Goal: Task Accomplishment & Management: Manage account settings

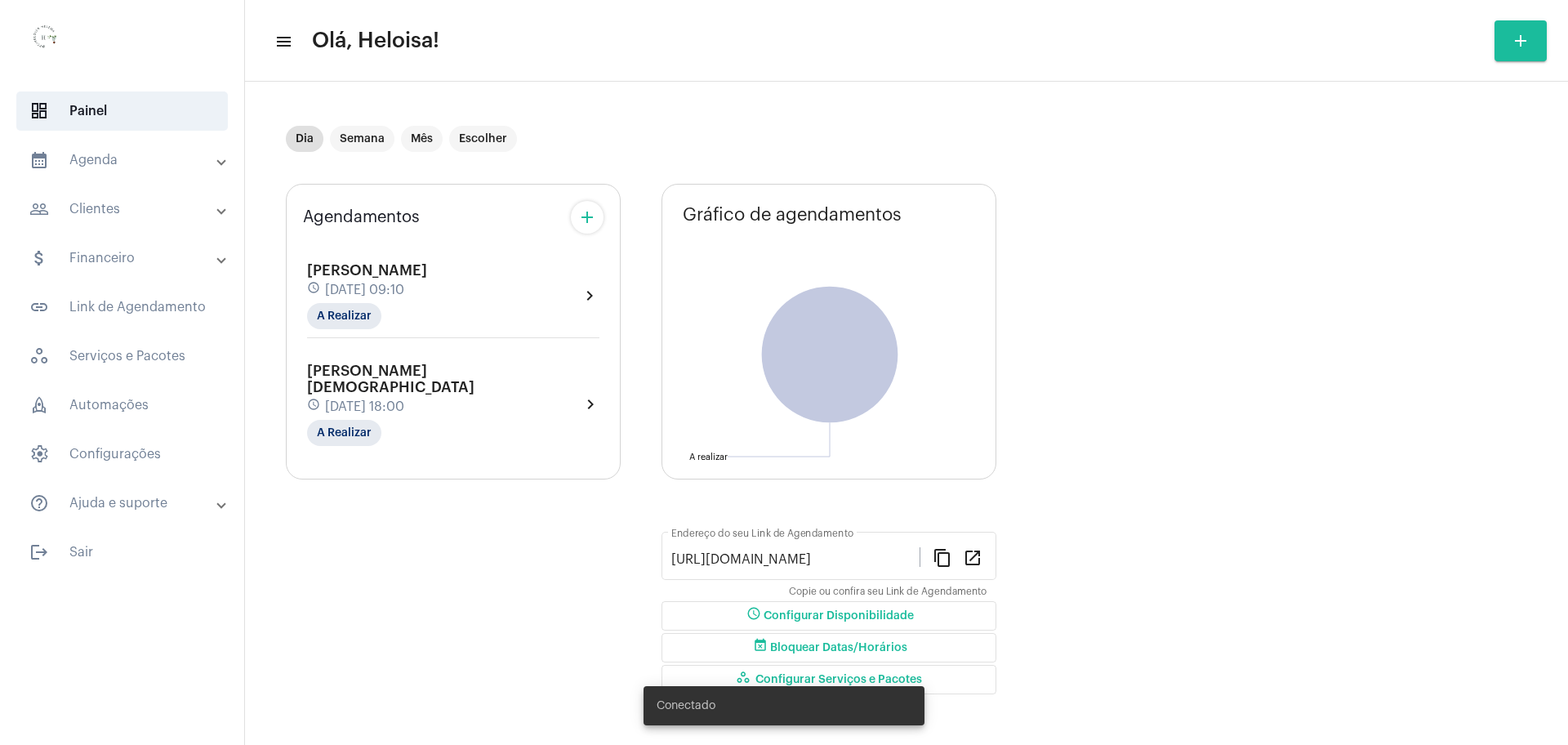
scroll to position [9, 0]
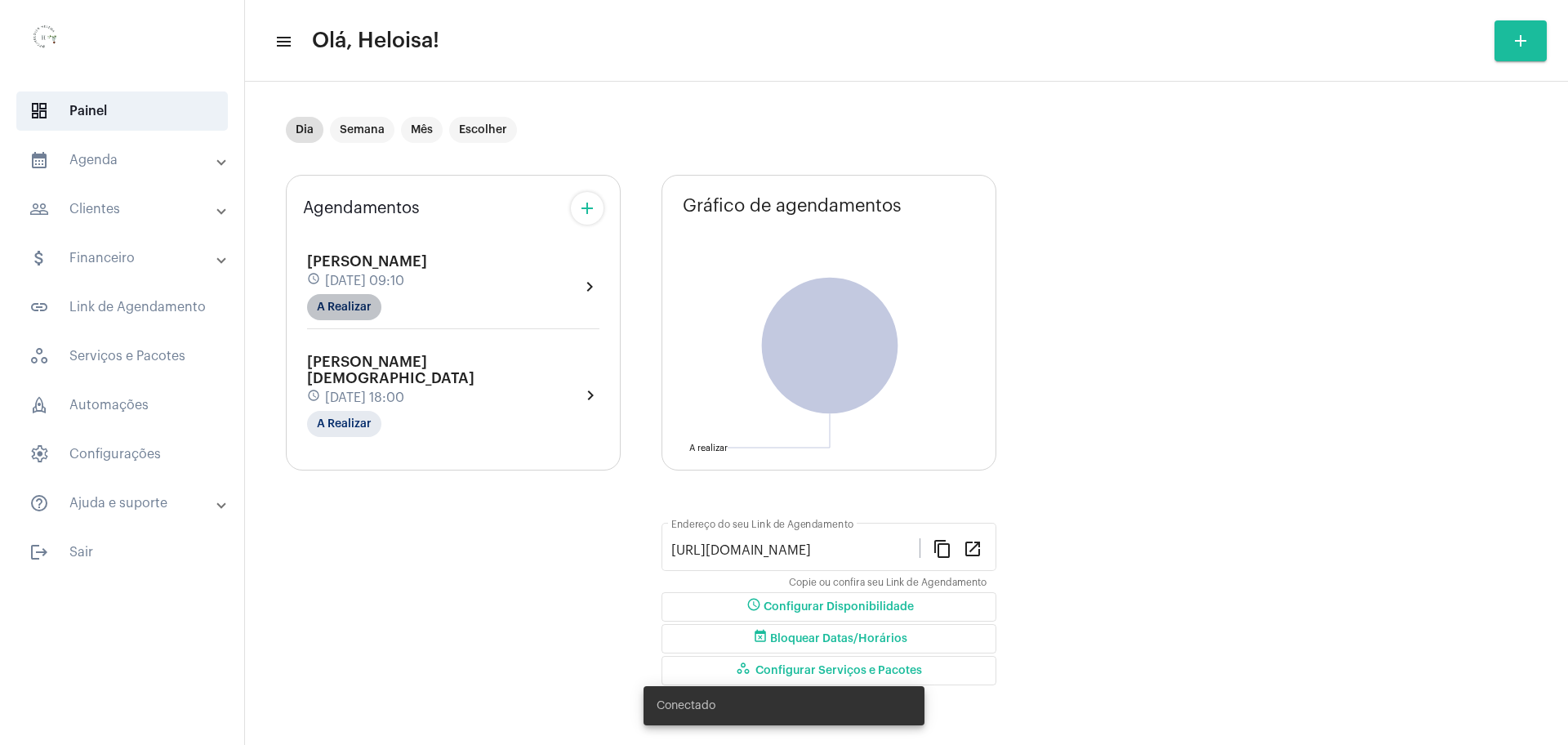
click at [324, 307] on mat-chip "A Realizar" at bounding box center [344, 307] width 74 height 26
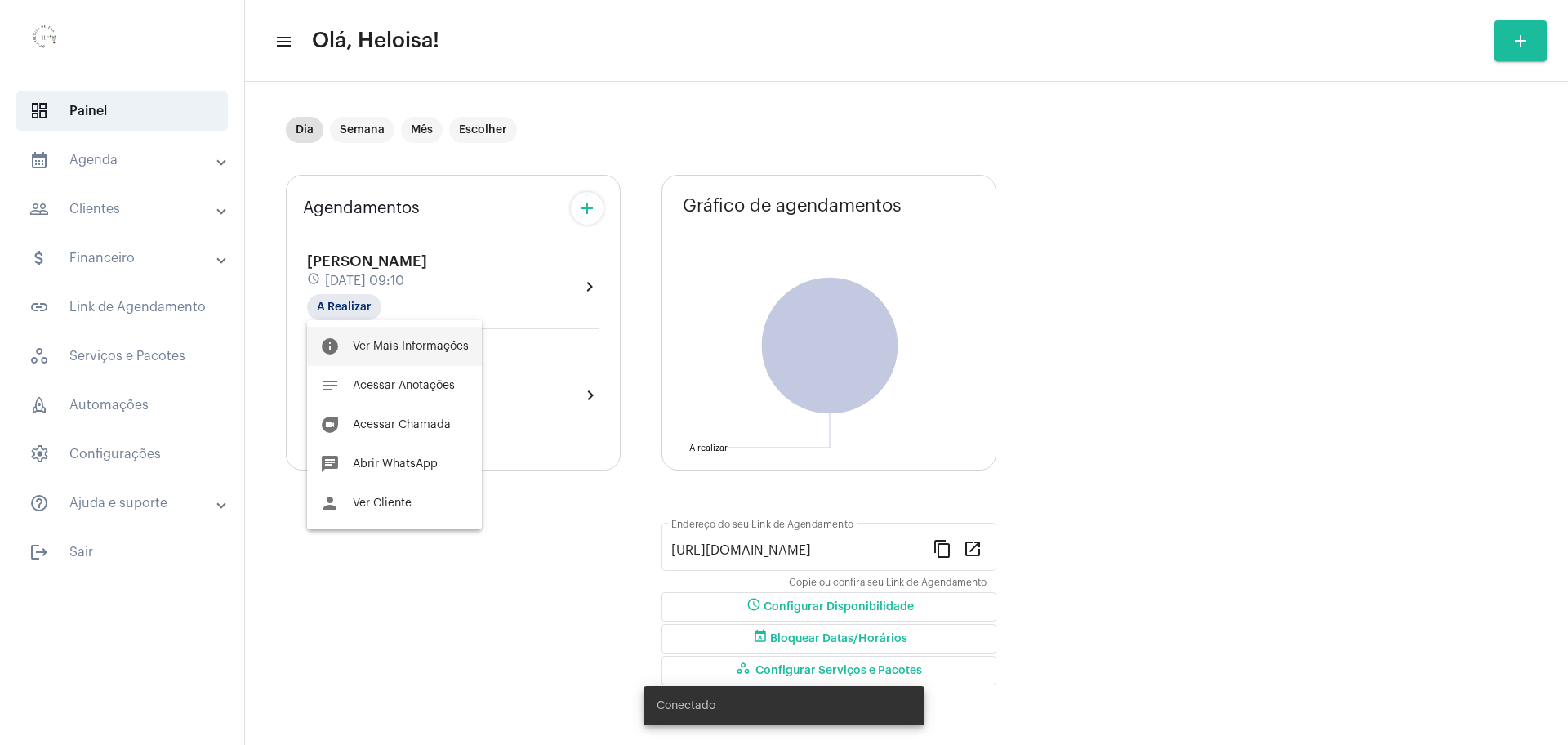
click at [394, 338] on button "info Ver Mais Informações" at bounding box center [394, 347] width 175 height 40
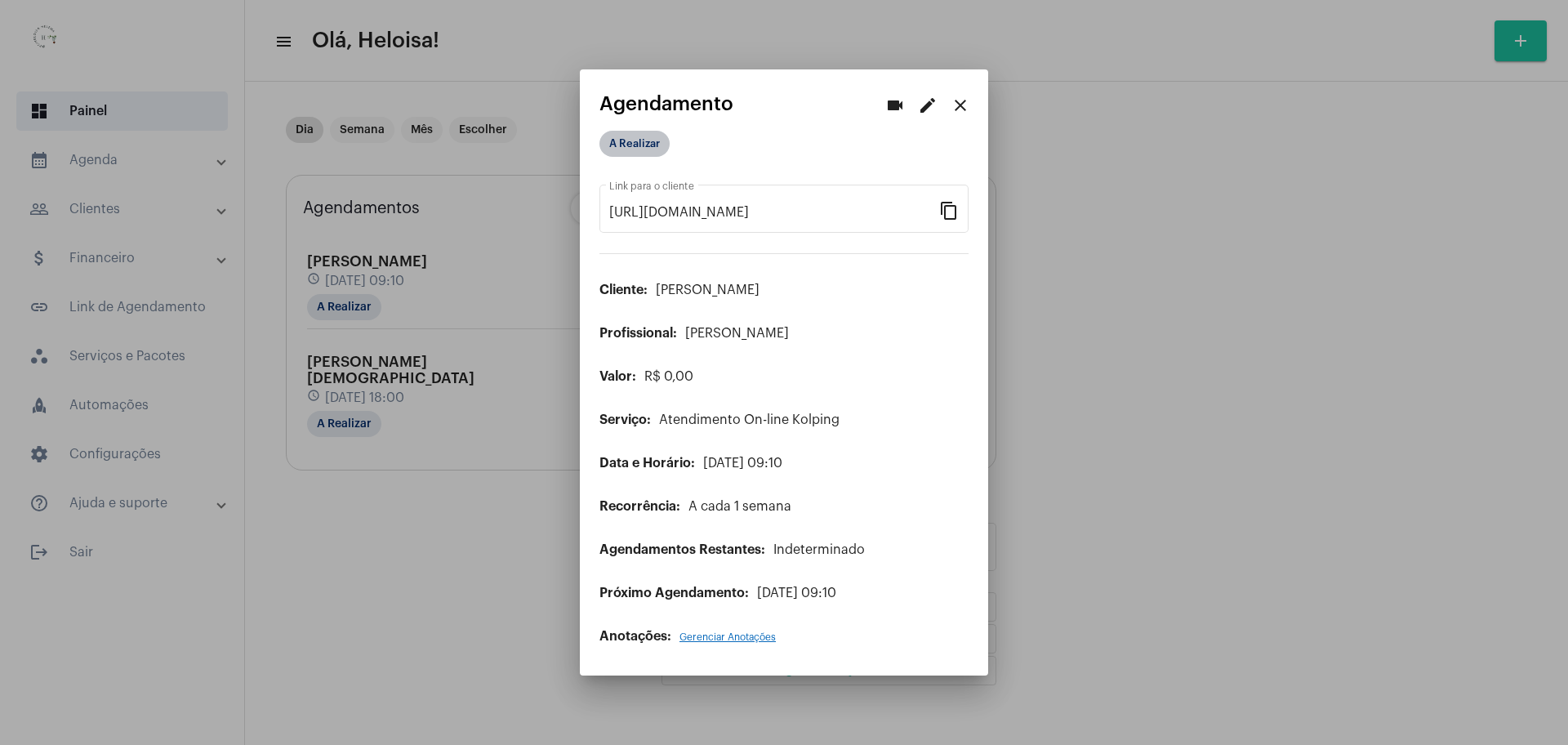
click at [629, 146] on mat-chip "A Realizar" at bounding box center [634, 144] width 70 height 26
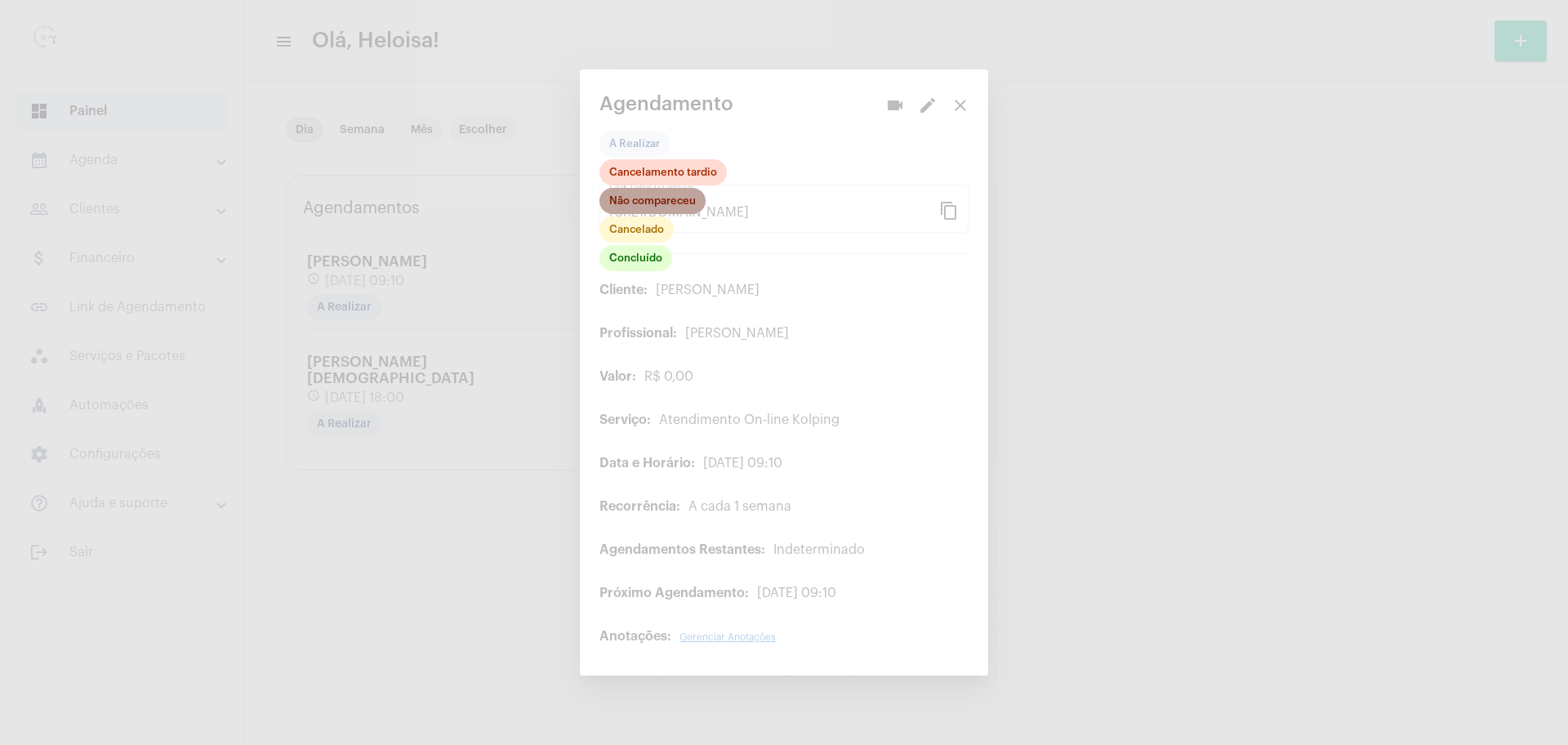
click at [648, 203] on mat-chip "Não compareceu" at bounding box center [652, 201] width 106 height 26
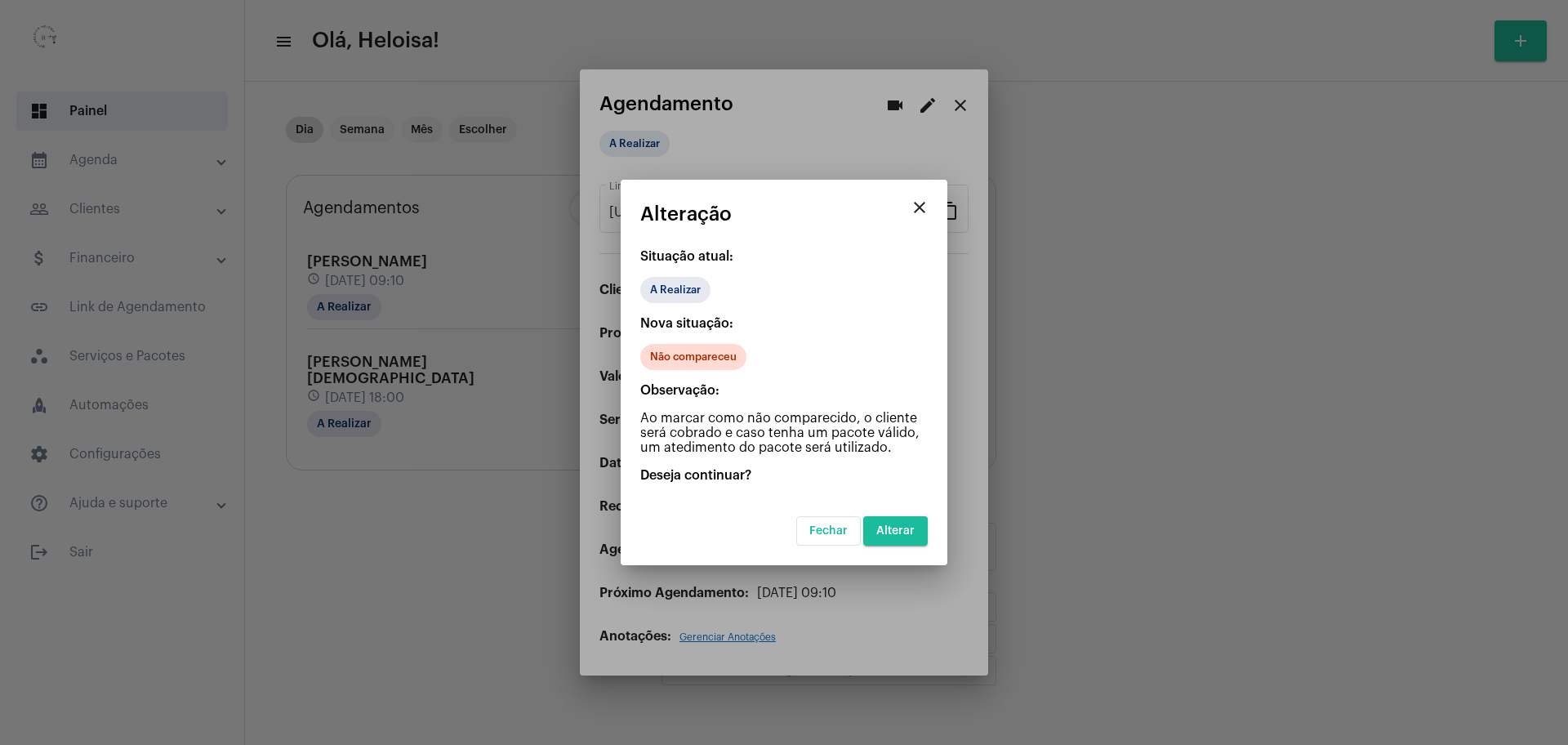
click at [912, 528] on span "Alterar" at bounding box center [895, 531] width 39 height 12
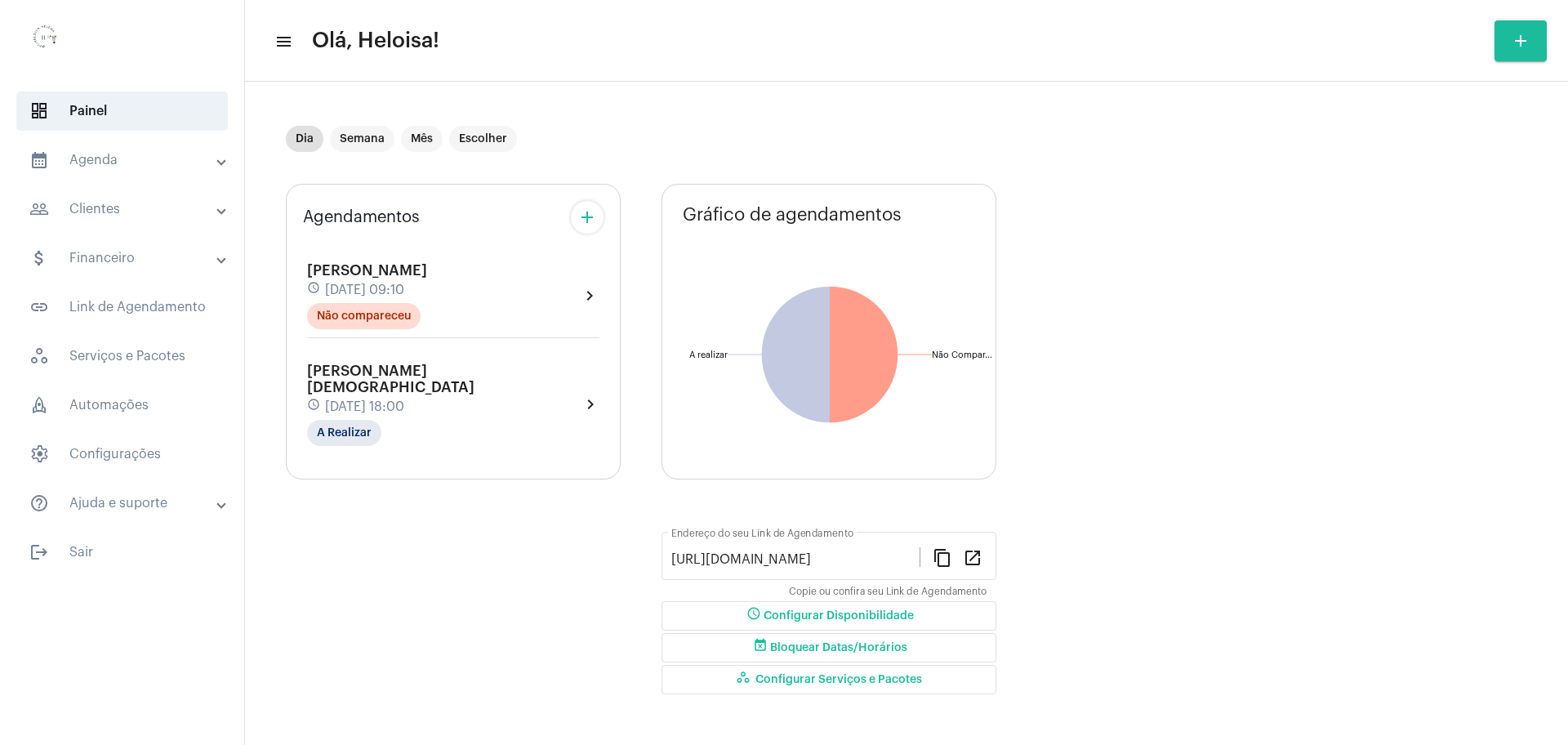
click at [226, 166] on mat-expansion-panel-header "calendar_month_outlined Agenda" at bounding box center [127, 161] width 235 height 40
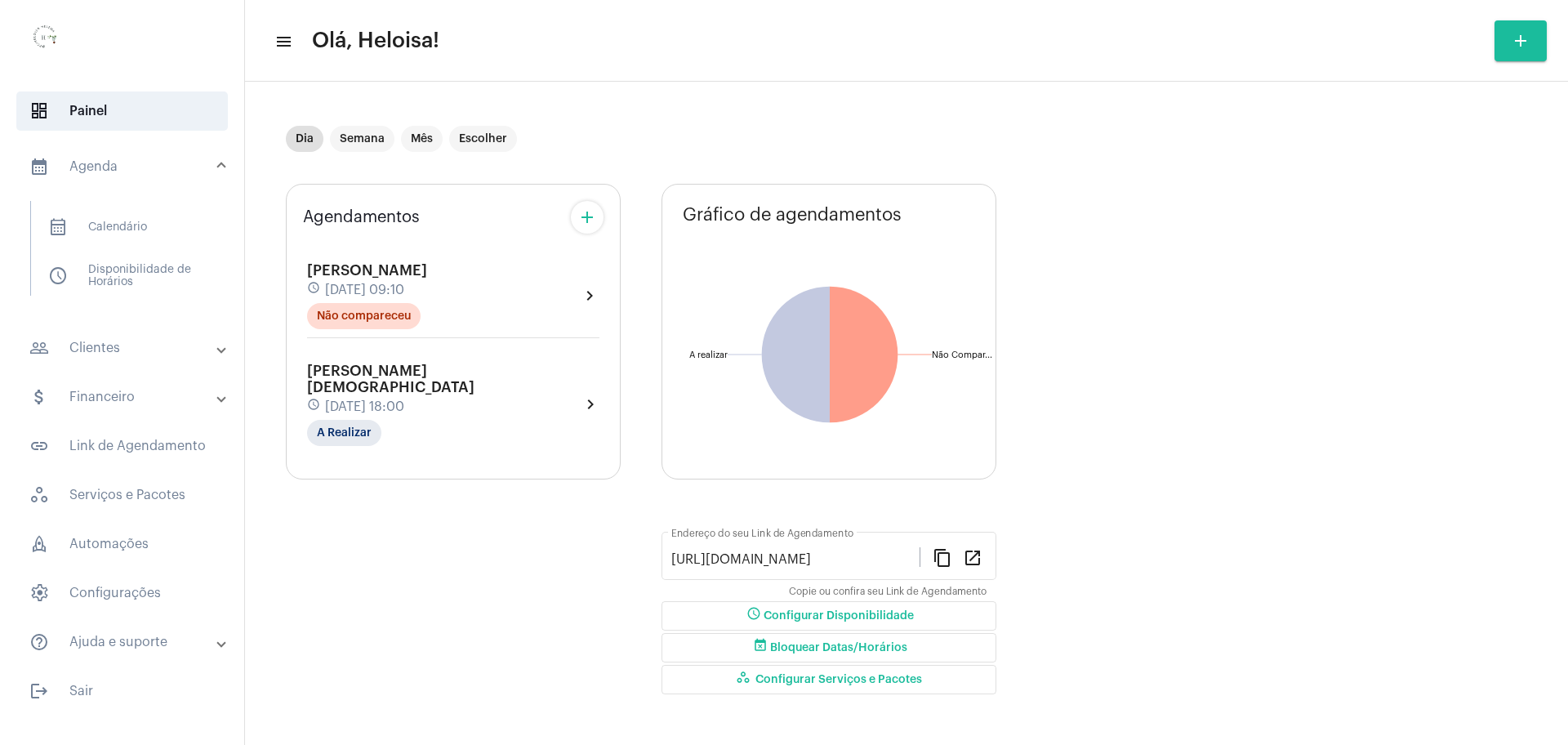
click at [225, 166] on span at bounding box center [222, 166] width 7 height 14
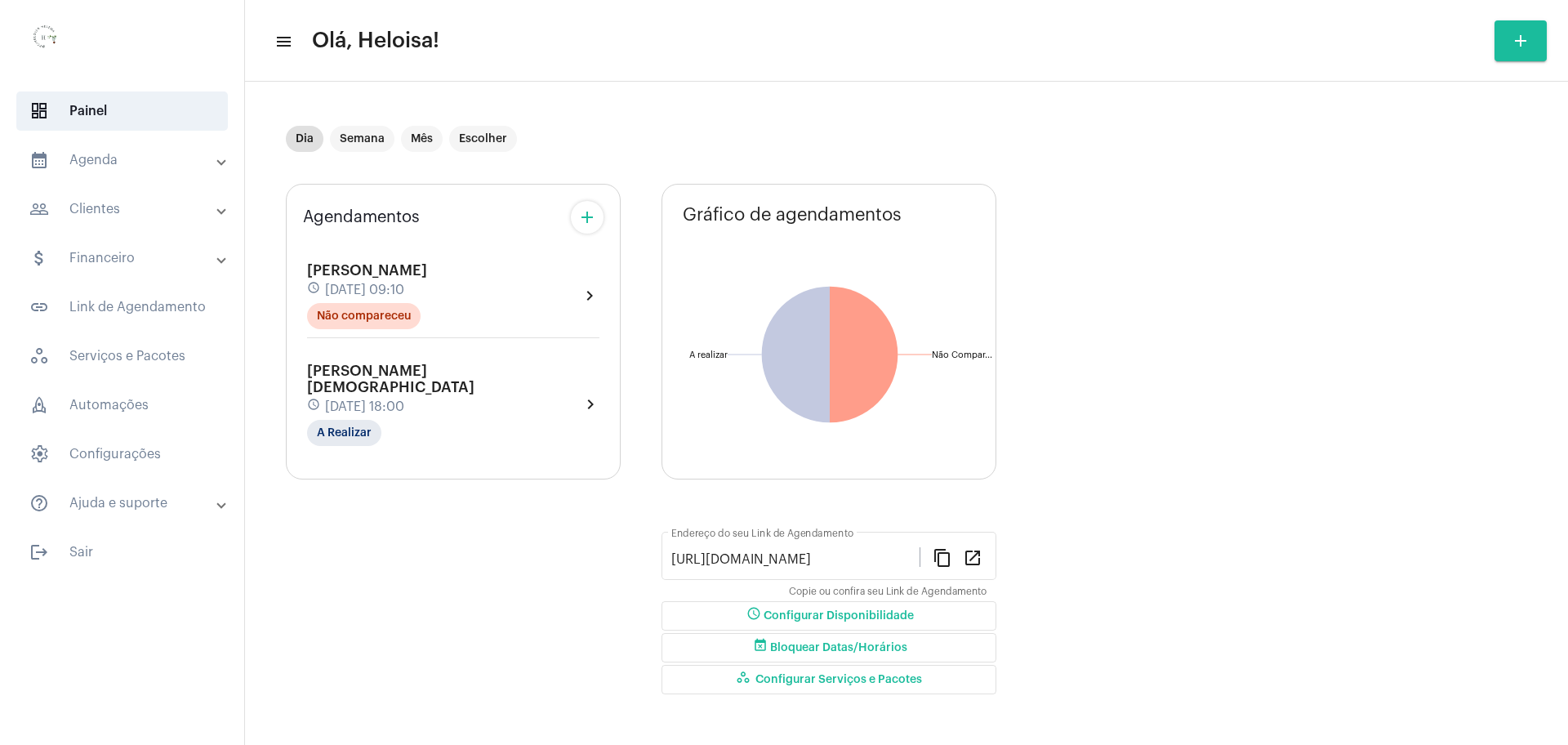
click at [226, 261] on mat-expansion-panel-header "attach_money Financeiro" at bounding box center [127, 258] width 235 height 40
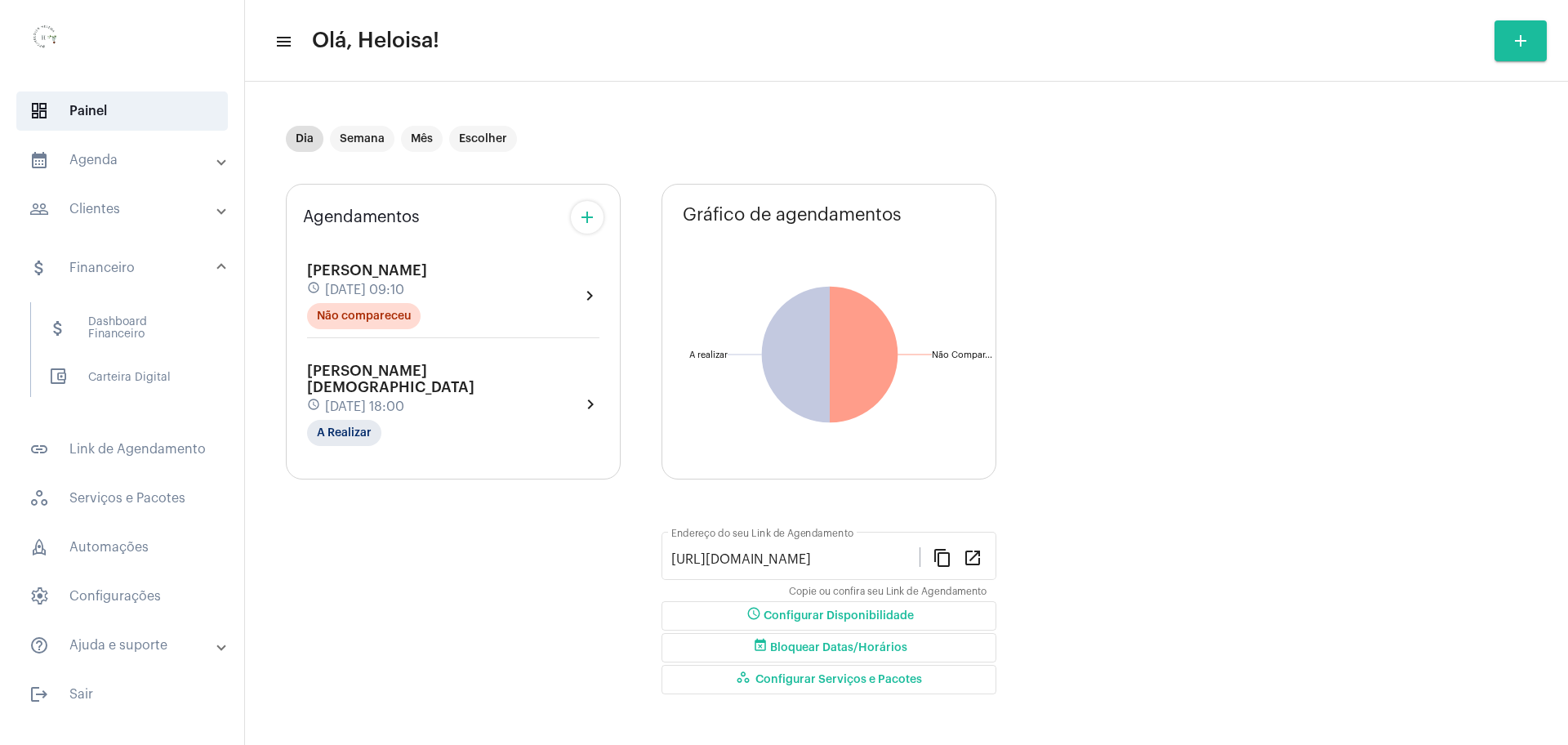
click at [100, 273] on mat-panel-title "attach_money Financeiro" at bounding box center [124, 268] width 189 height 20
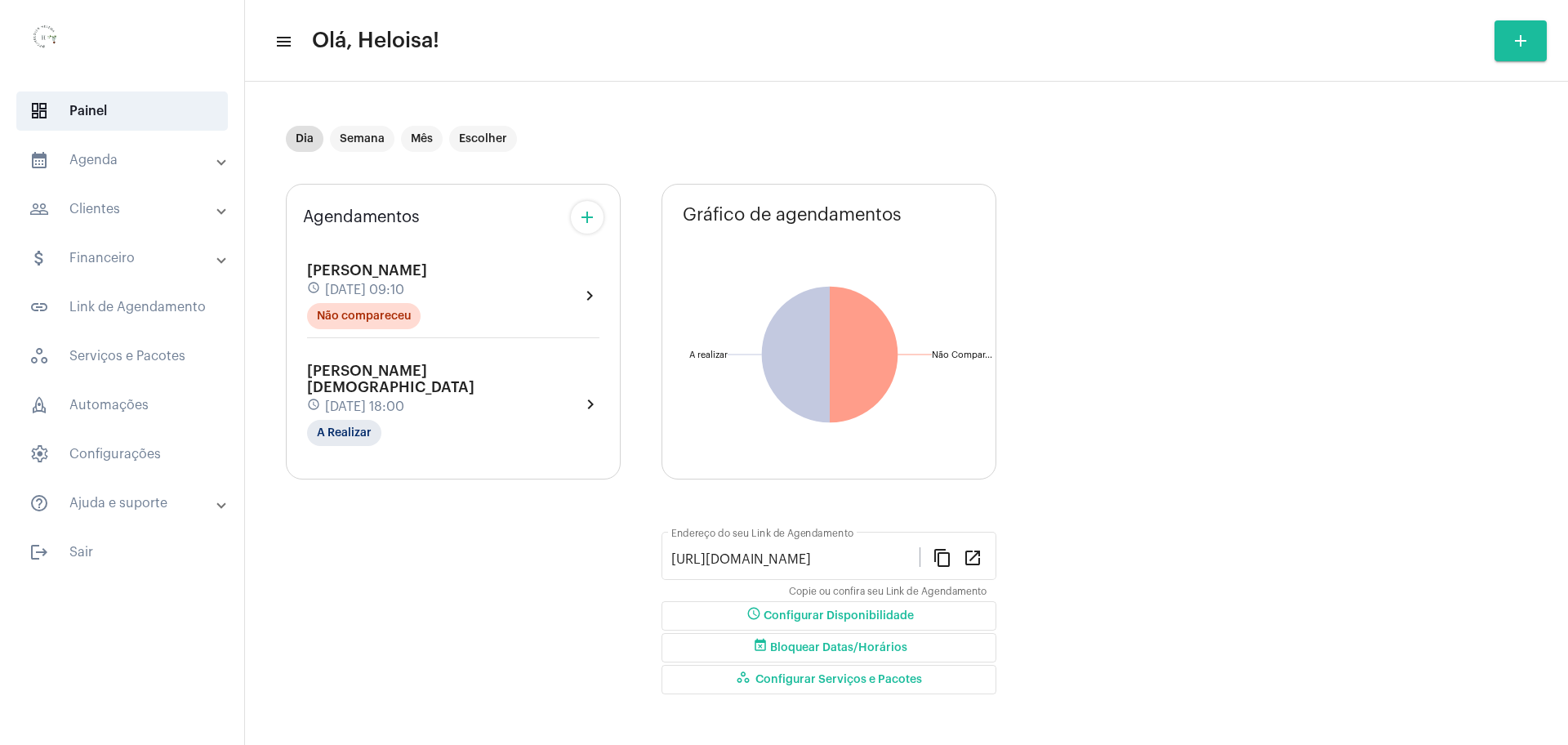
click at [100, 268] on mat-expansion-panel-header "attach_money Financeiro" at bounding box center [127, 258] width 235 height 40
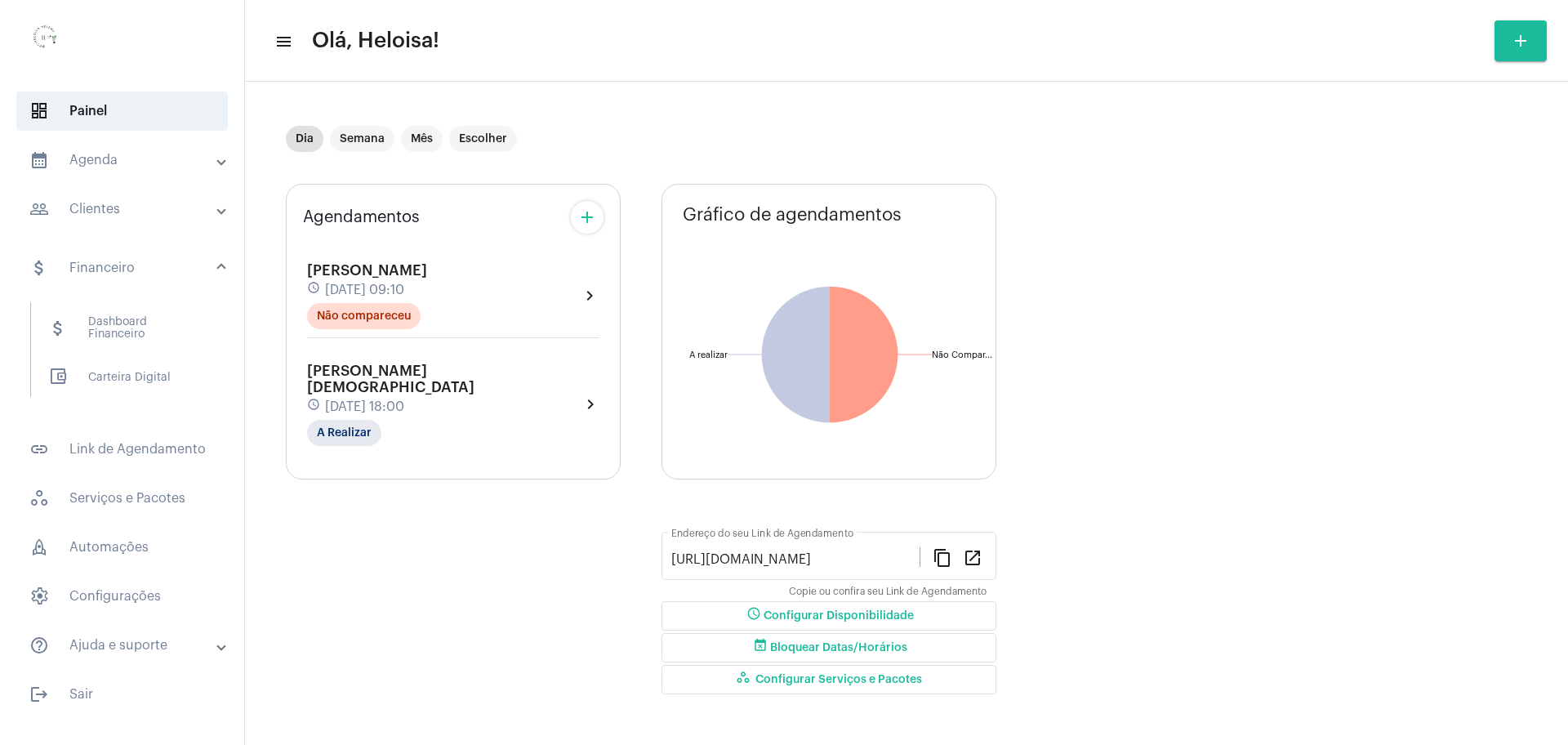
click at [165, 215] on mat-panel-title "people_outline Clientes" at bounding box center [124, 209] width 189 height 20
click at [146, 285] on span "people_outline Meus Clientes" at bounding box center [121, 279] width 172 height 40
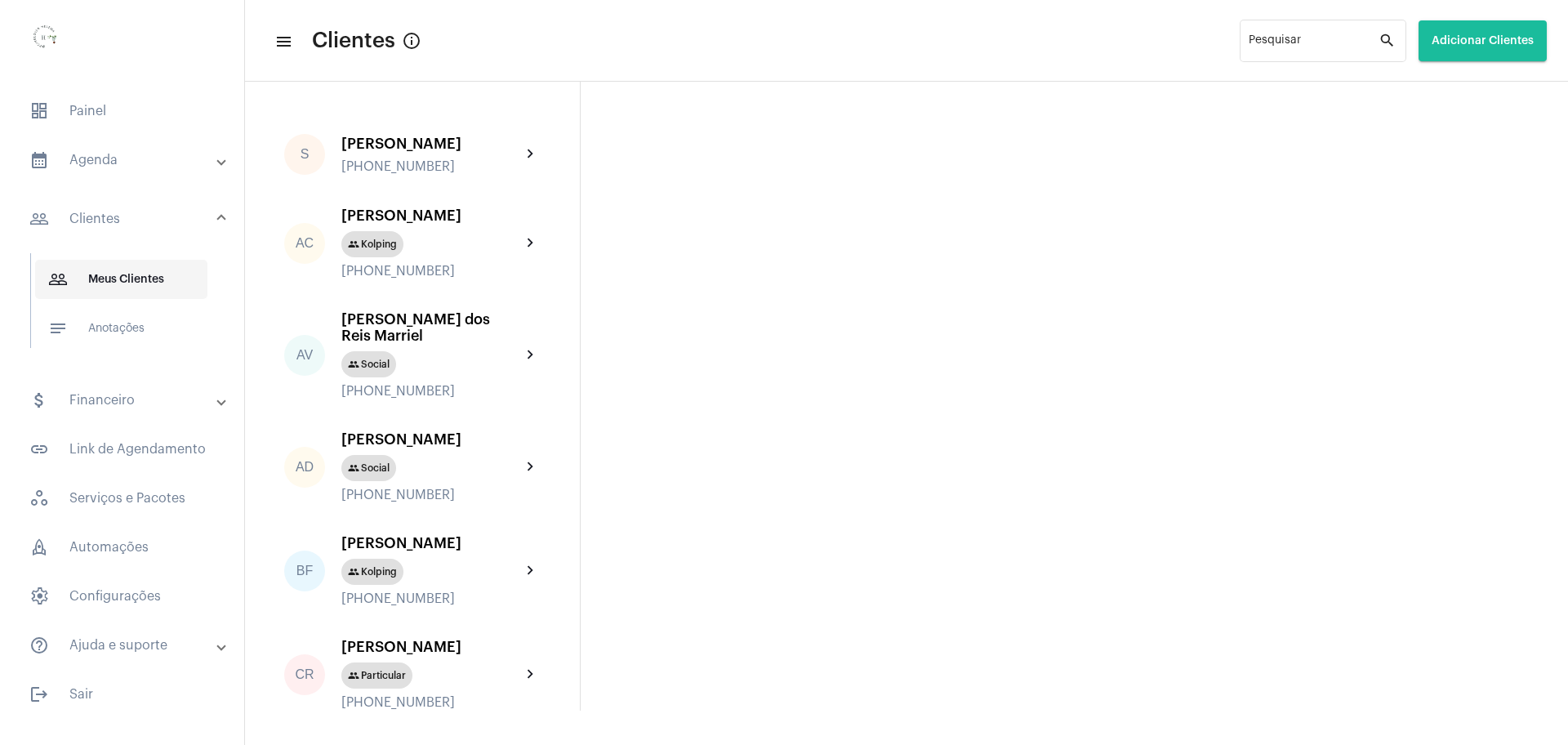
click at [146, 285] on span "people_outline Meus Clientes" at bounding box center [121, 279] width 172 height 40
click at [151, 405] on mat-panel-title "attach_money Financeiro" at bounding box center [124, 400] width 189 height 20
click at [127, 385] on span "account_balance_wallet Carteira Digital" at bounding box center [121, 377] width 172 height 40
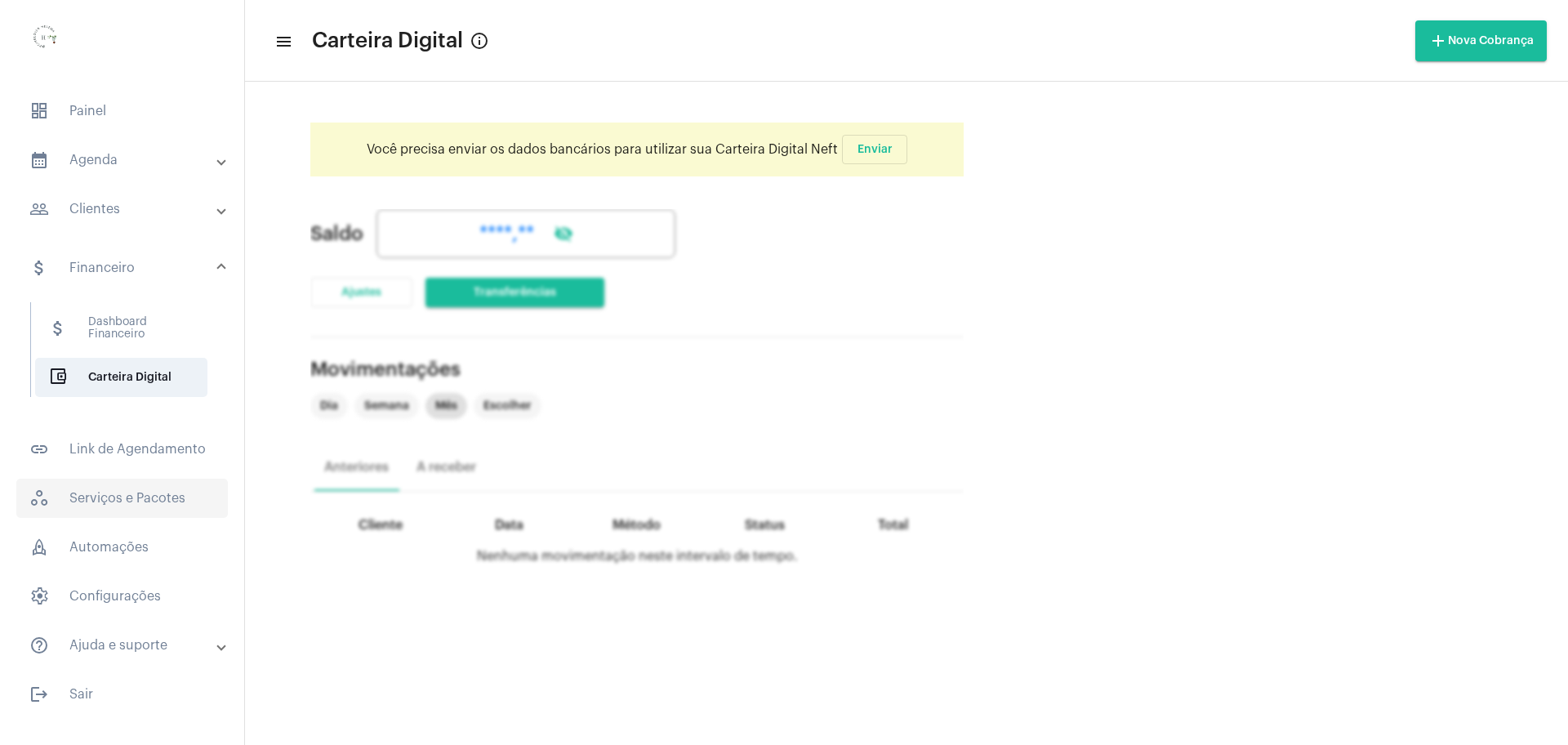
click at [159, 505] on span "workspaces_outlined Serviços e Pacotes" at bounding box center [122, 498] width 212 height 40
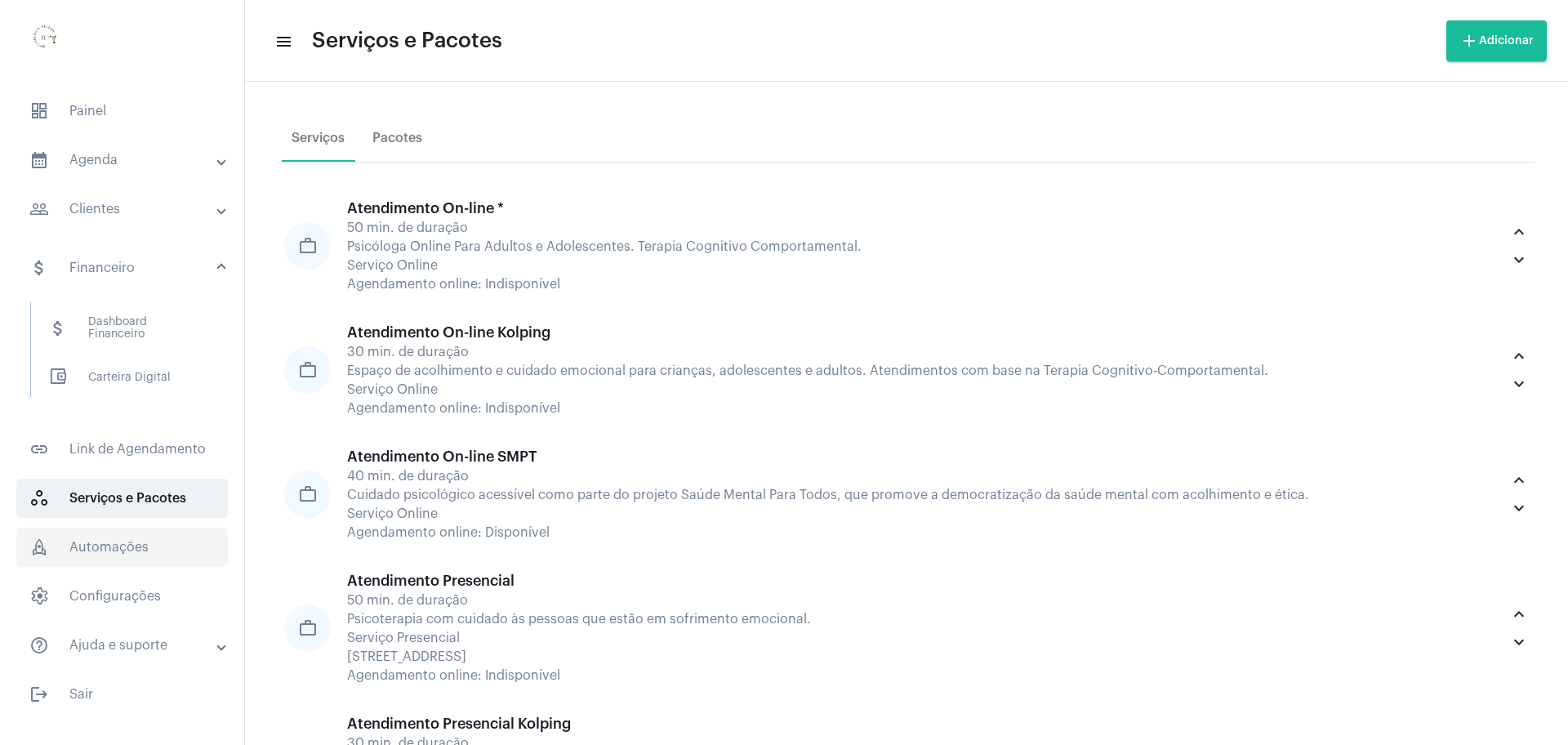
click at [100, 548] on span "rocket_outlined Automações" at bounding box center [122, 547] width 212 height 40
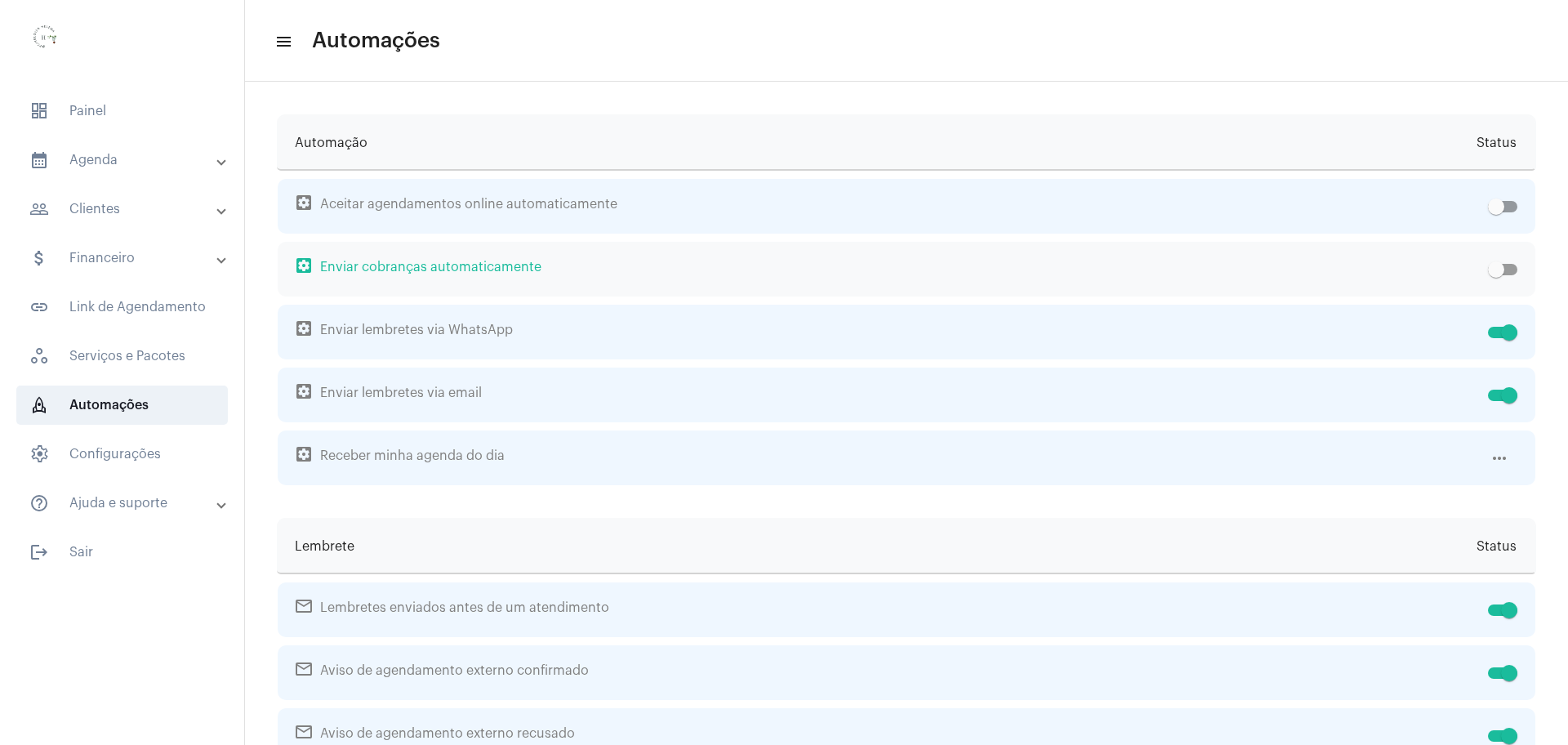
click at [552, 259] on span "settings_applications Enviar cobranças automaticamente" at bounding box center [889, 269] width 1186 height 54
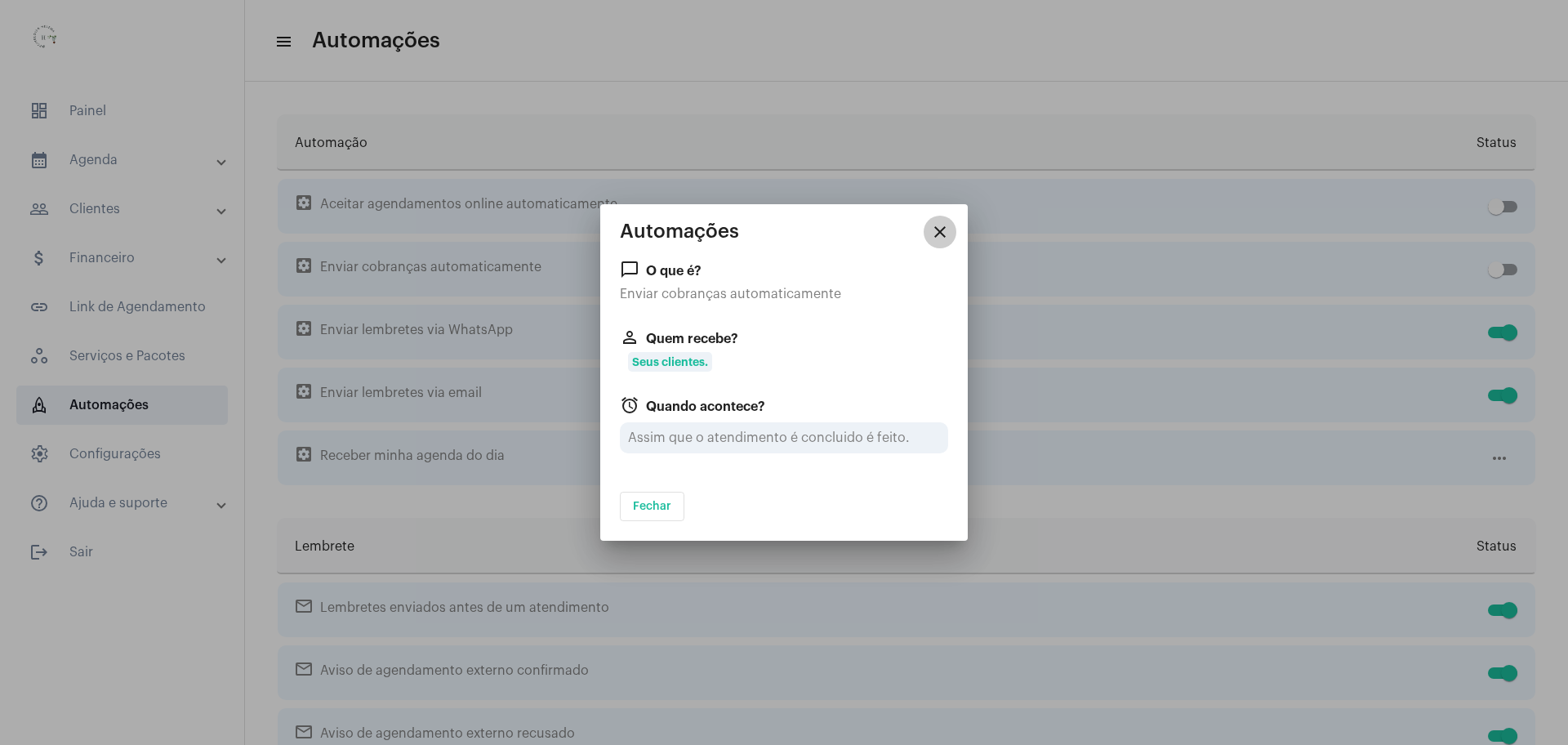
click at [938, 235] on mat-icon "close" at bounding box center [940, 232] width 20 height 20
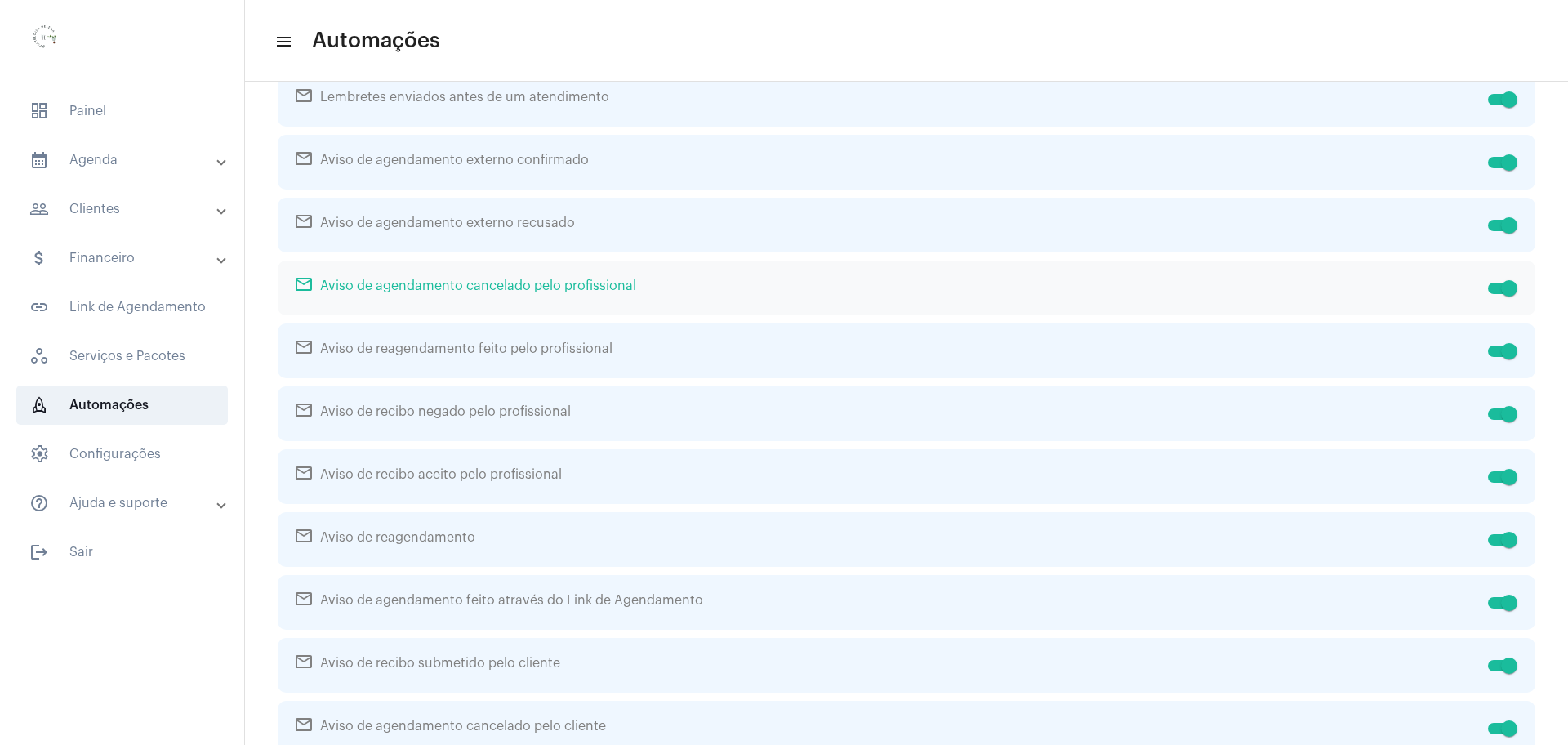
scroll to position [561, 0]
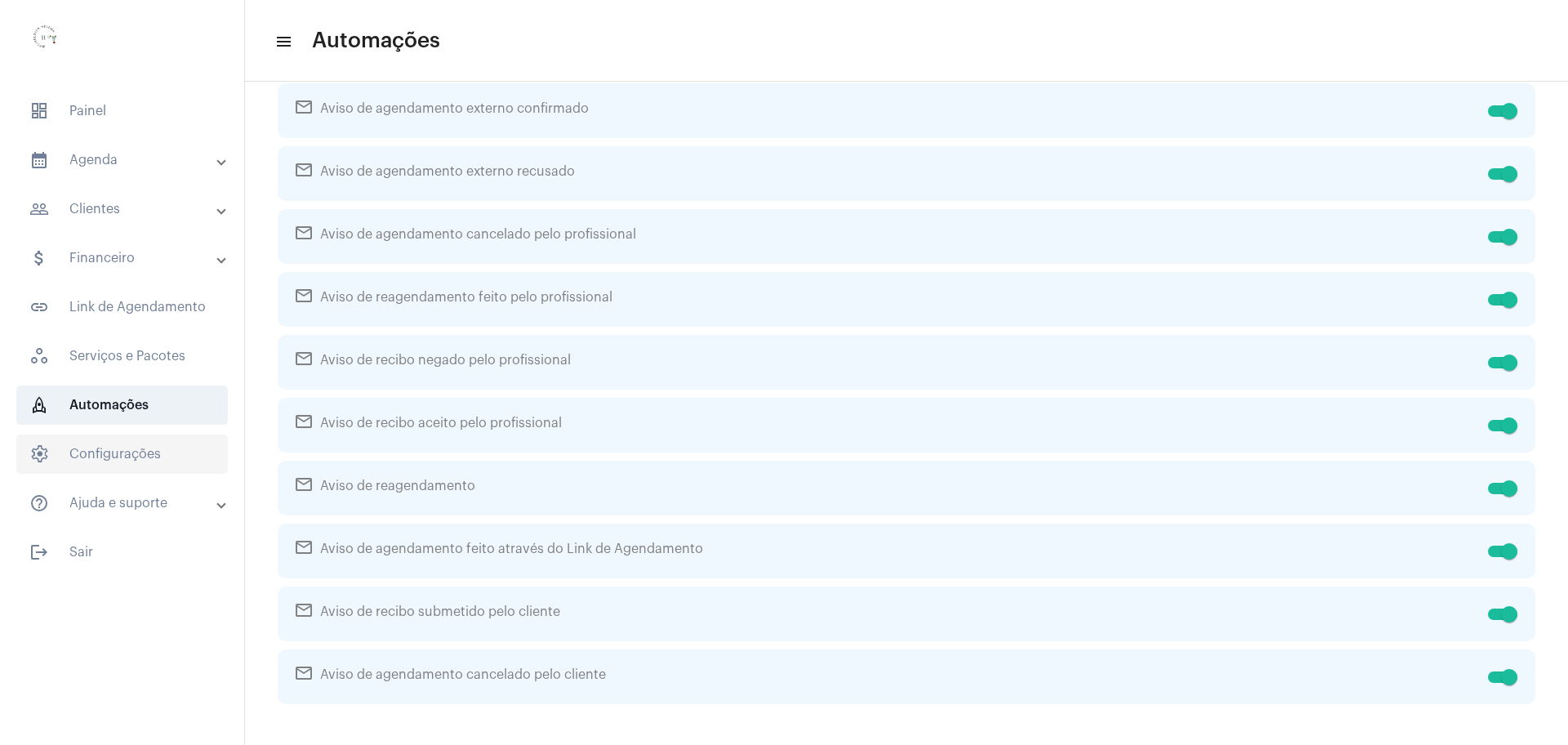
click at [126, 449] on span "settings Configurações" at bounding box center [122, 454] width 212 height 40
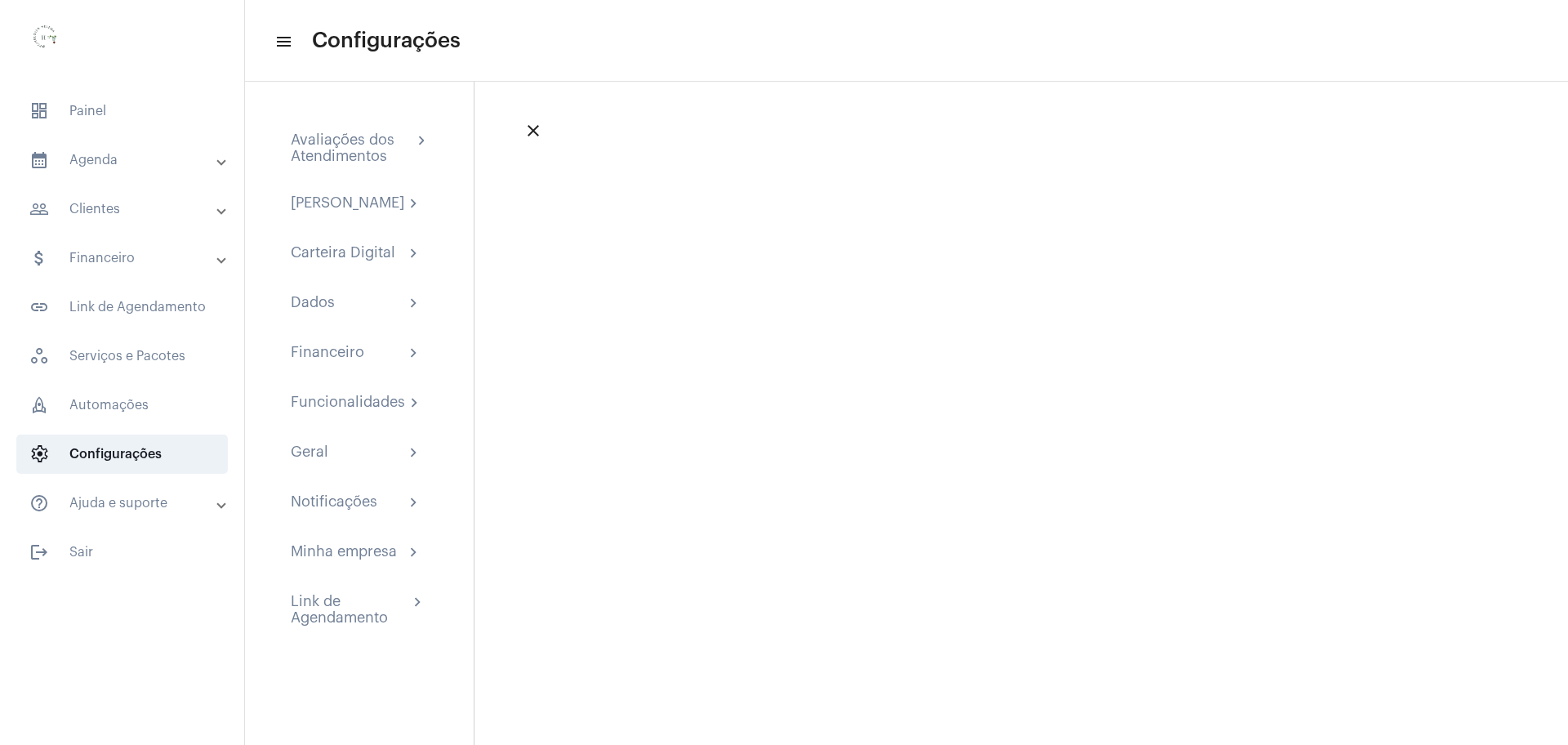
click at [113, 501] on mat-panel-title "help_outline Ajuda e suporte" at bounding box center [124, 503] width 189 height 20
click at [348, 207] on div "[PERSON_NAME]" at bounding box center [348, 204] width 114 height 20
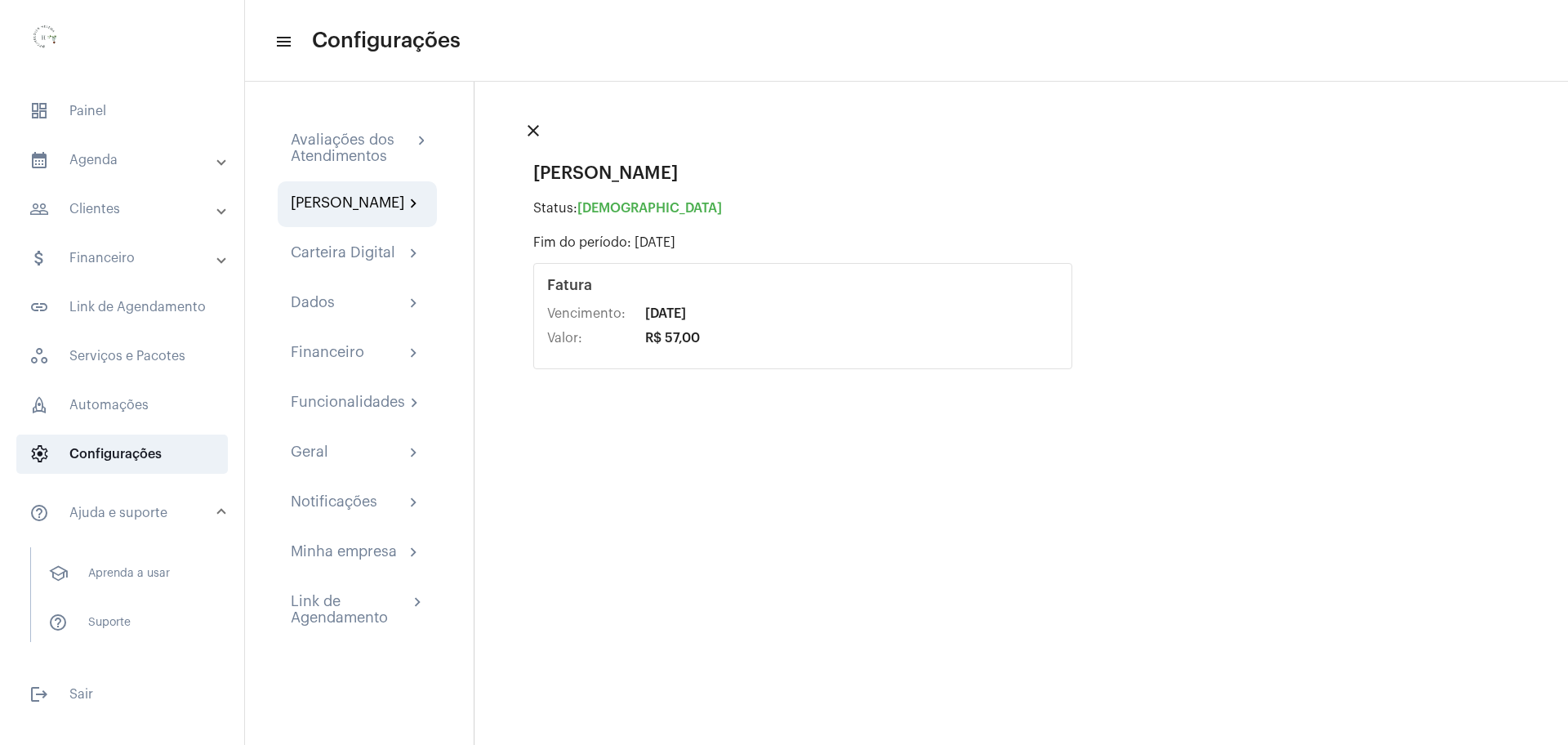
click at [649, 318] on span "01/09/2025" at bounding box center [666, 314] width 41 height 15
click at [393, 145] on div "Avaliações dos Atendimentos" at bounding box center [352, 148] width 122 height 33
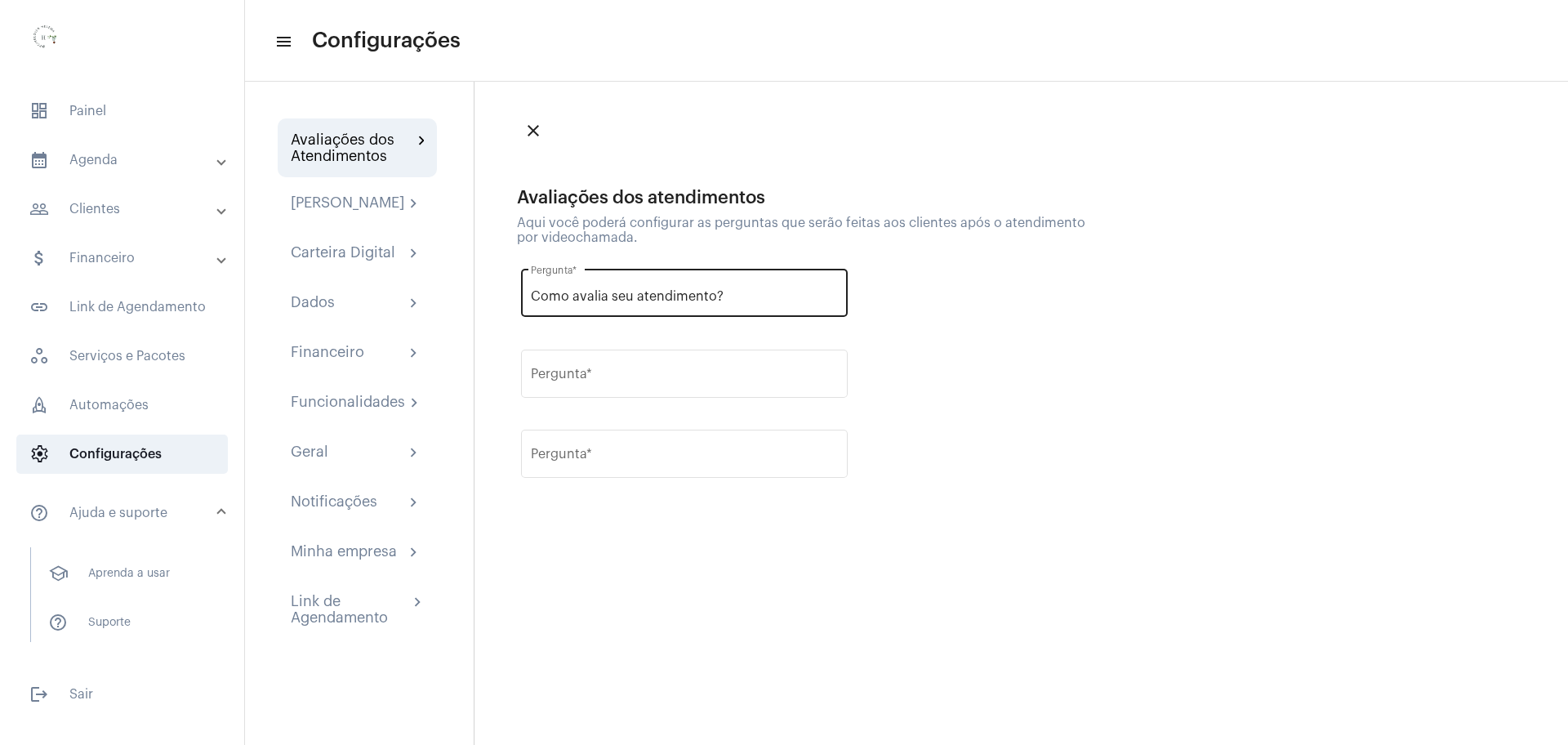
click at [563, 289] on input "Como avalia seu atendimento?" at bounding box center [684, 296] width 307 height 15
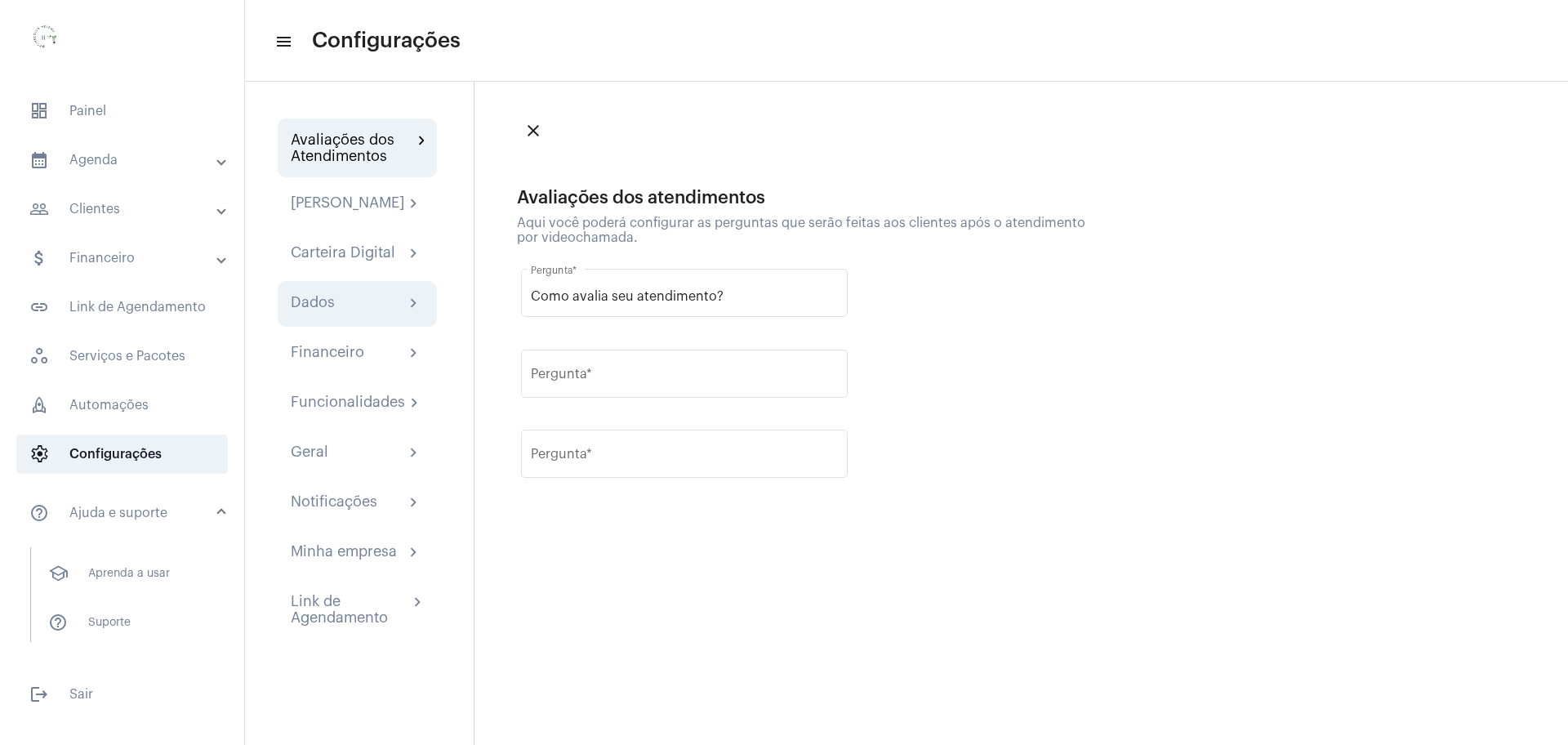
click at [331, 314] on div "Dados" at bounding box center [313, 304] width 44 height 20
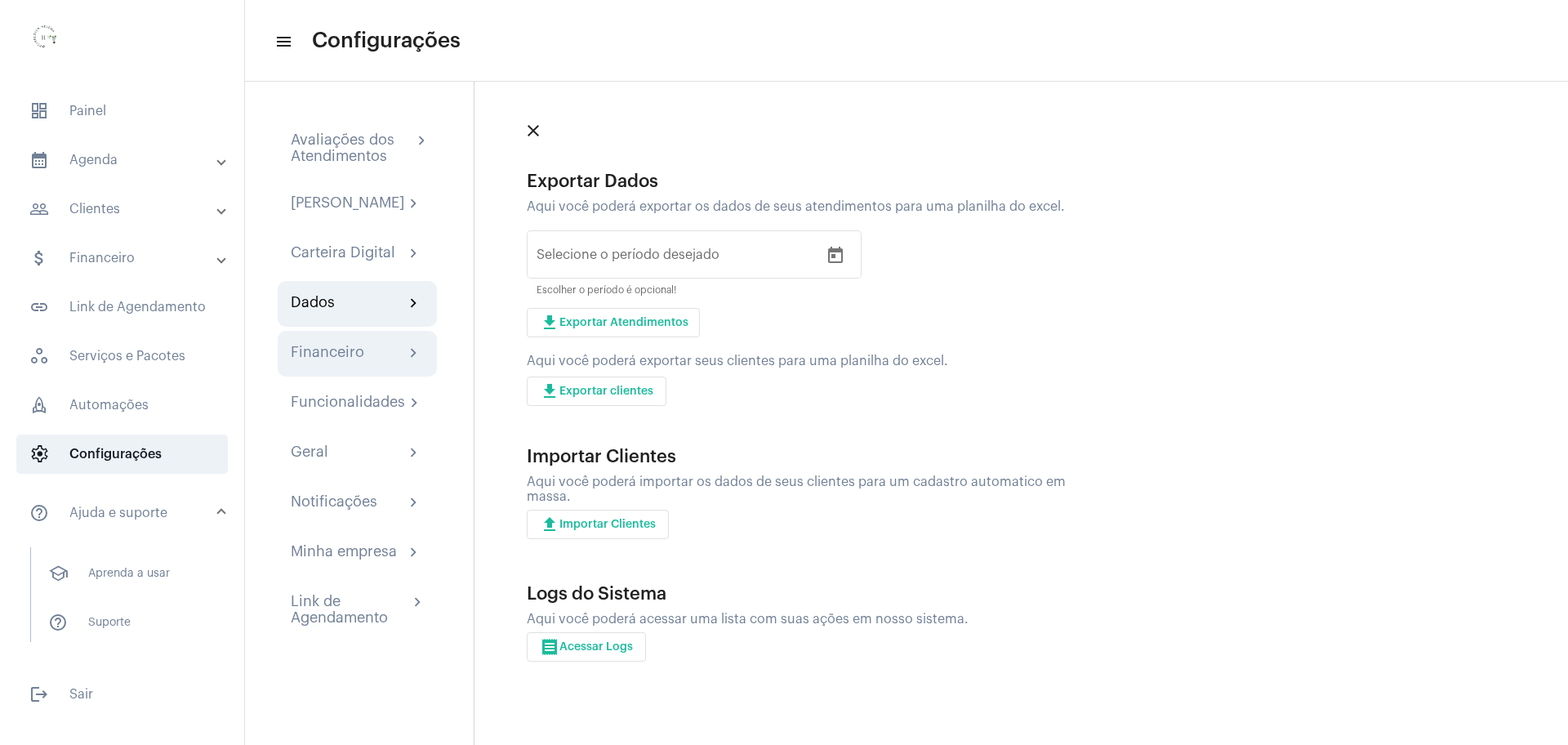
click at [340, 376] on div "Financeiro chevron_right" at bounding box center [357, 354] width 159 height 46
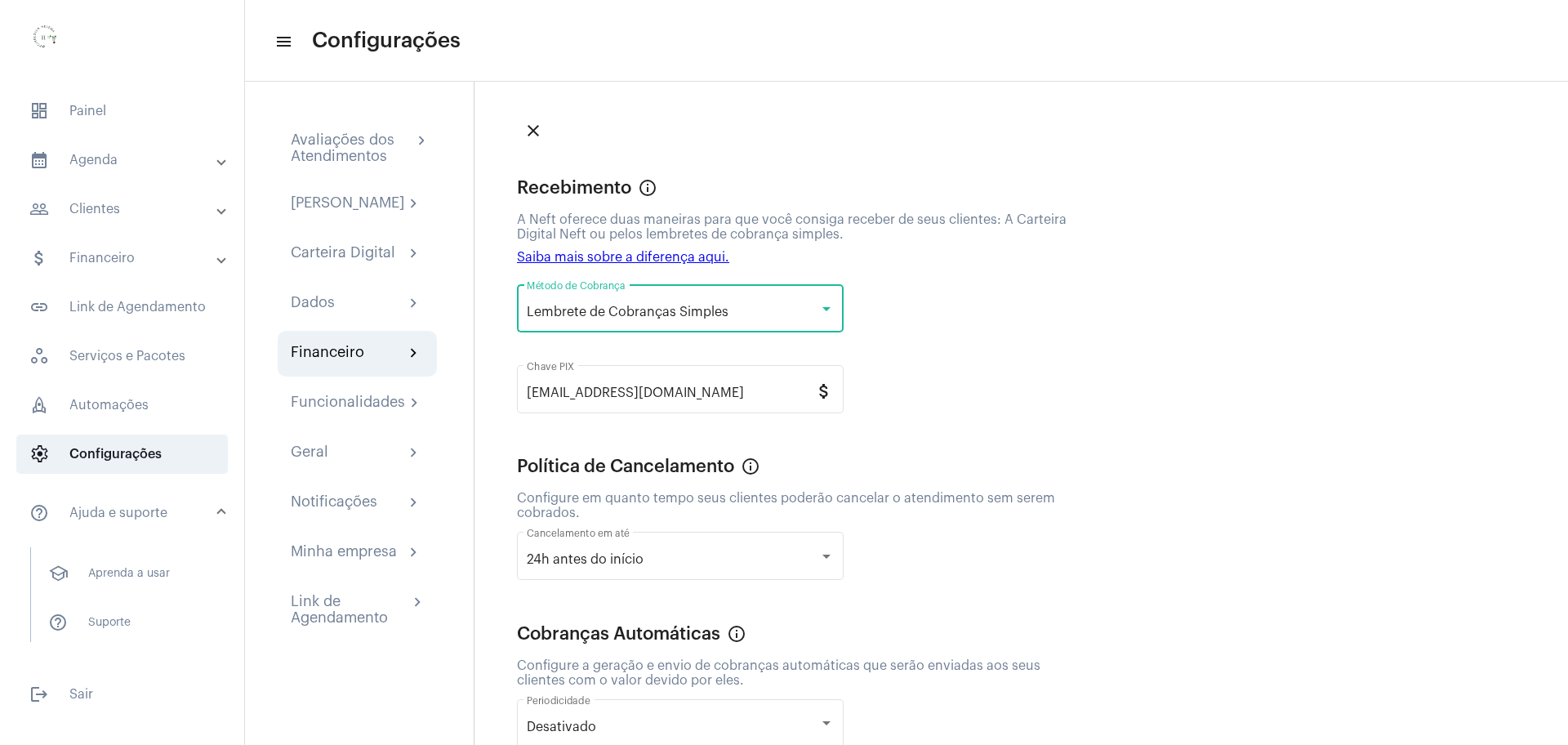
click at [775, 310] on div "Lembrete de Cobranças Simples" at bounding box center [673, 312] width 292 height 15
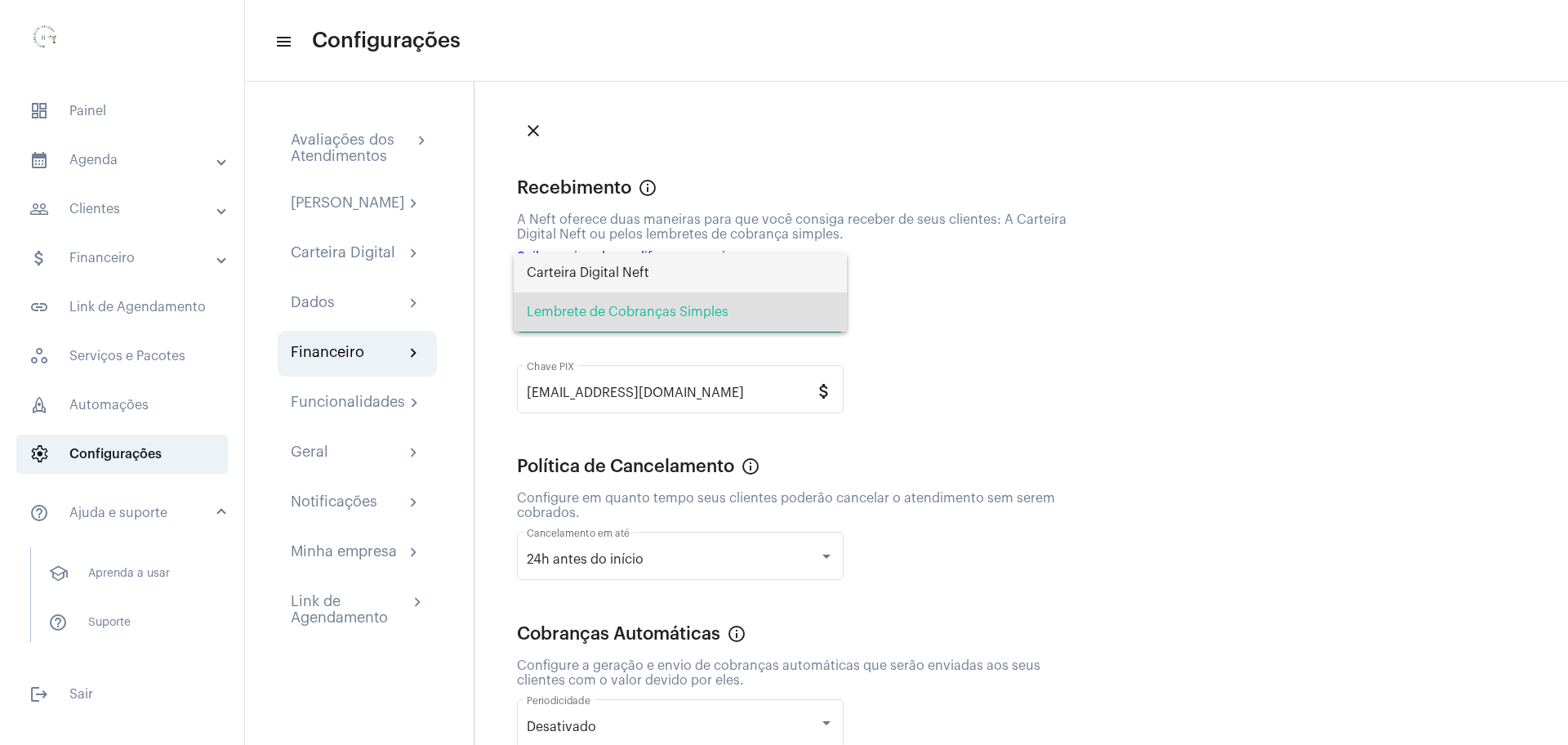
click at [704, 276] on span "Carteira Digital Neft" at bounding box center [680, 272] width 307 height 40
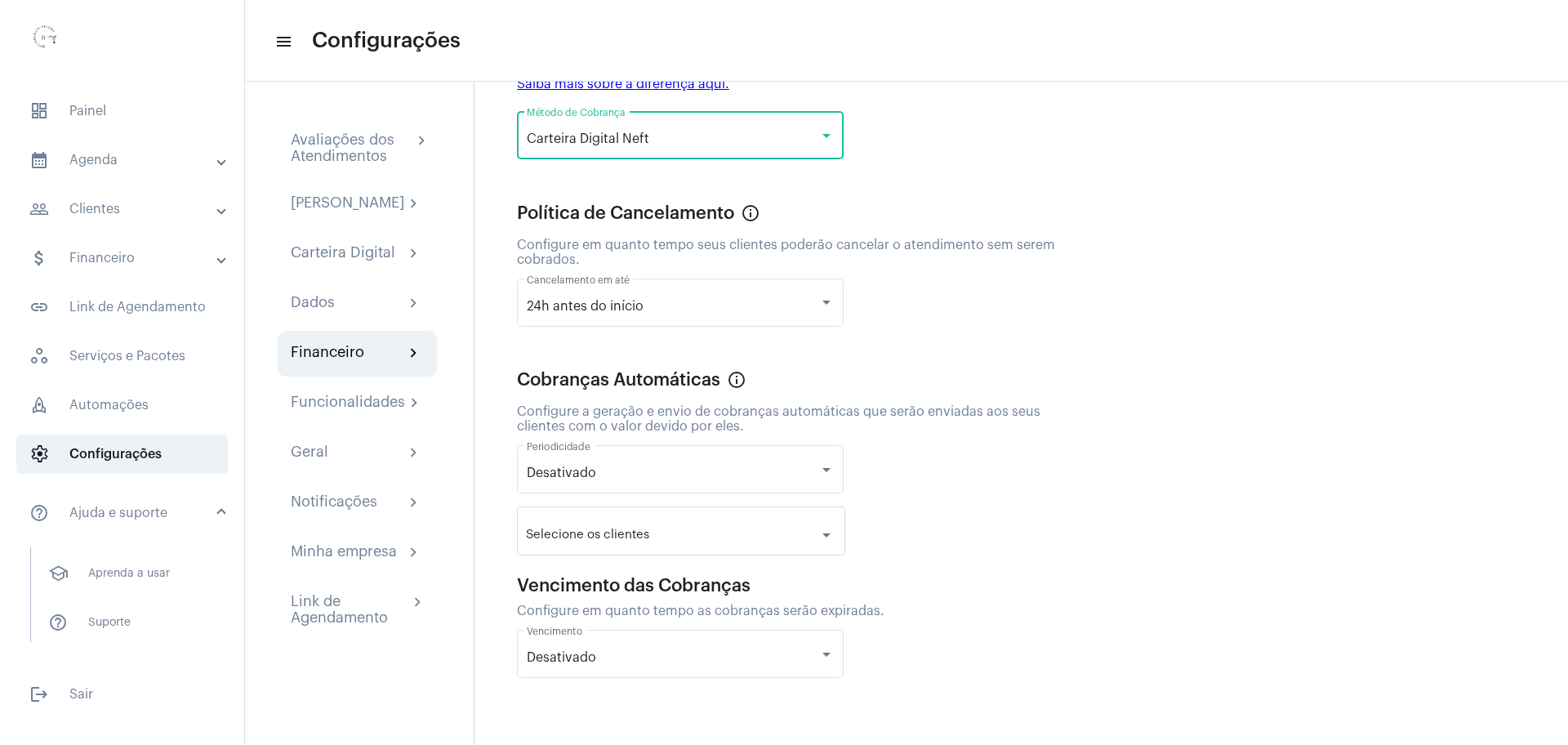
scroll to position [176, 0]
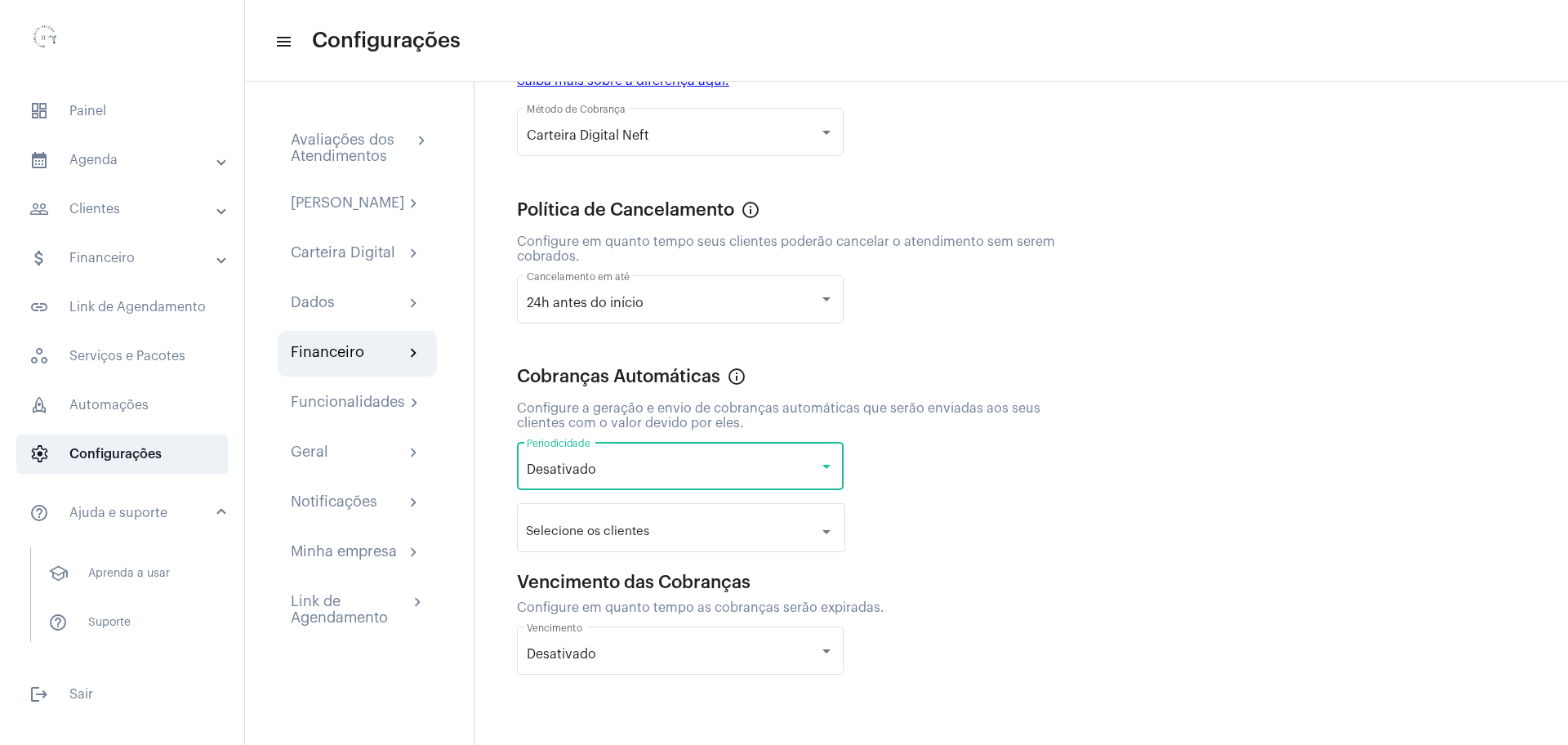
click at [730, 463] on div "Desativado" at bounding box center [673, 469] width 292 height 15
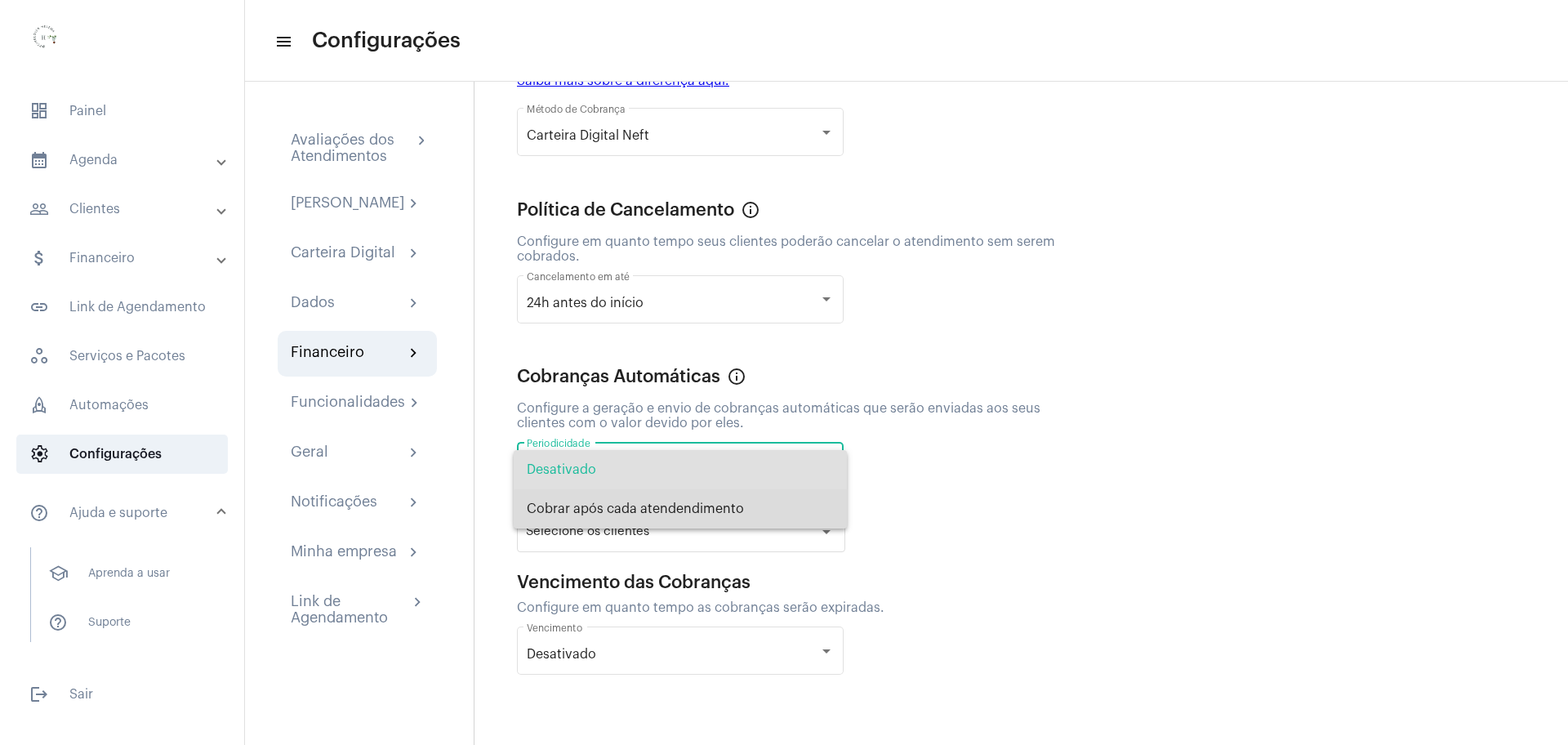
click at [706, 508] on span "Cobrar após cada atendendimento" at bounding box center [680, 509] width 307 height 40
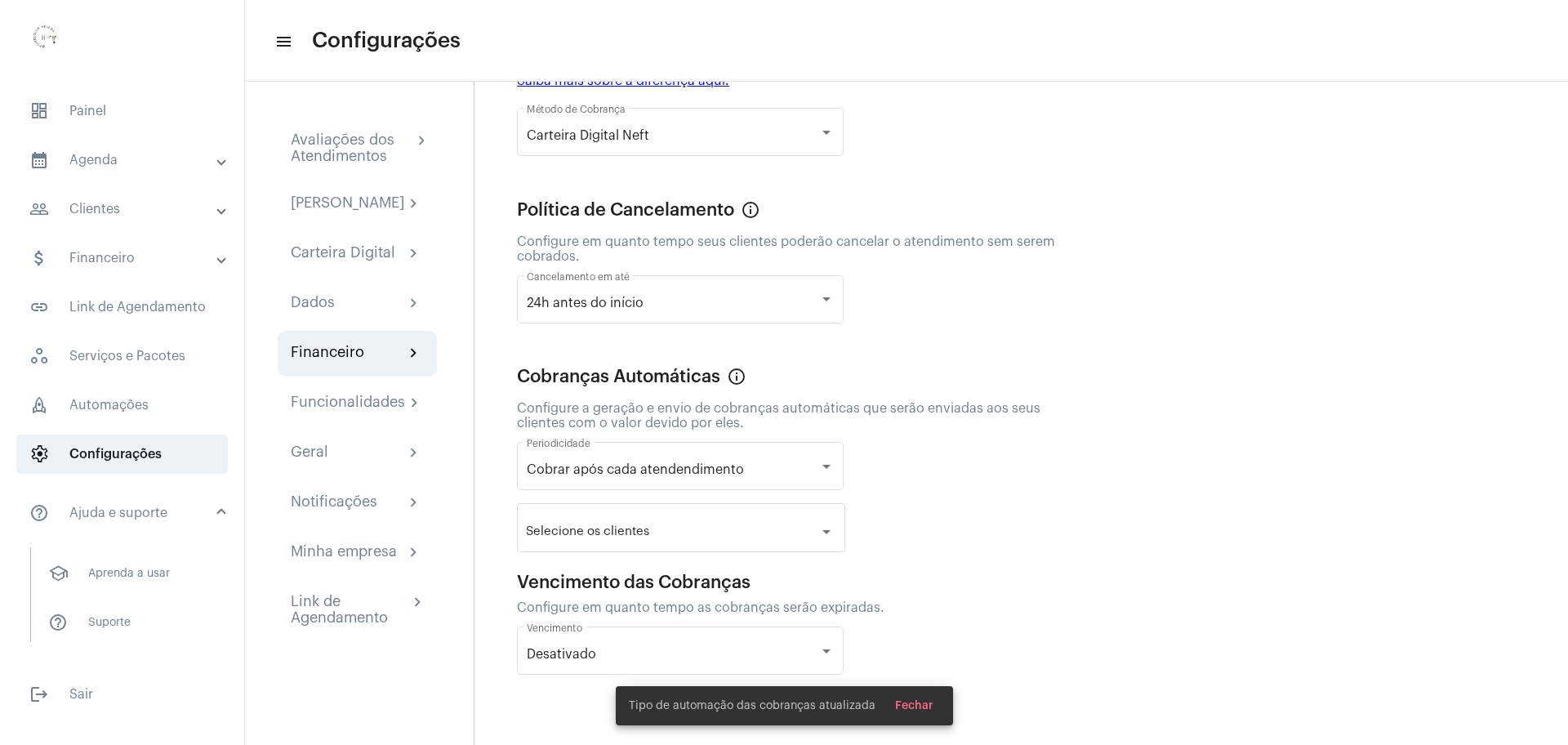
click at [725, 533] on div "Selecione os clientes arrow_drop_down" at bounding box center [681, 532] width 310 height 20
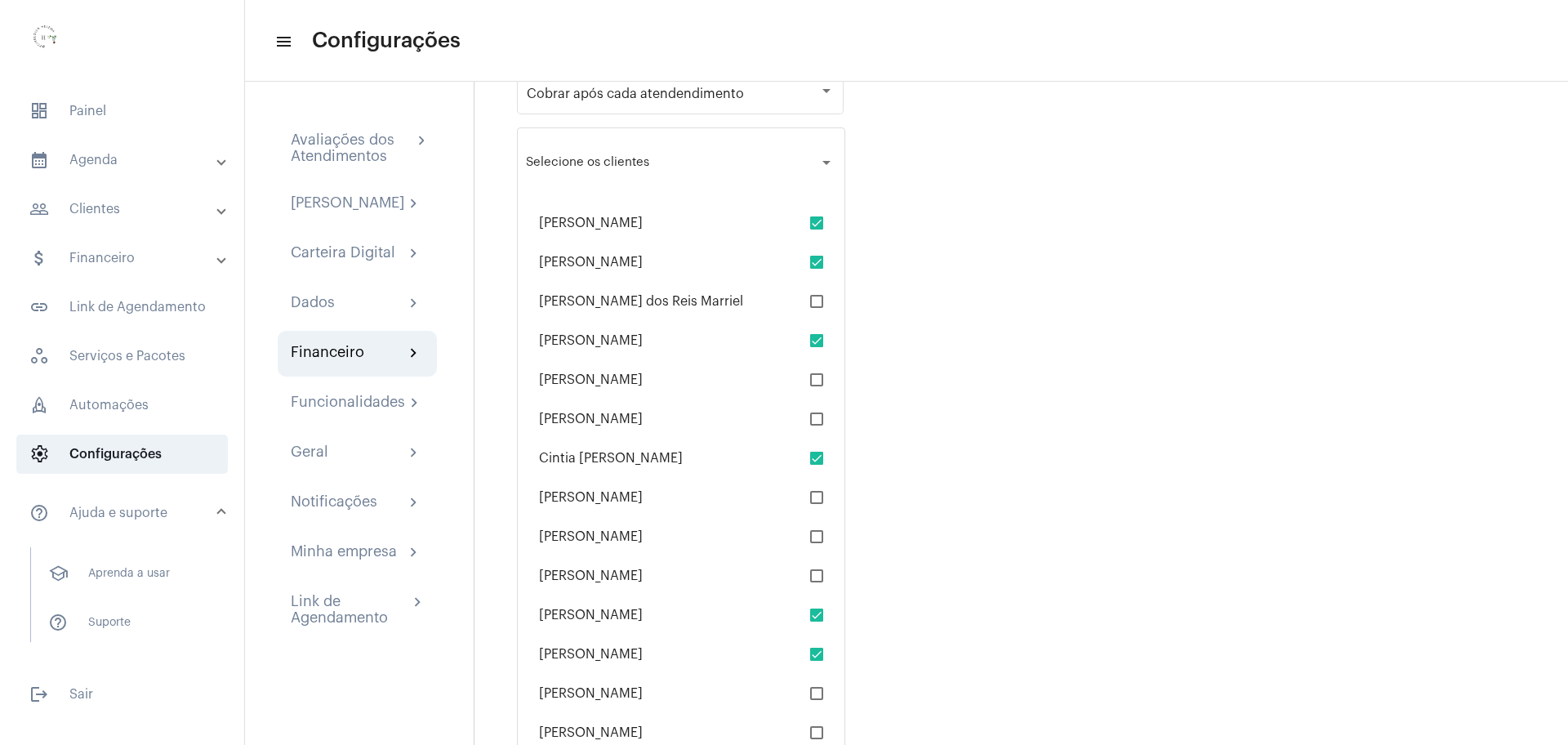
scroll to position [584, 0]
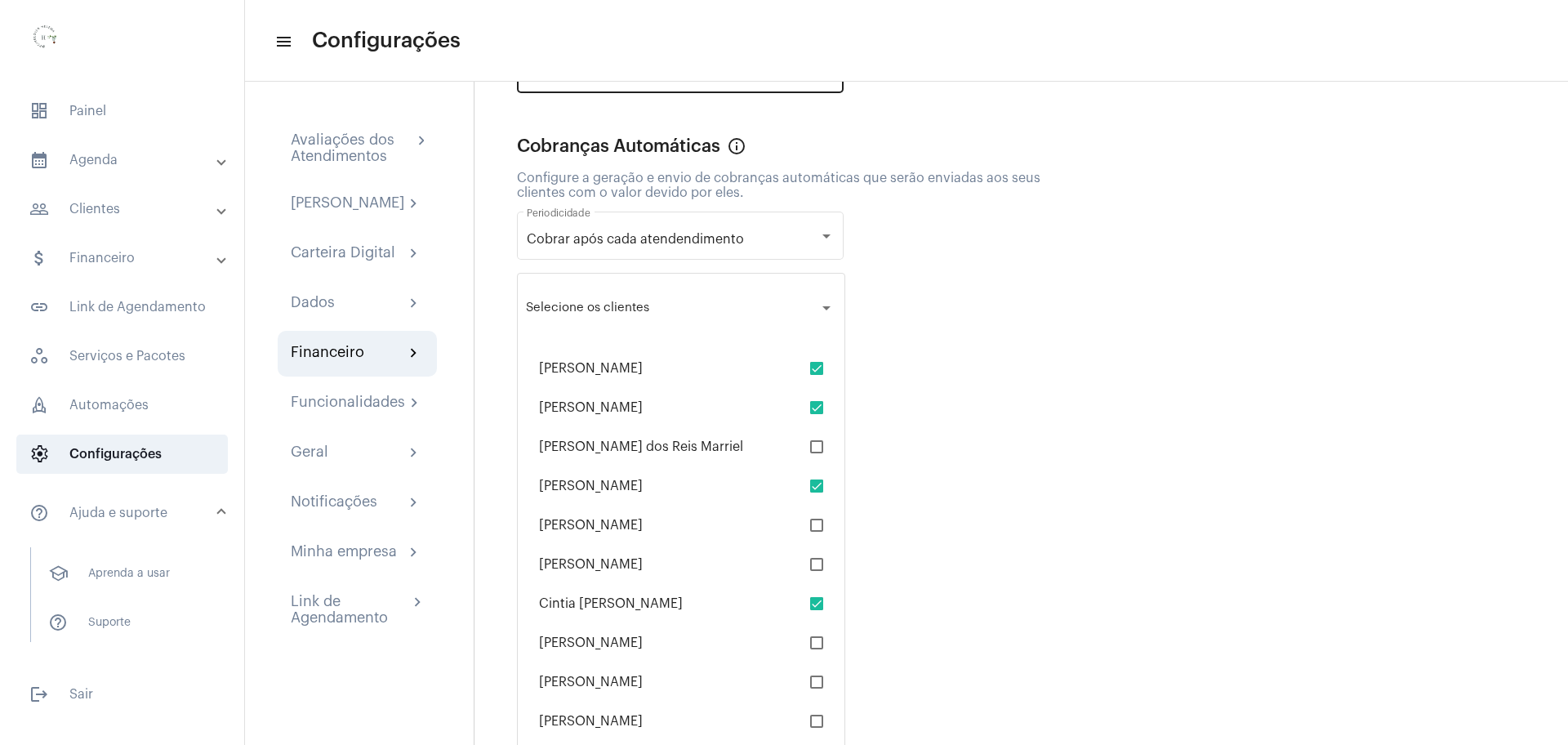
scroll to position [176, 0]
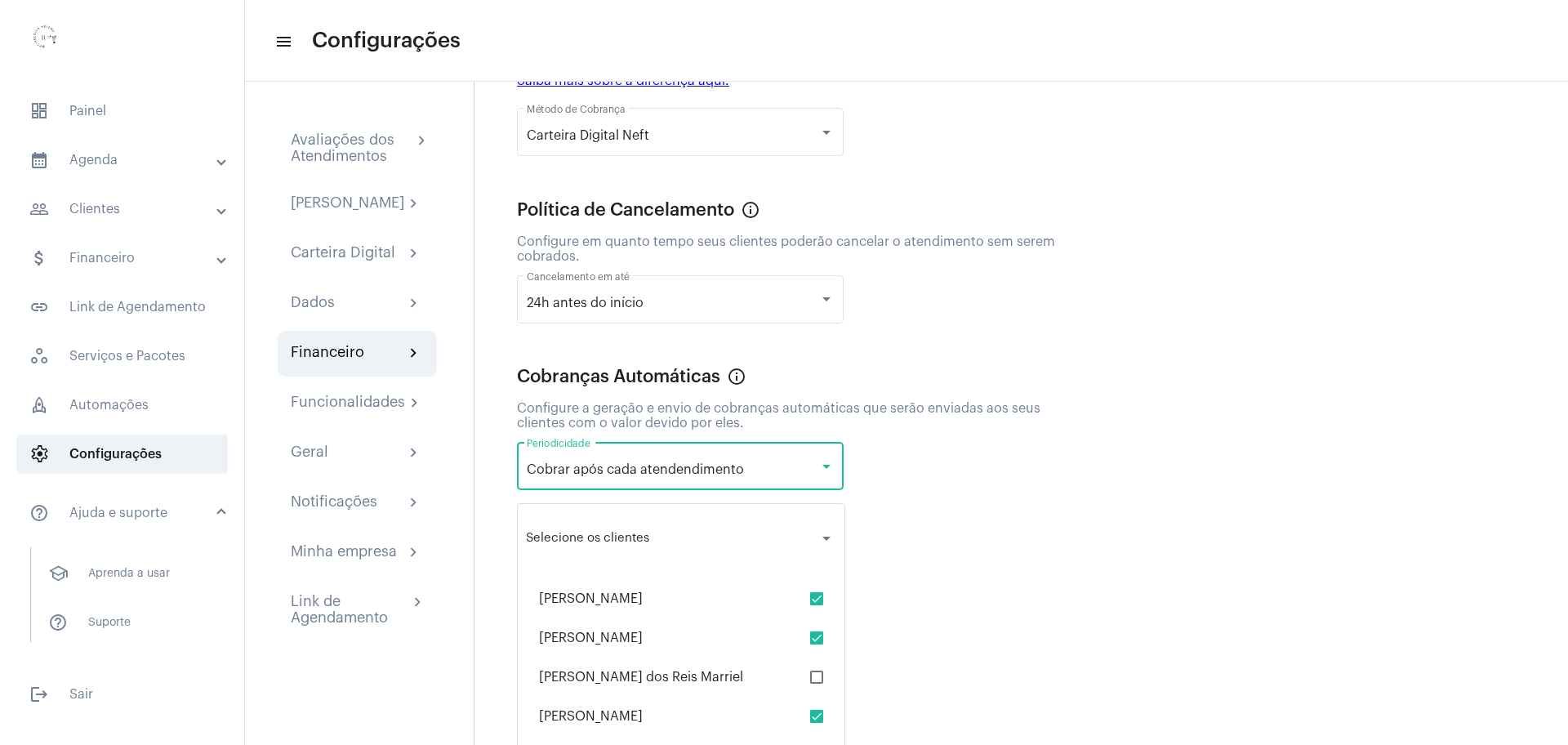
click at [828, 470] on div at bounding box center [827, 466] width 15 height 13
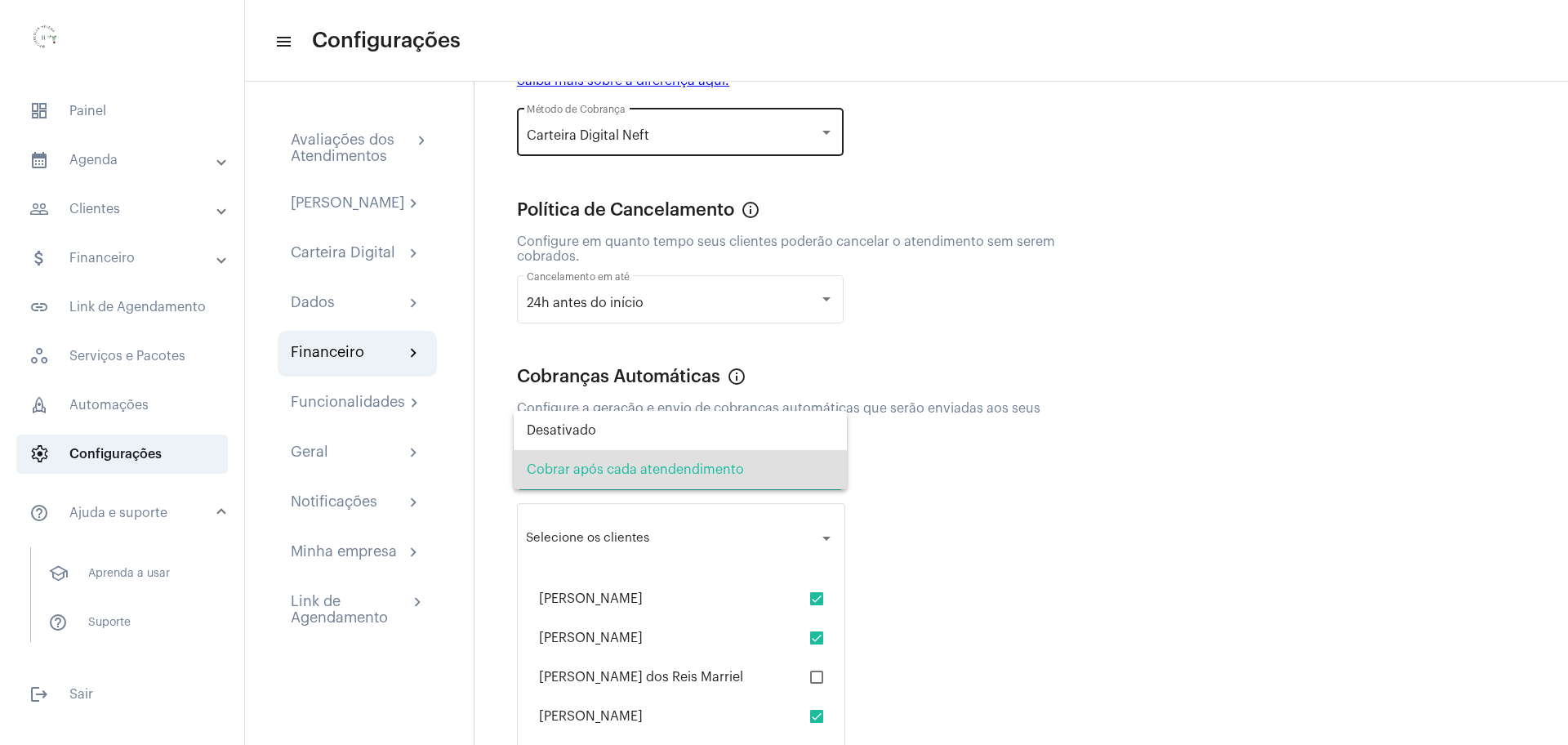
click at [755, 127] on div at bounding box center [784, 372] width 1568 height 745
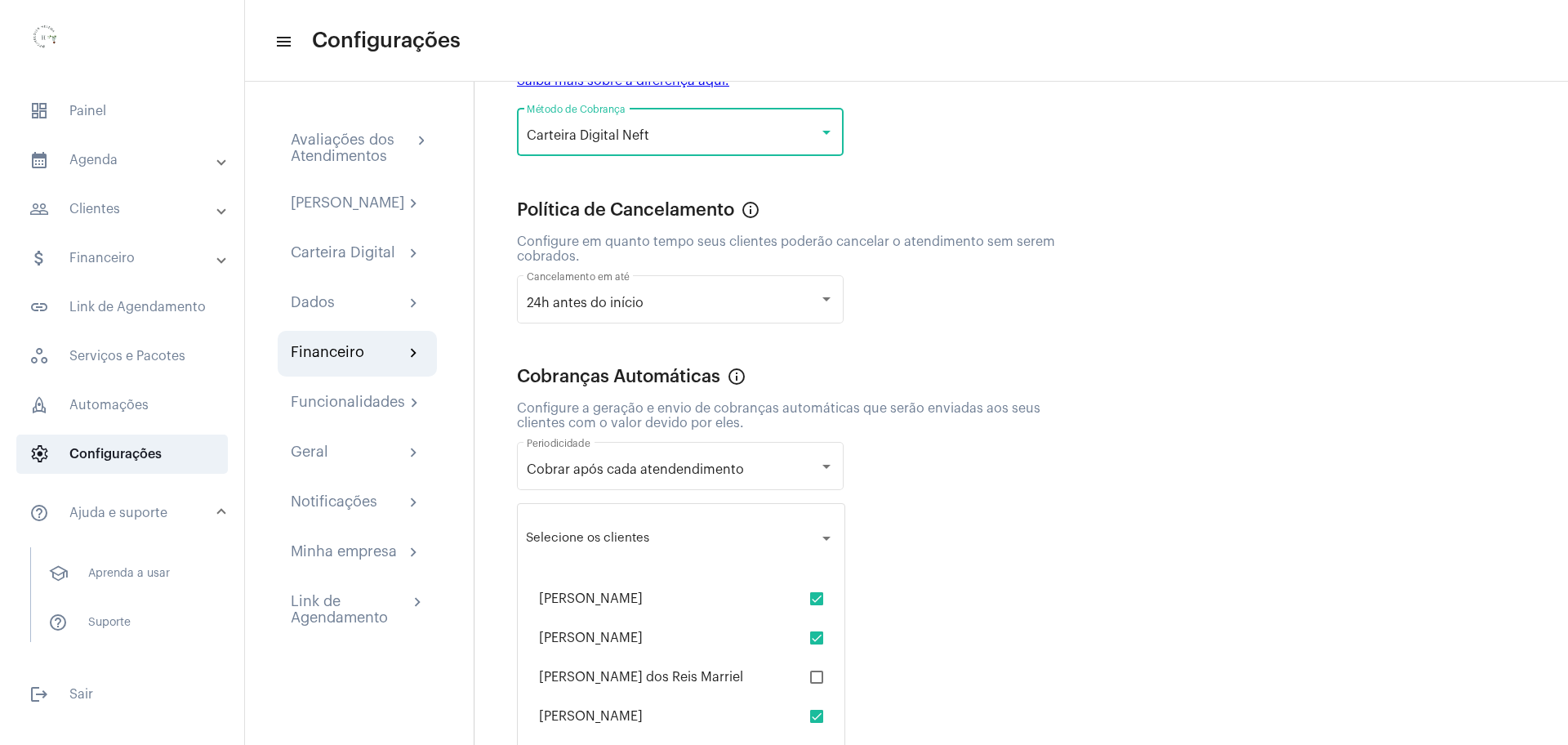
click at [818, 133] on div "Carteira Digital Neft" at bounding box center [673, 136] width 292 height 15
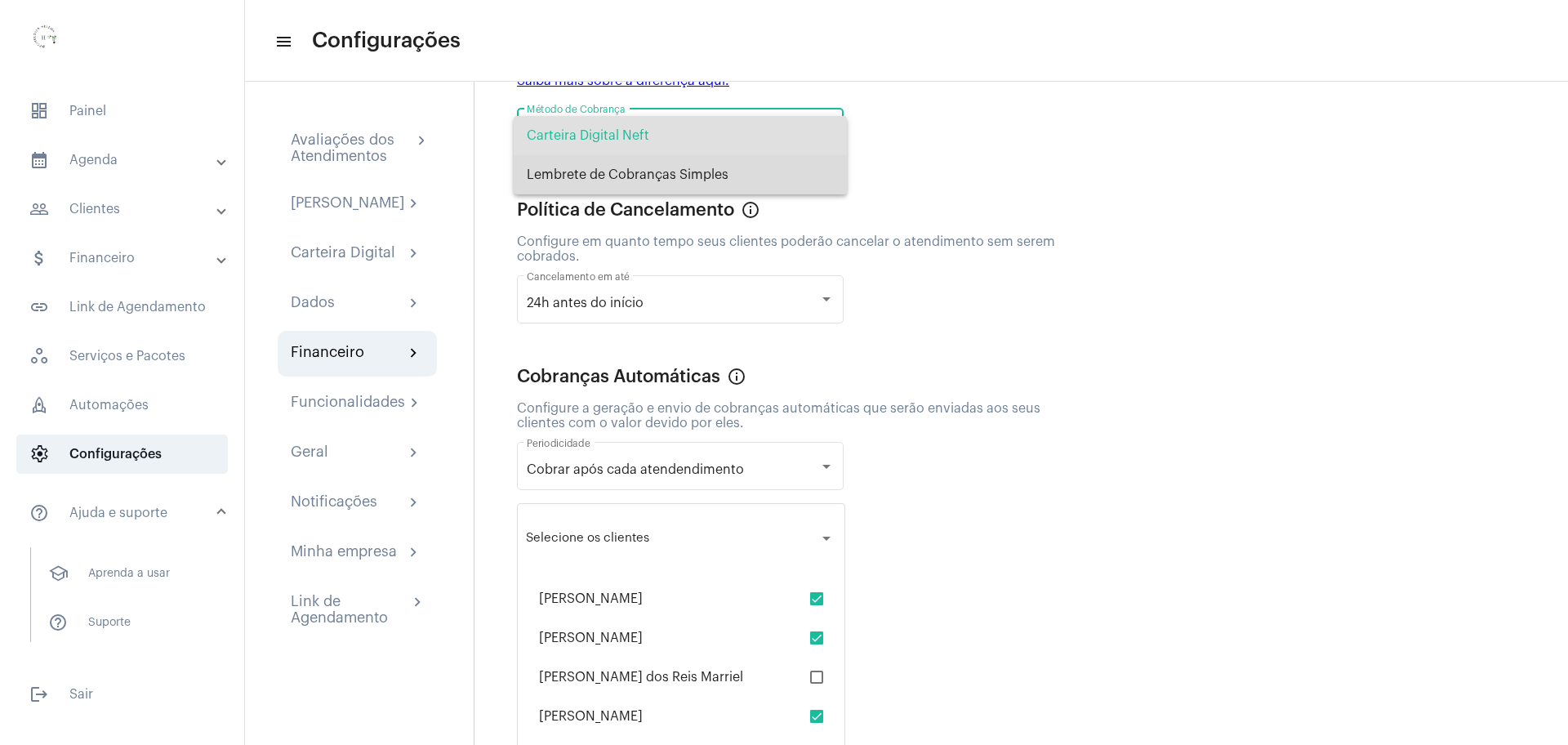
click at [718, 178] on span "Lembrete de Cobranças Simples" at bounding box center [680, 175] width 307 height 40
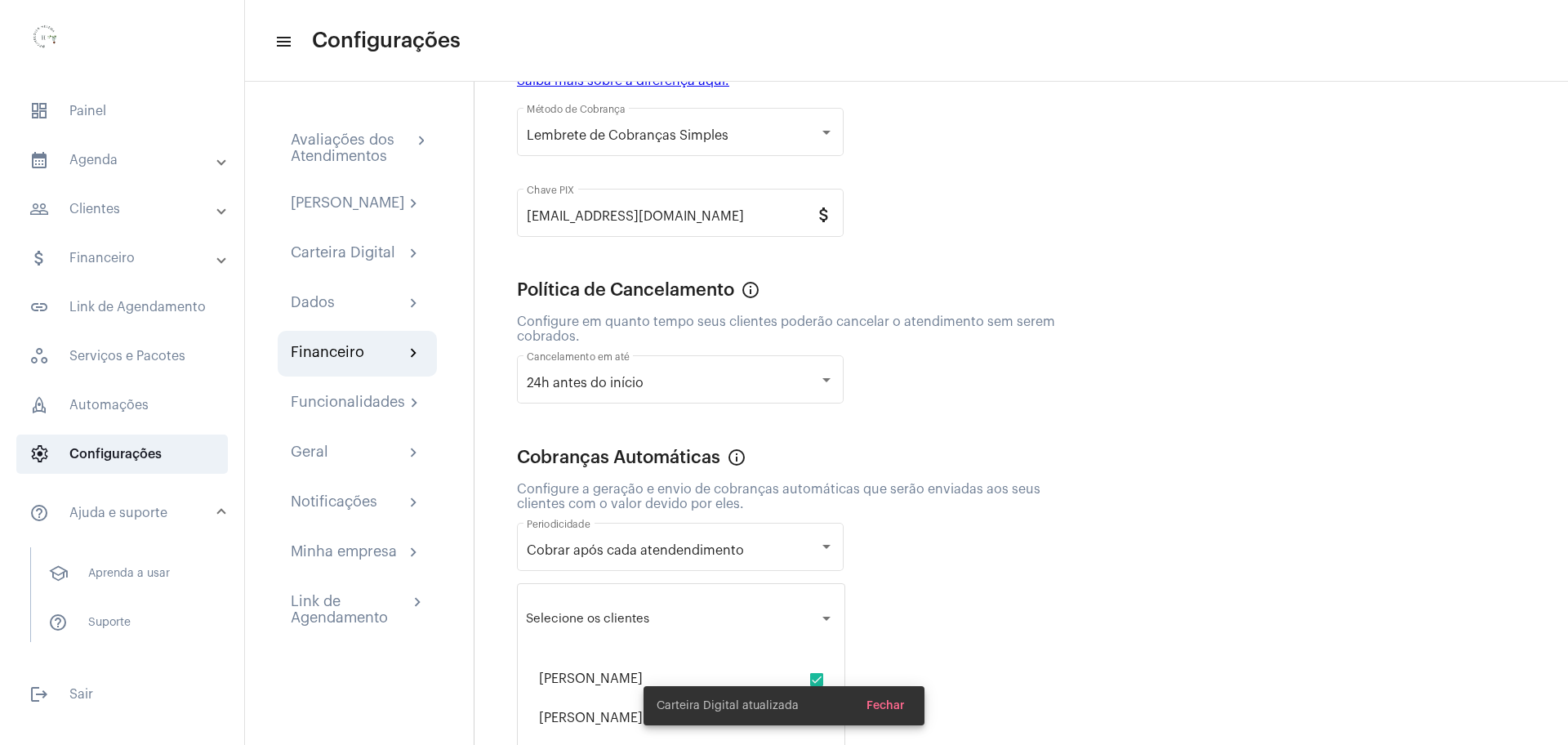
click at [923, 193] on div "Lembrete de Cobranças Simples Método de Cobrança psiheloisahelena@gmail.com Cha…" at bounding box center [803, 176] width 572 height 161
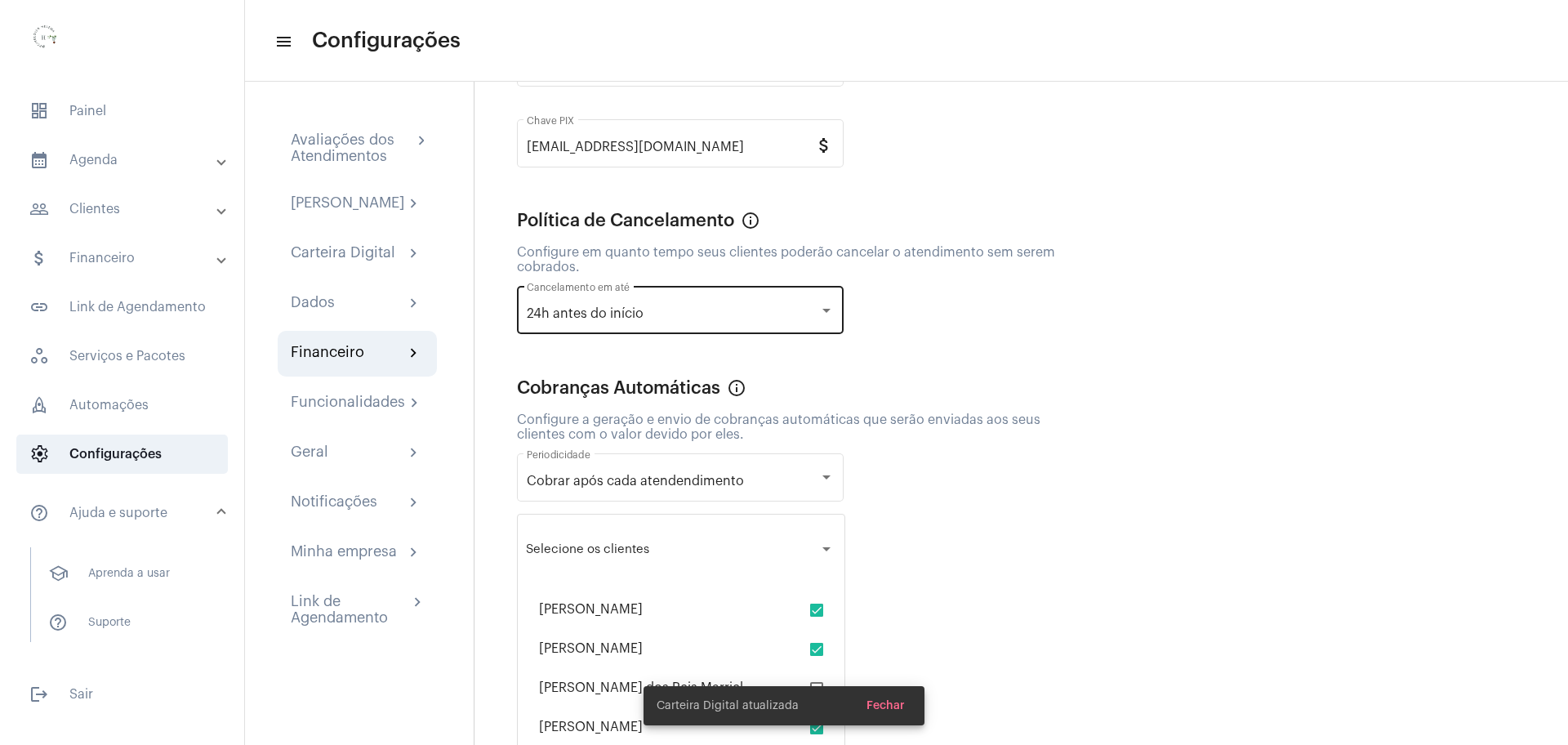
scroll to position [278, 0]
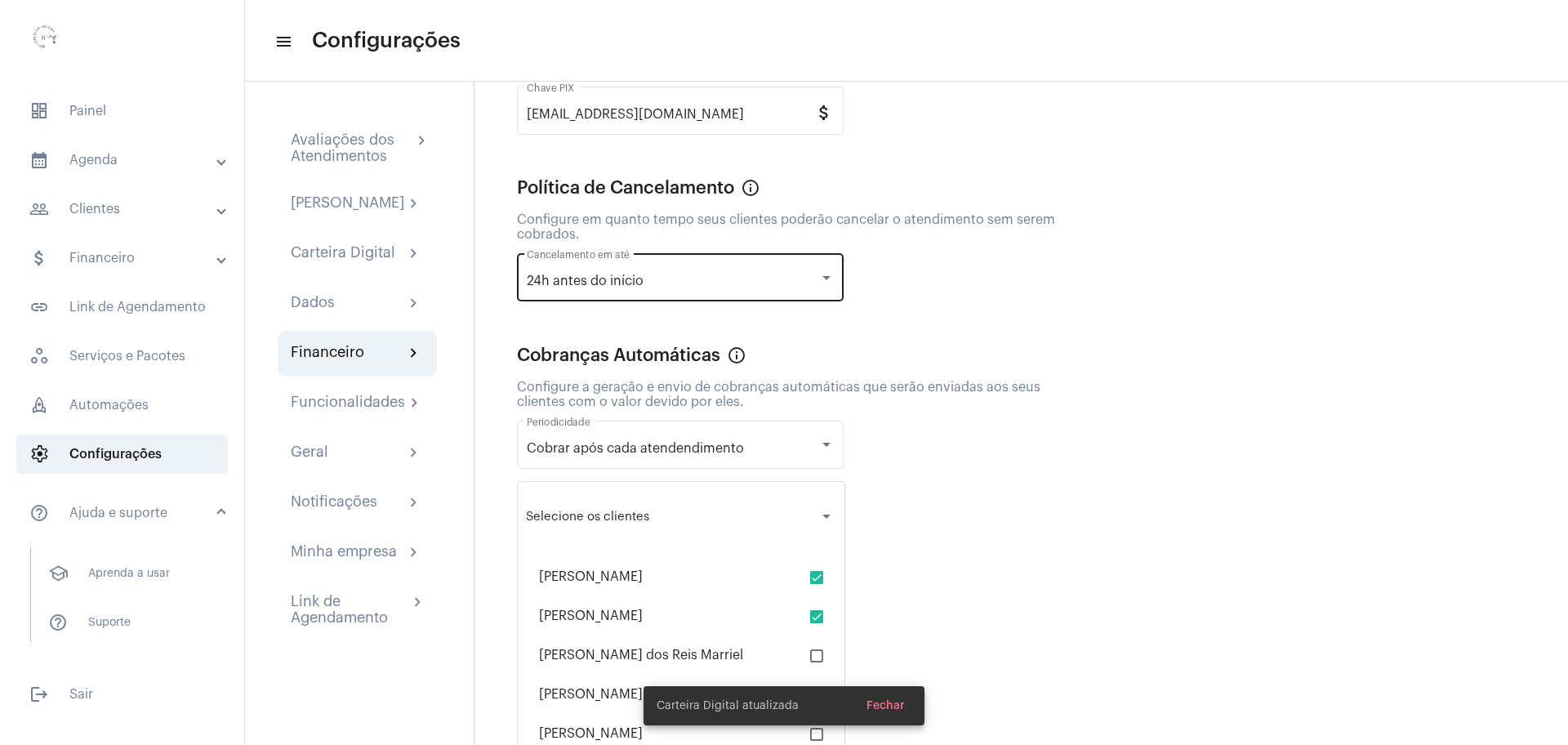
click at [769, 290] on div "24h antes do início Cancelamento em até" at bounding box center [680, 276] width 307 height 51
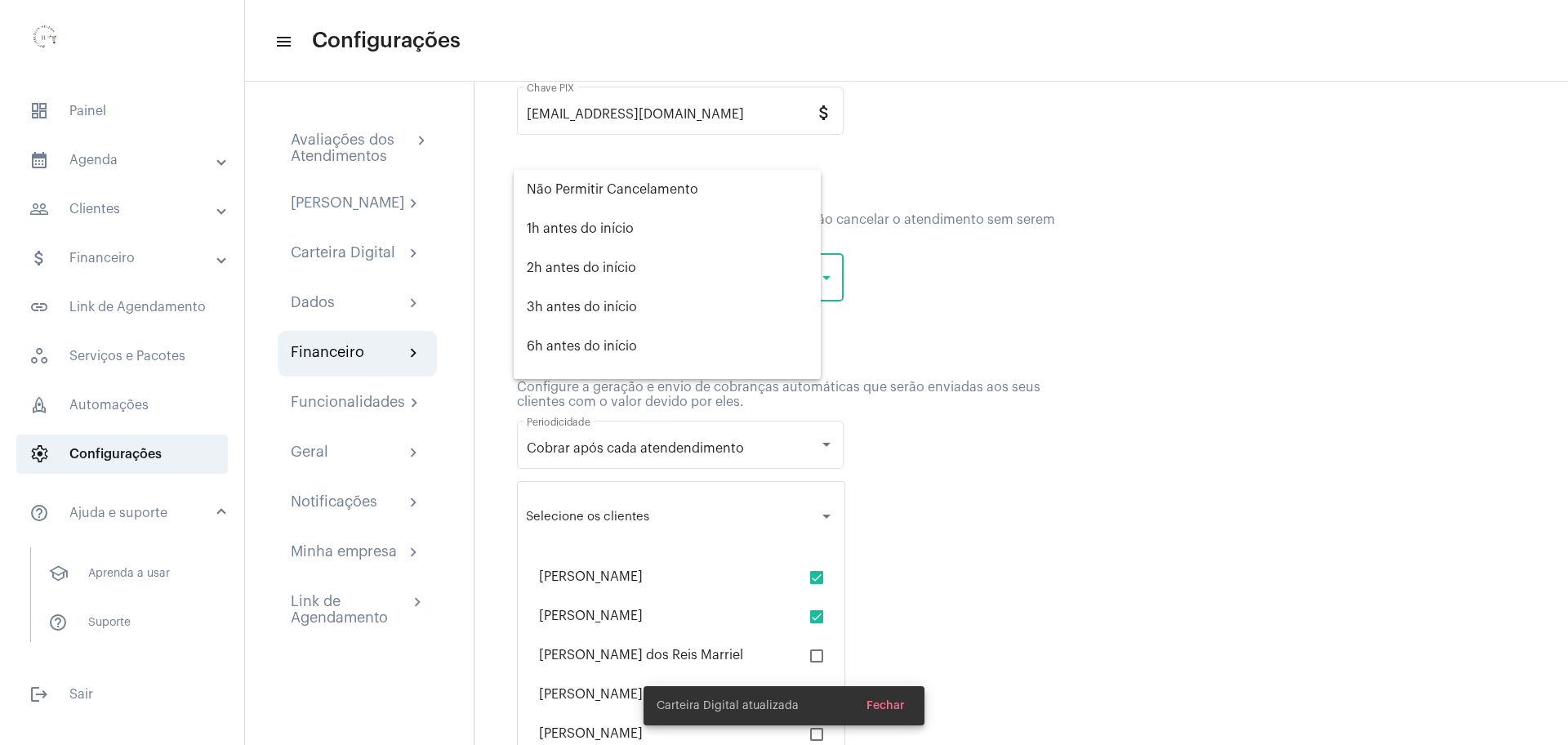
scroll to position [144, 0]
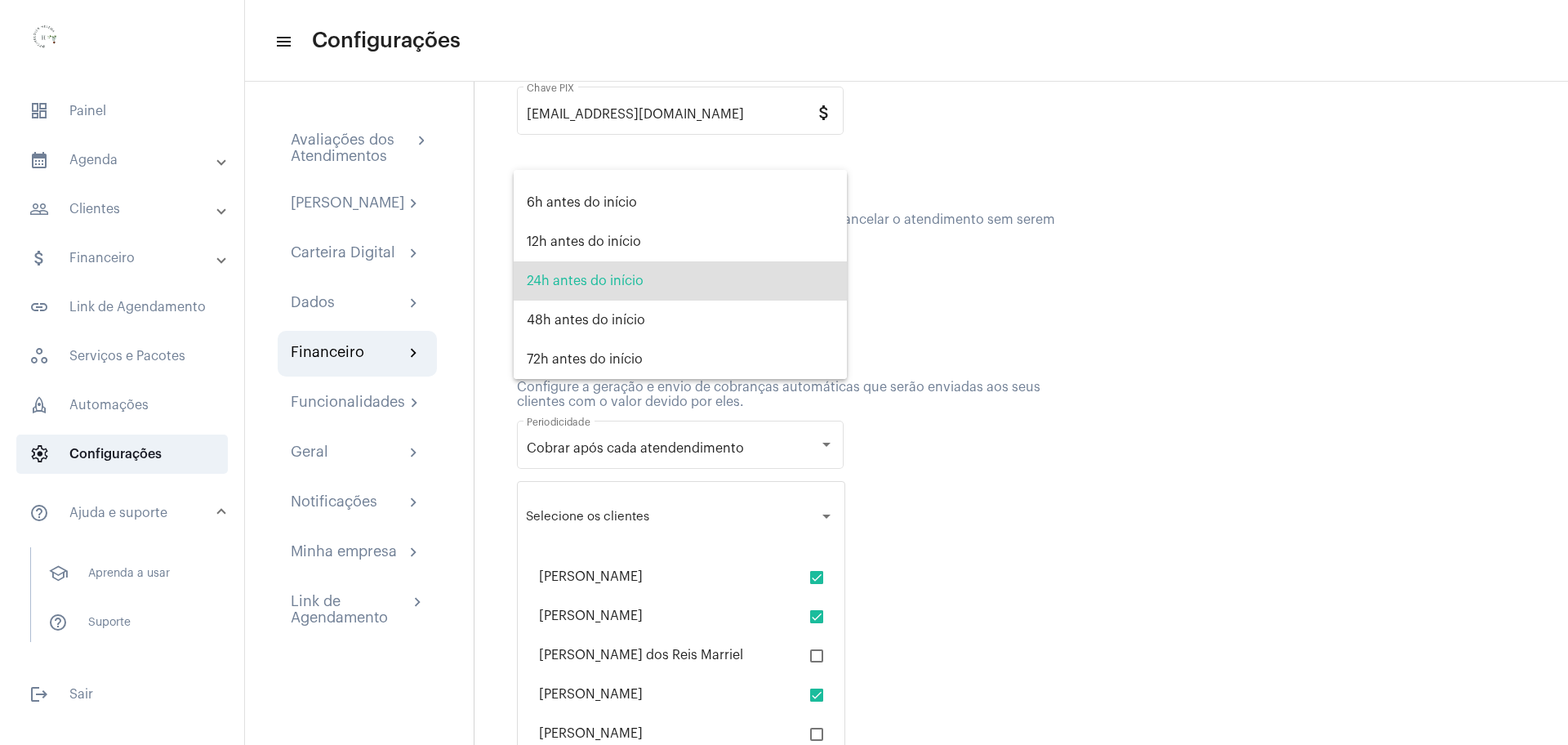
click at [1029, 326] on div at bounding box center [784, 372] width 1568 height 745
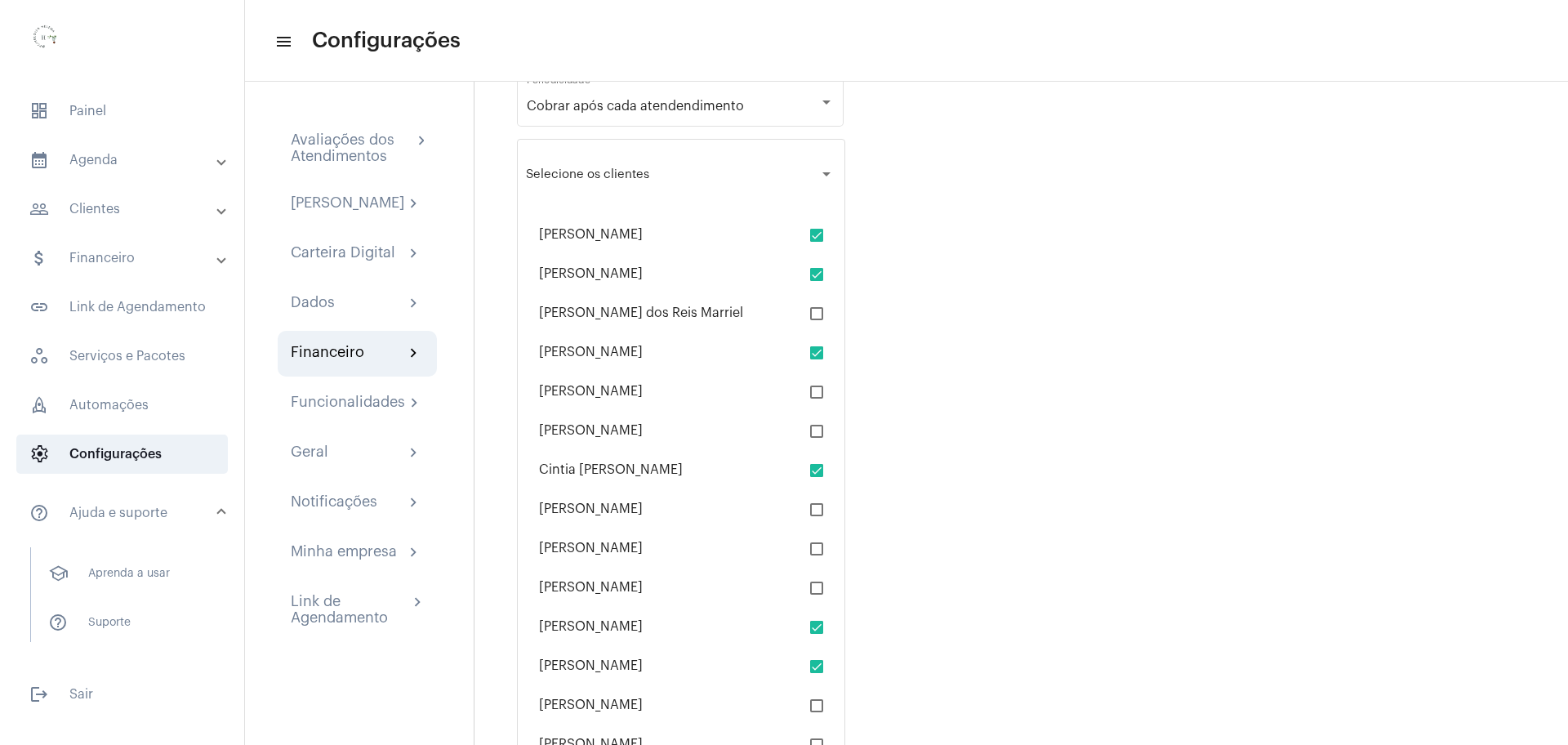
scroll to position [584, 0]
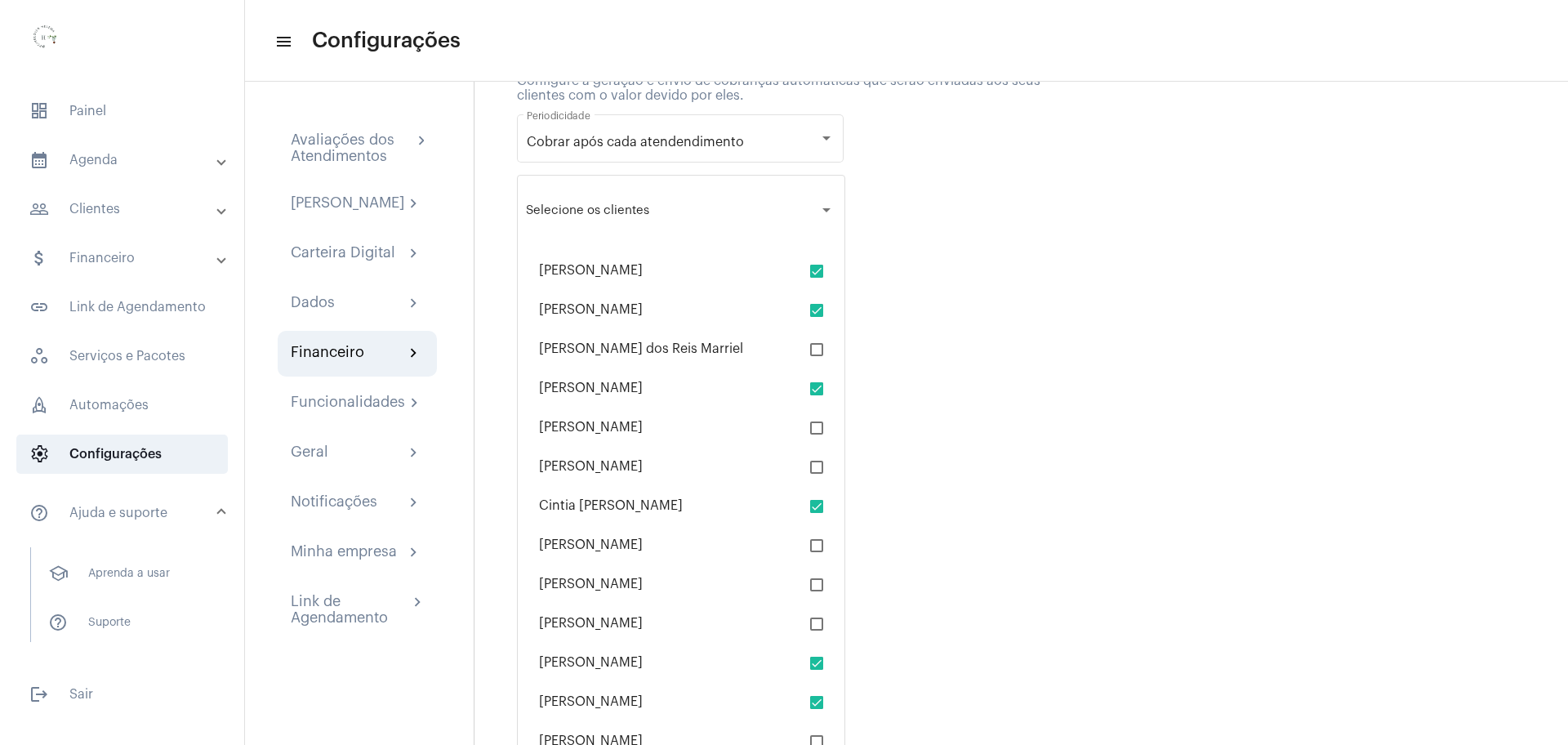
click at [814, 269] on span at bounding box center [817, 271] width 13 height 13
click at [816, 277] on input "checkbox" at bounding box center [816, 277] width 1 height 1
checkbox input "false"
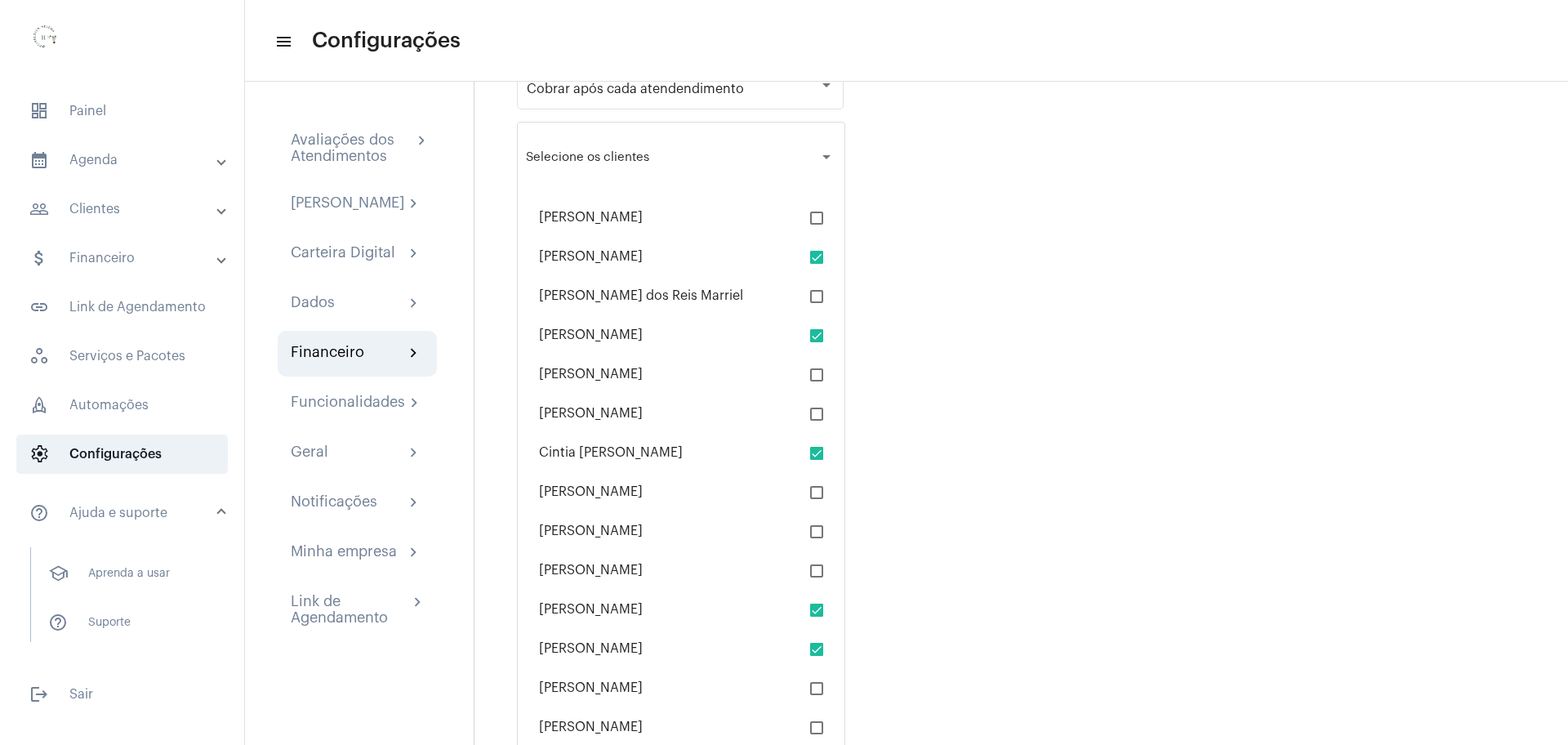
scroll to position [687, 0]
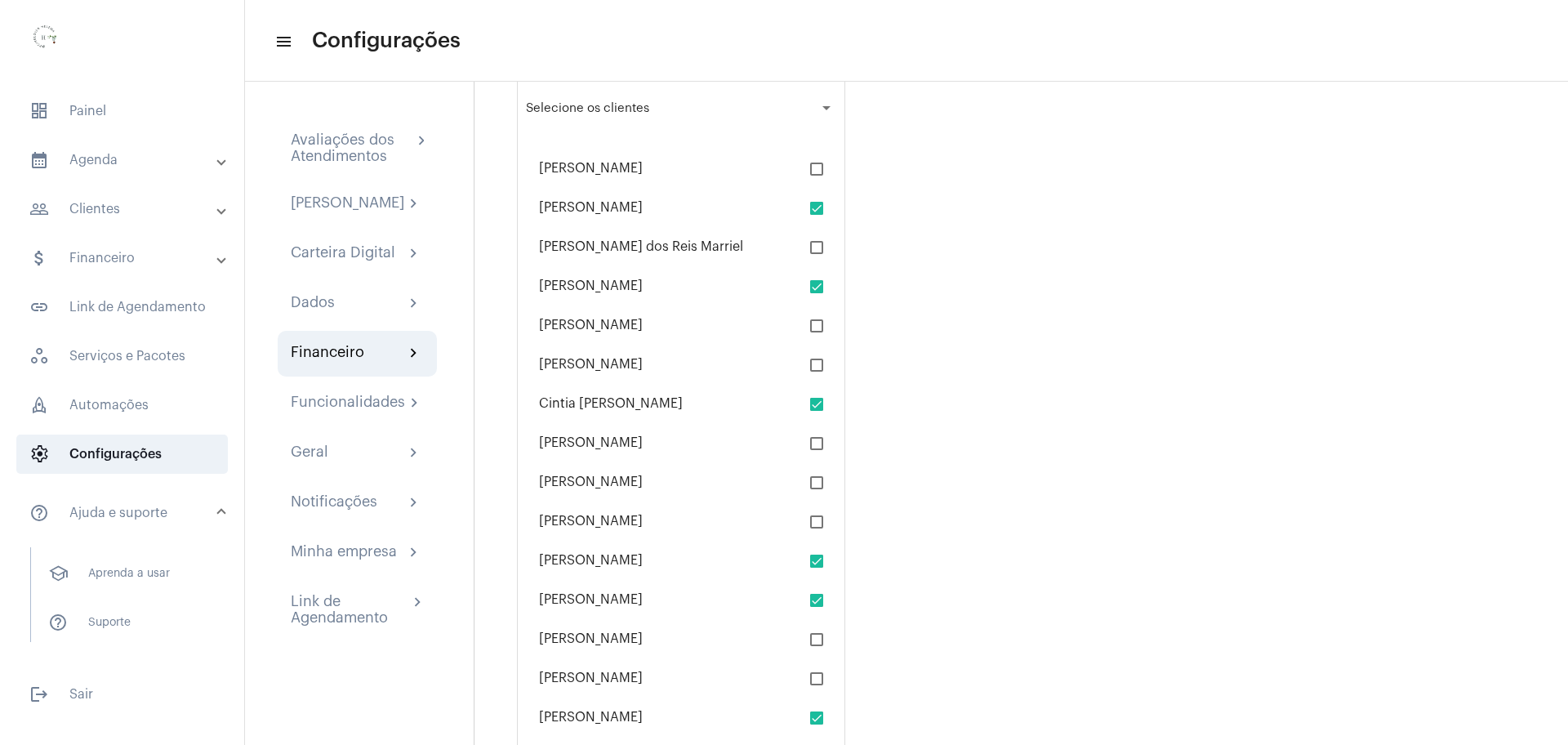
click at [819, 291] on span at bounding box center [817, 286] width 13 height 13
click at [817, 293] on input "checkbox" at bounding box center [816, 293] width 1 height 1
checkbox input "false"
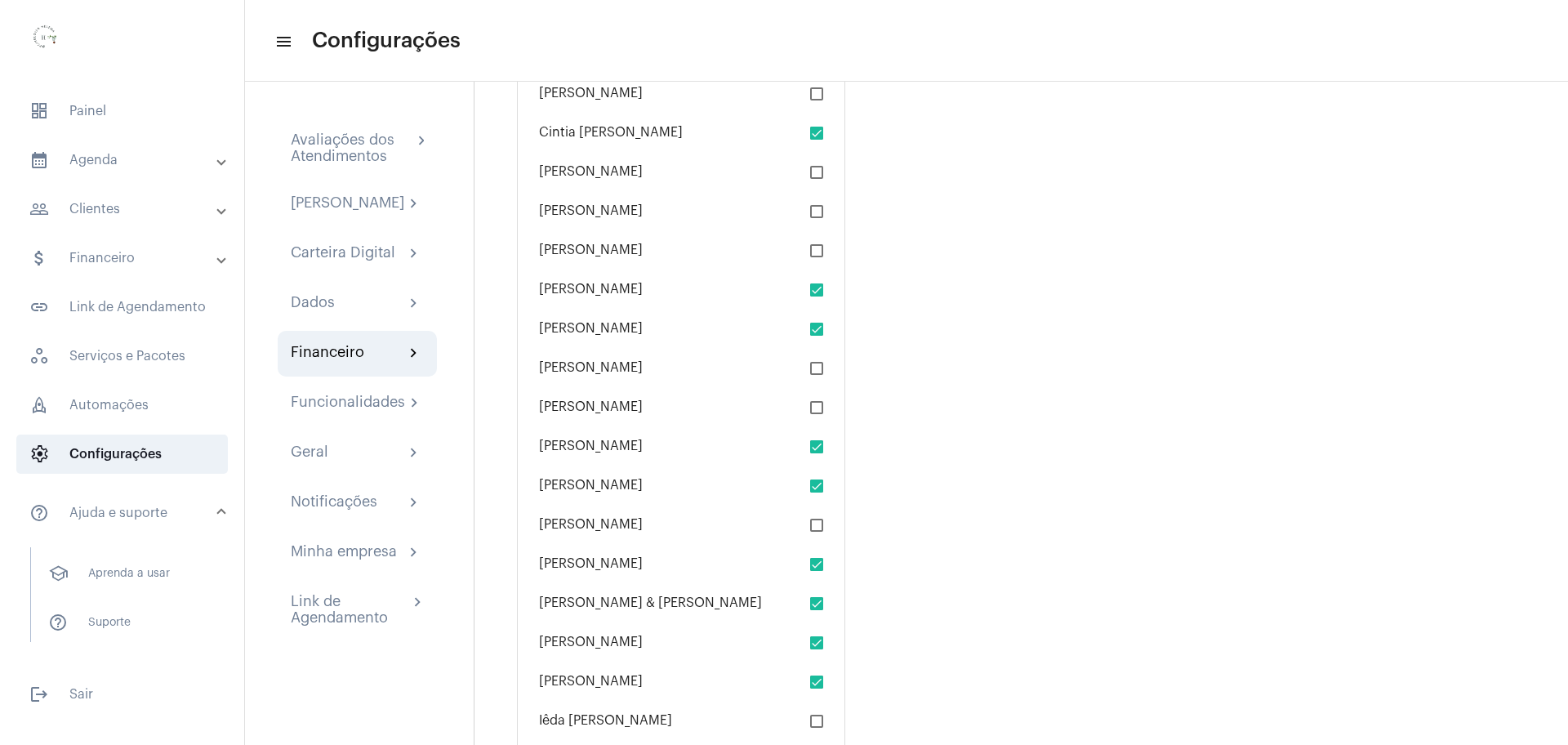
scroll to position [993, 0]
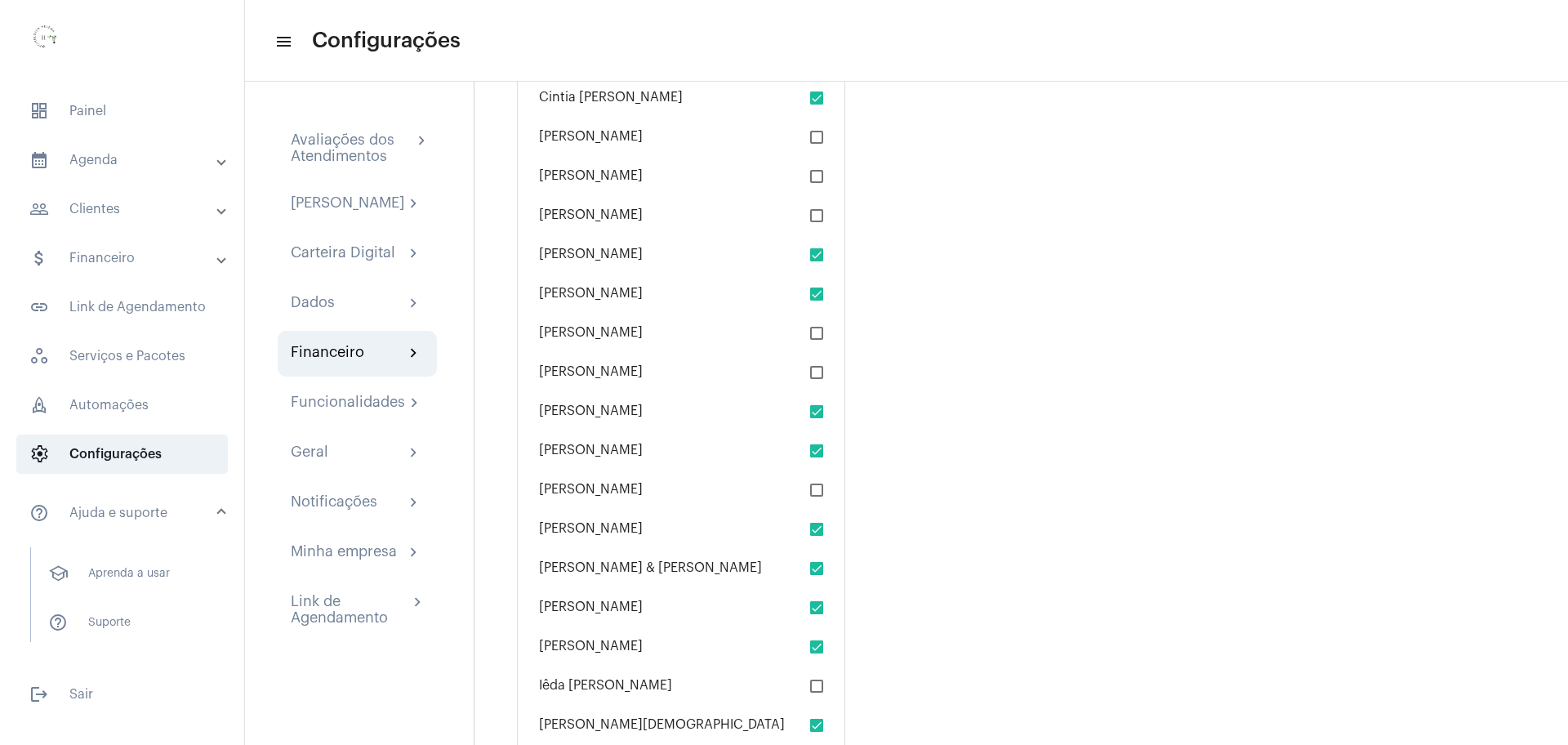
click at [815, 295] on span at bounding box center [817, 294] width 13 height 13
click at [816, 300] on input "checkbox" at bounding box center [816, 300] width 1 height 1
checkbox input "false"
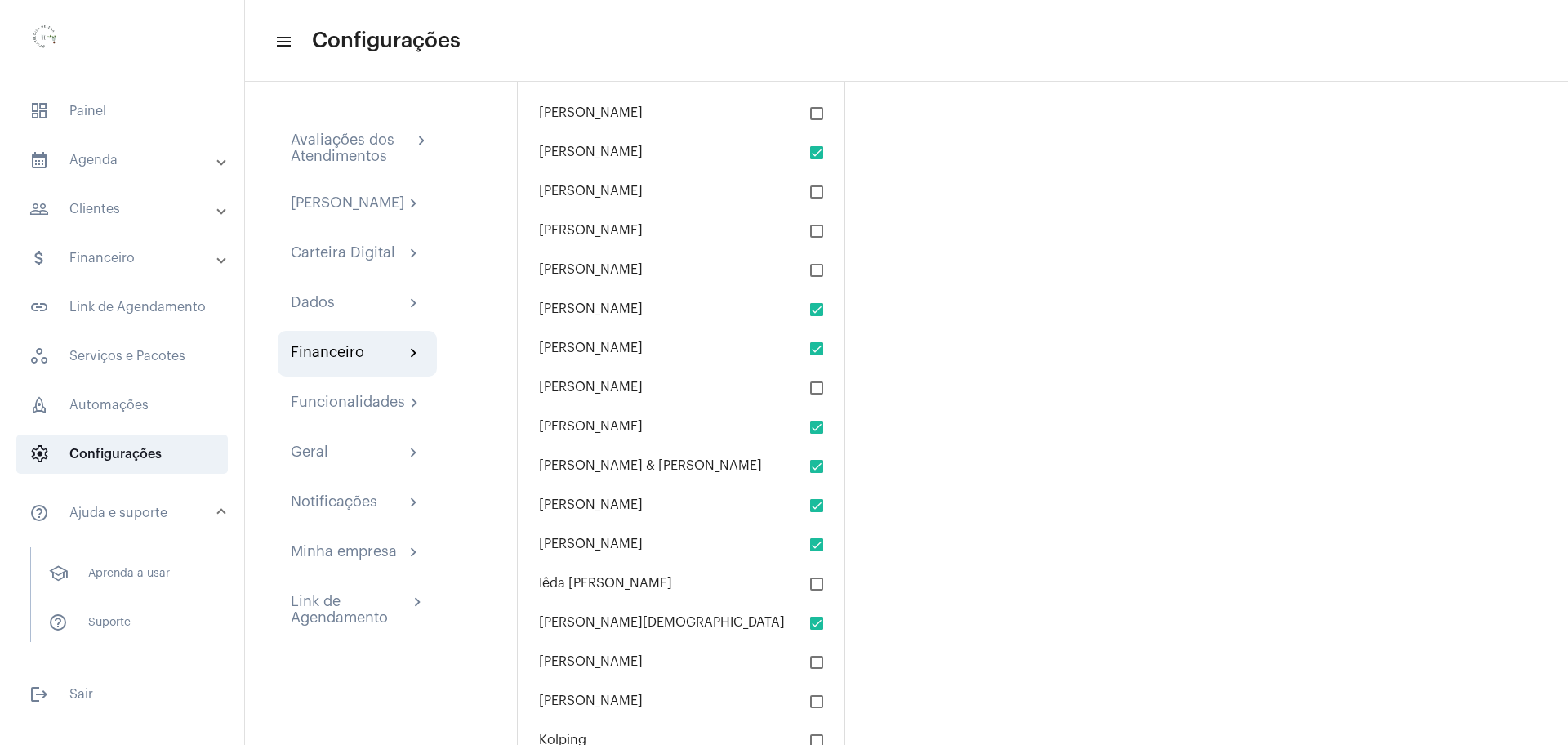
click at [814, 314] on span at bounding box center [817, 310] width 13 height 13
click at [816, 316] on input "checkbox" at bounding box center [816, 316] width 1 height 1
checkbox input "false"
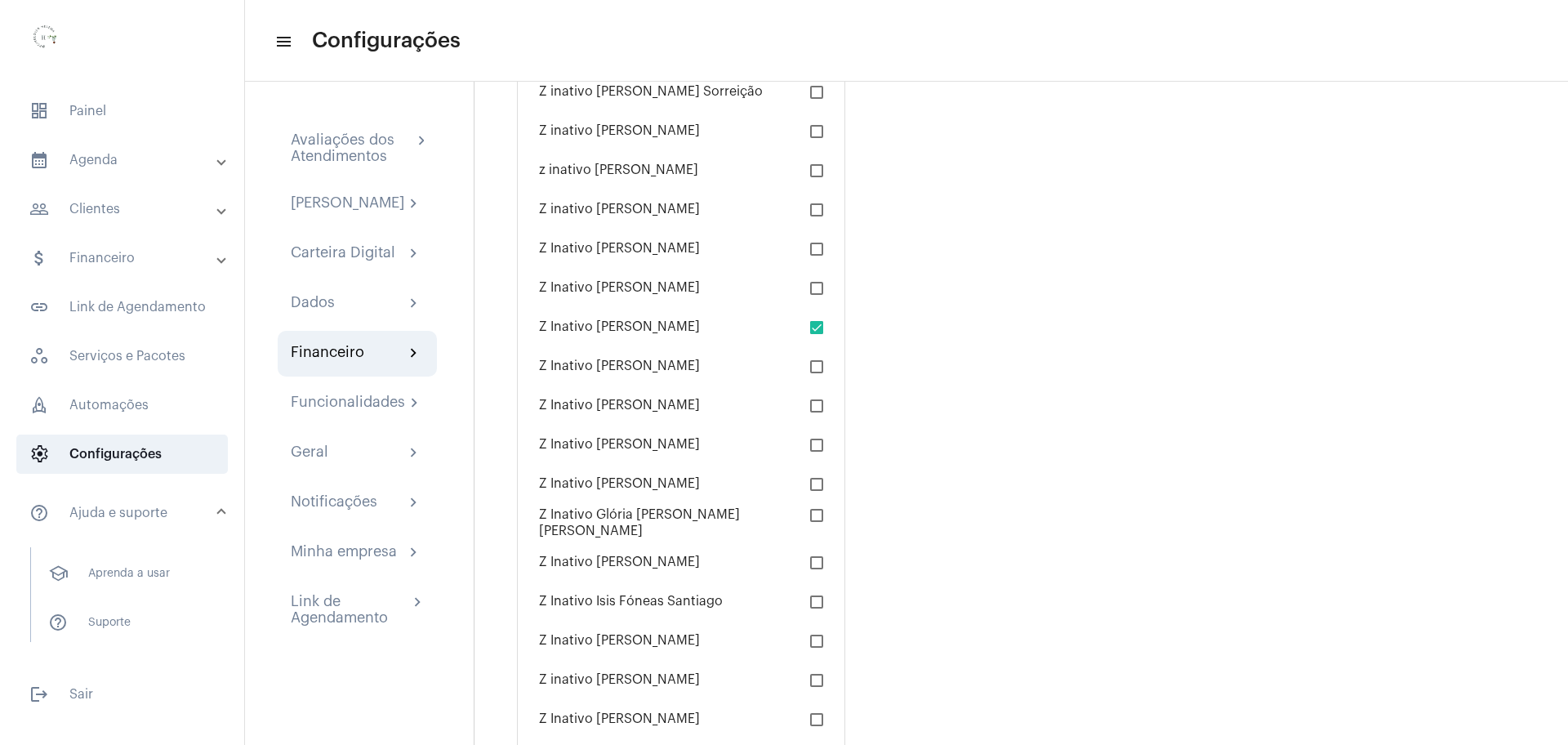
scroll to position [4667, 0]
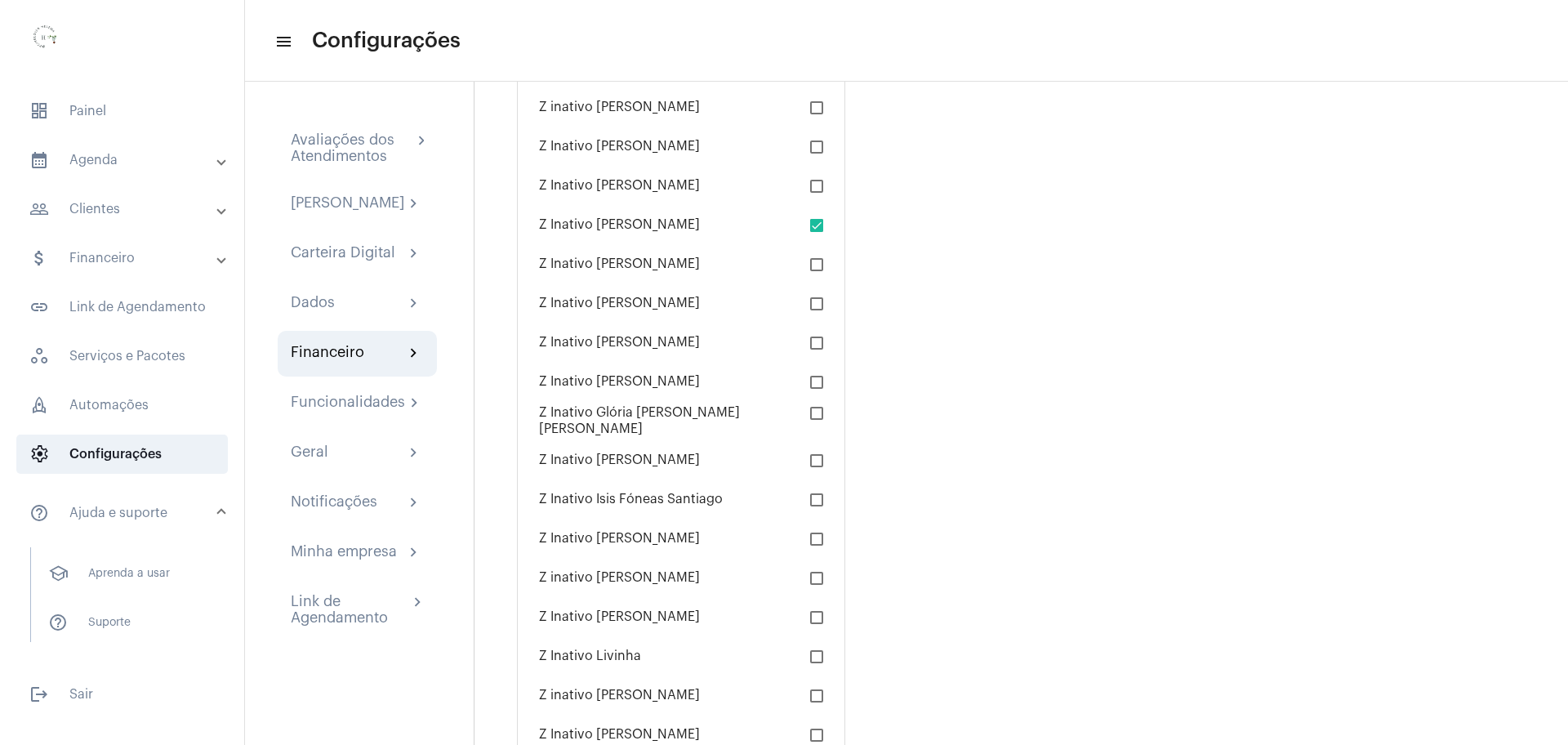
click at [814, 224] on span at bounding box center [817, 226] width 13 height 13
click at [816, 232] on input "checkbox" at bounding box center [816, 232] width 1 height 1
checkbox input "false"
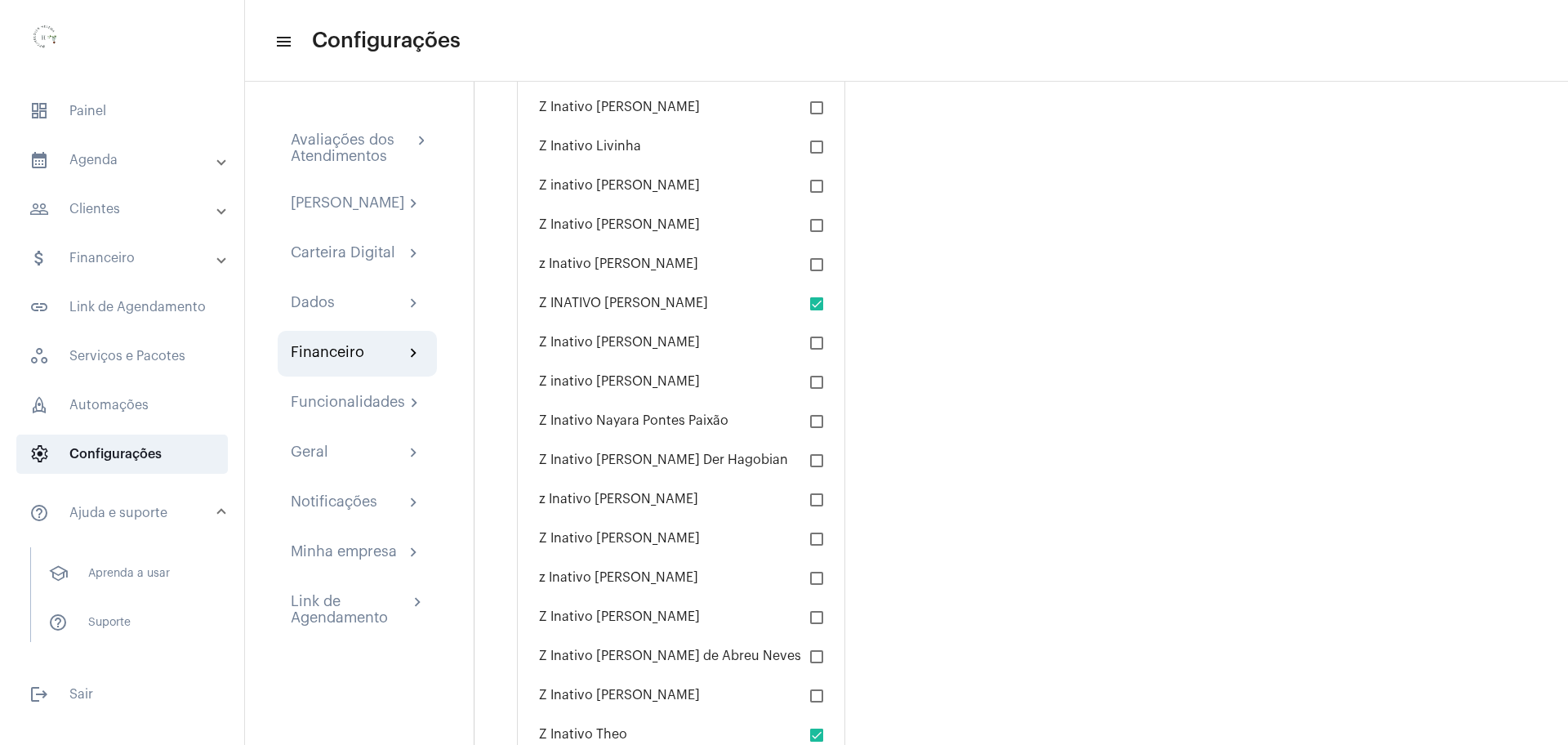
scroll to position [5177, 0]
click at [814, 307] on span at bounding box center [817, 303] width 13 height 13
click at [816, 310] on input "checkbox" at bounding box center [816, 310] width 1 height 1
checkbox input "false"
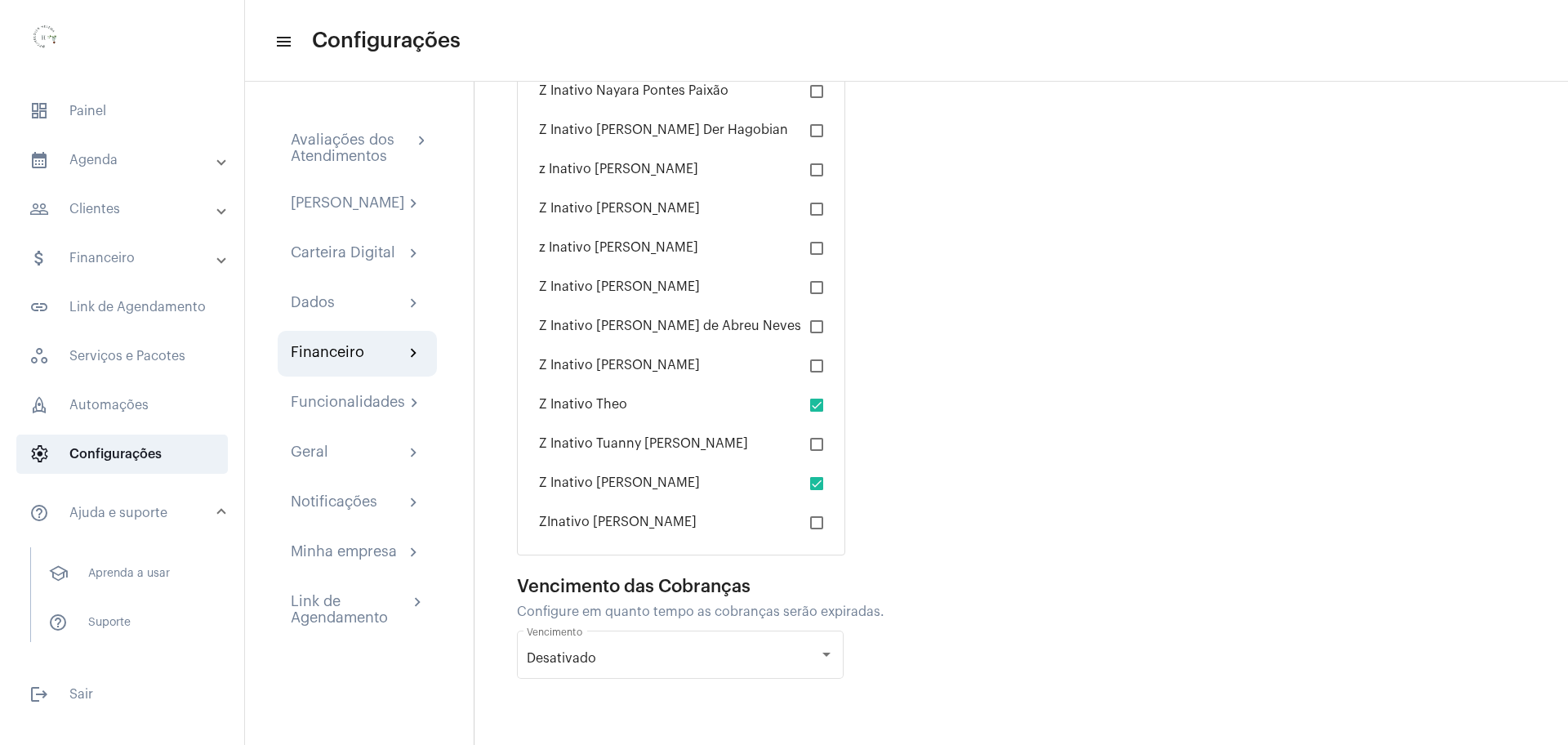
scroll to position [5510, 0]
click at [820, 403] on span at bounding box center [817, 402] width 13 height 13
click at [817, 408] on input "checkbox" at bounding box center [816, 408] width 1 height 1
click at [820, 403] on span at bounding box center [817, 402] width 13 height 13
click at [817, 408] on input "checkbox" at bounding box center [816, 408] width 1 height 1
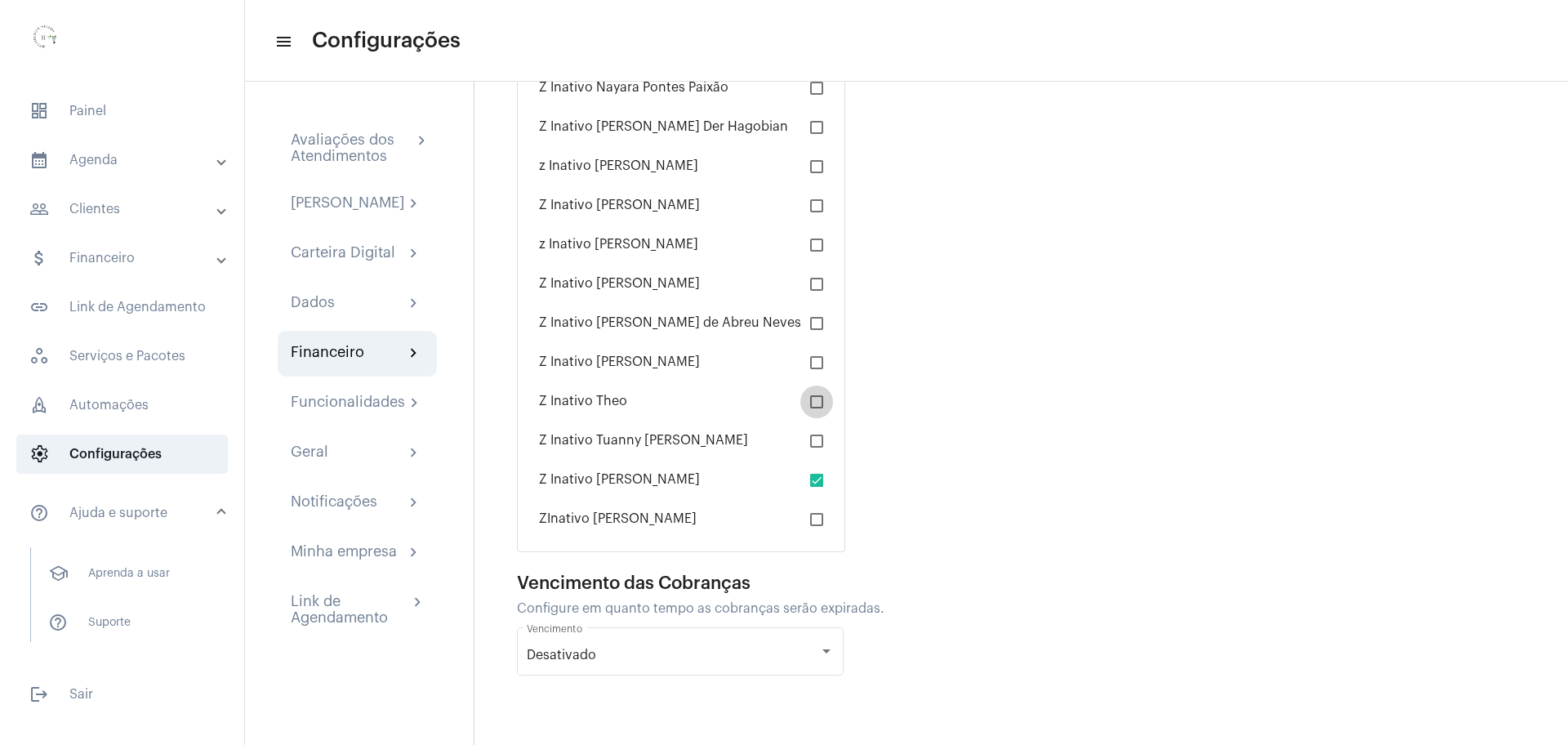
checkbox input "true"
click at [817, 483] on span at bounding box center [817, 480] width 13 height 13
click at [817, 487] on input "checkbox" at bounding box center [816, 487] width 1 height 1
checkbox input "false"
click at [812, 400] on span at bounding box center [817, 402] width 13 height 13
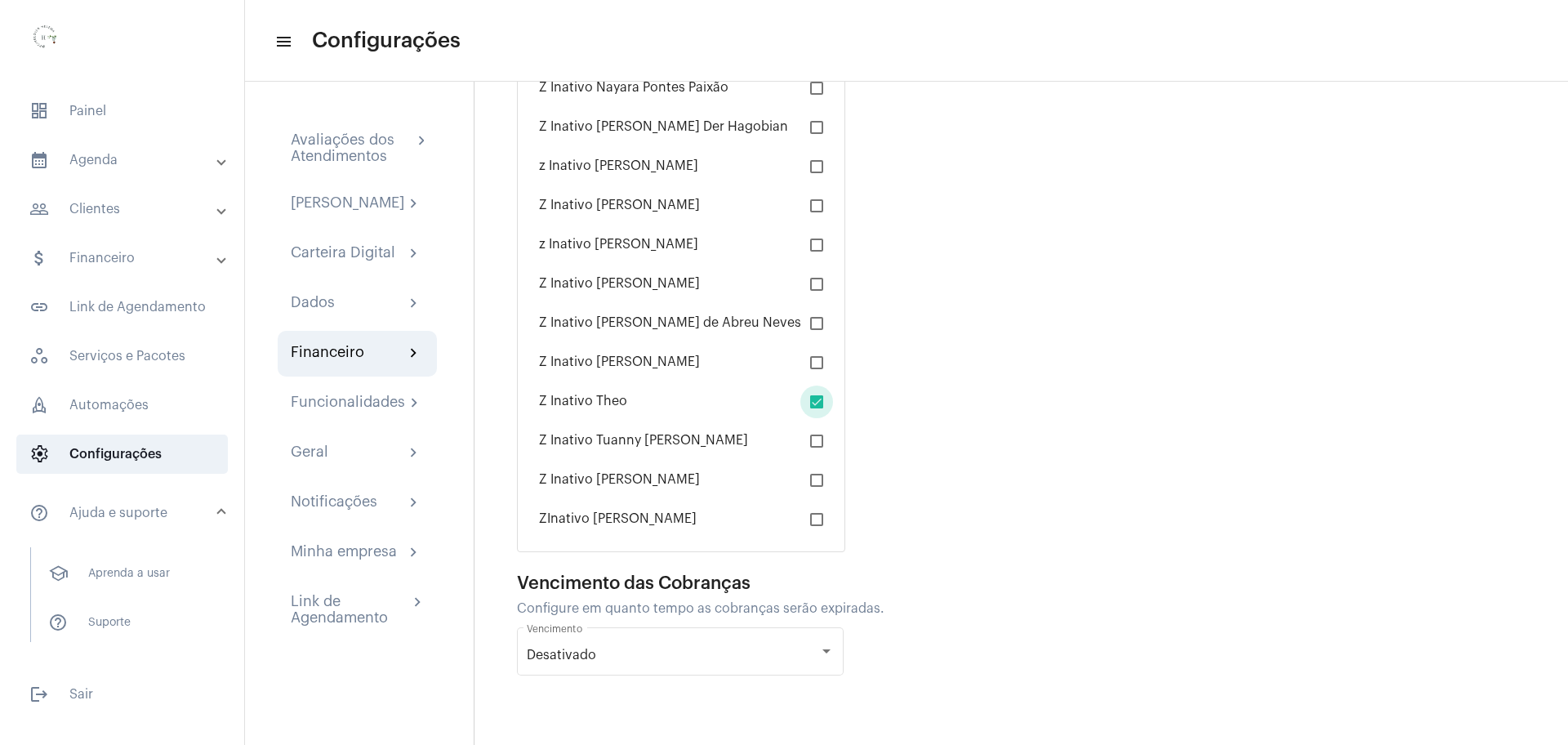
click at [816, 408] on input "checkbox" at bounding box center [816, 408] width 1 height 1
checkbox input "false"
click at [713, 655] on div "Desativado" at bounding box center [673, 655] width 292 height 15
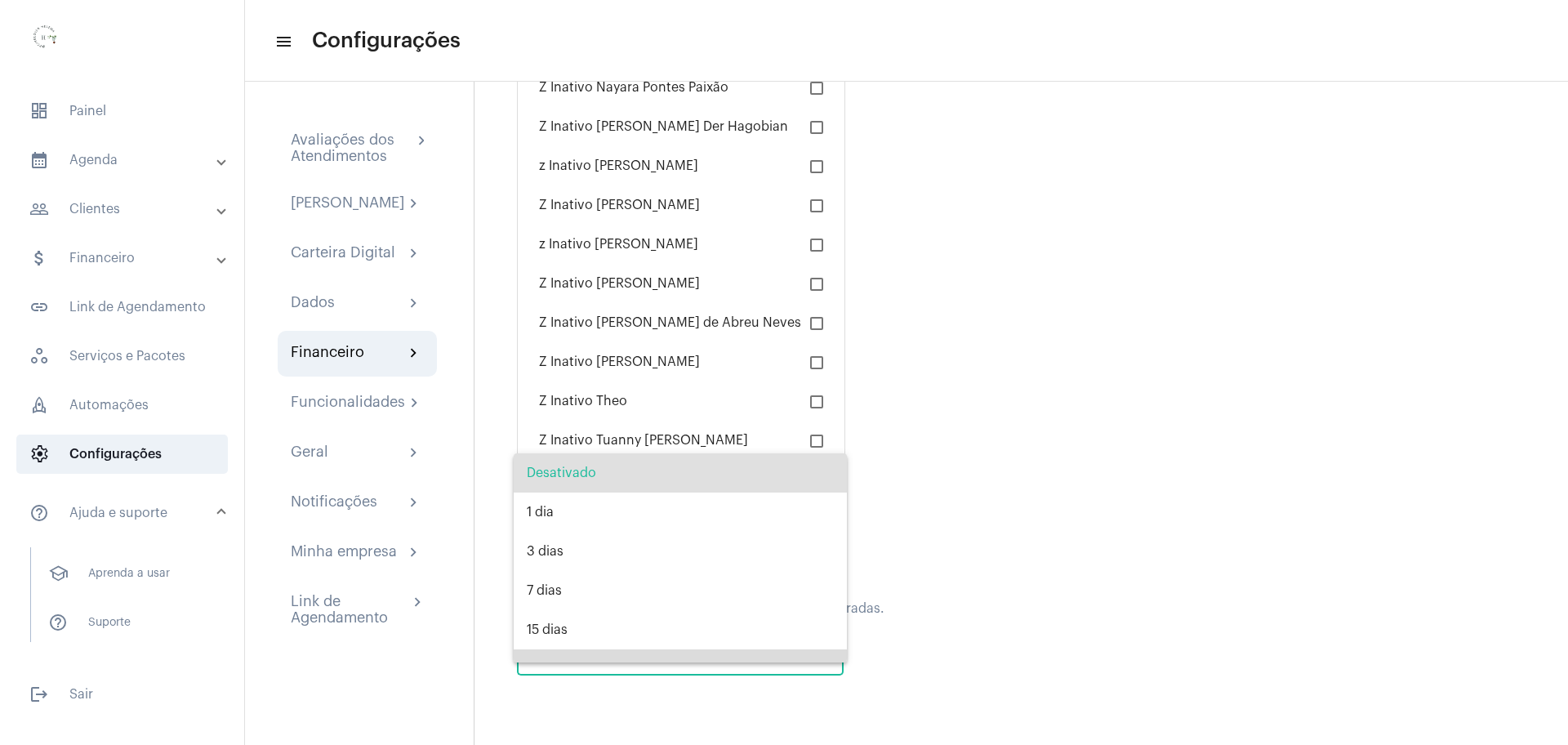
click at [713, 655] on span "30 dias" at bounding box center [680, 669] width 307 height 40
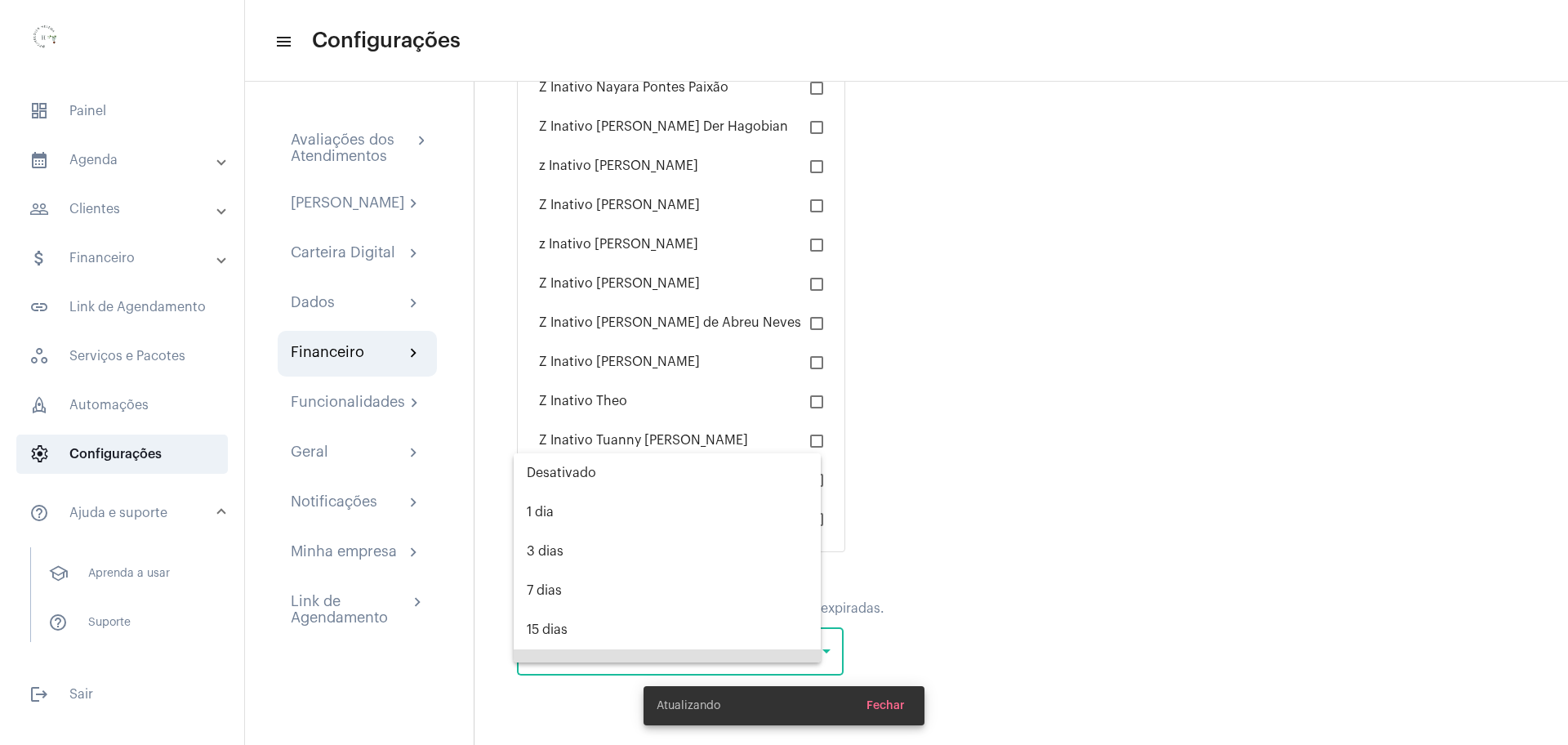
scroll to position [26, 0]
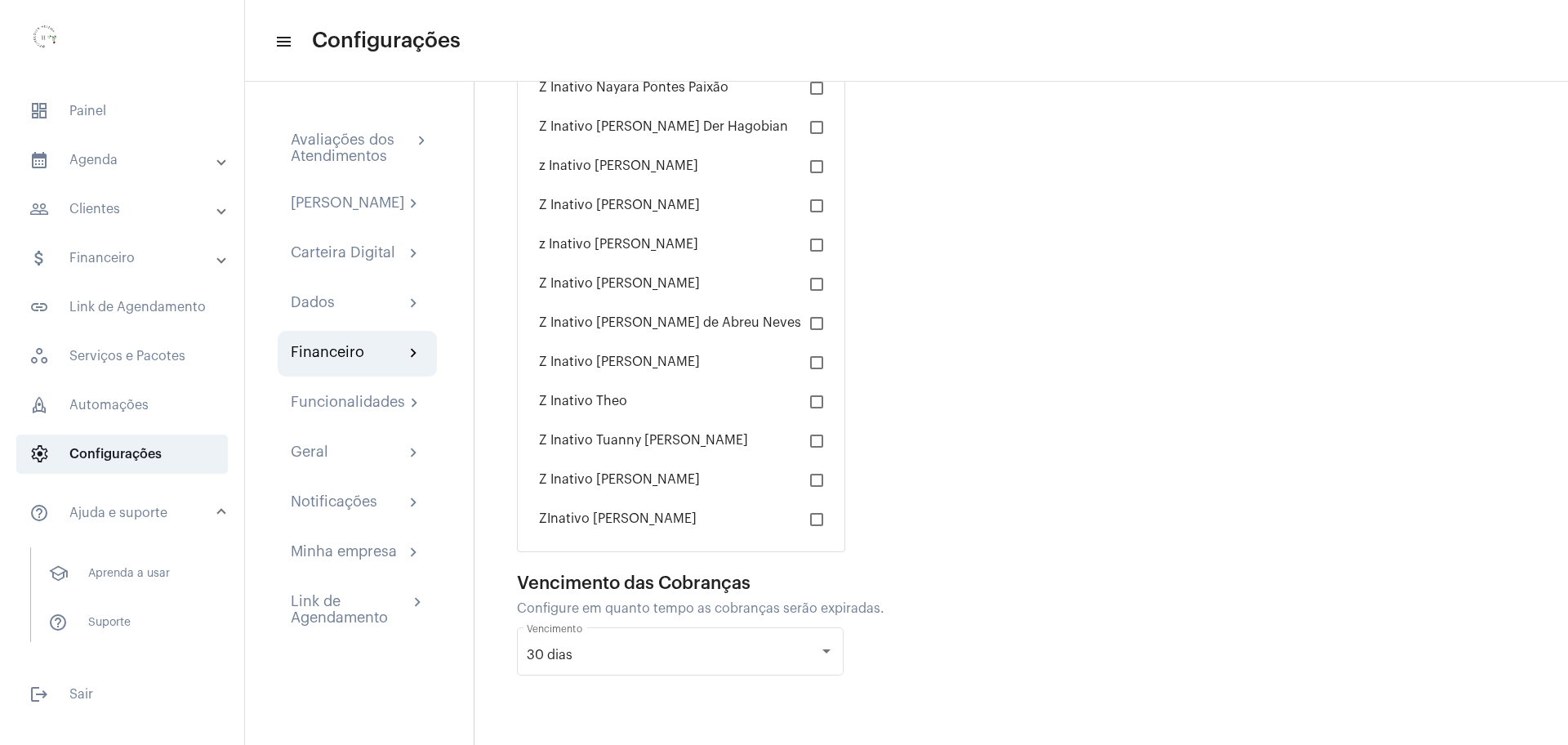
drag, startPoint x: 620, startPoint y: 584, endPoint x: 688, endPoint y: 619, distance: 76.5
click at [624, 586] on div "Vencimento das Cobranças" at bounding box center [634, 583] width 234 height 20
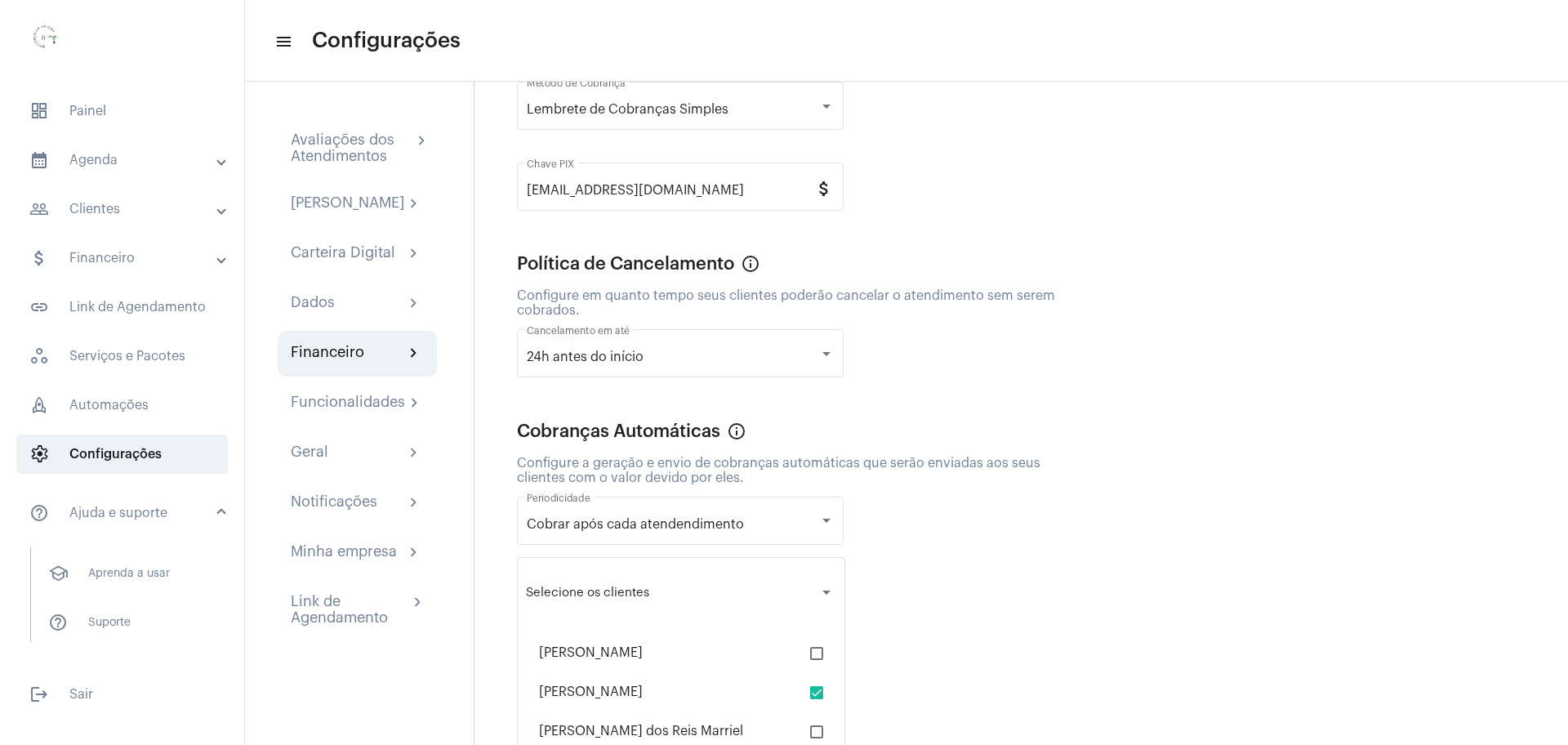
scroll to position [0, 0]
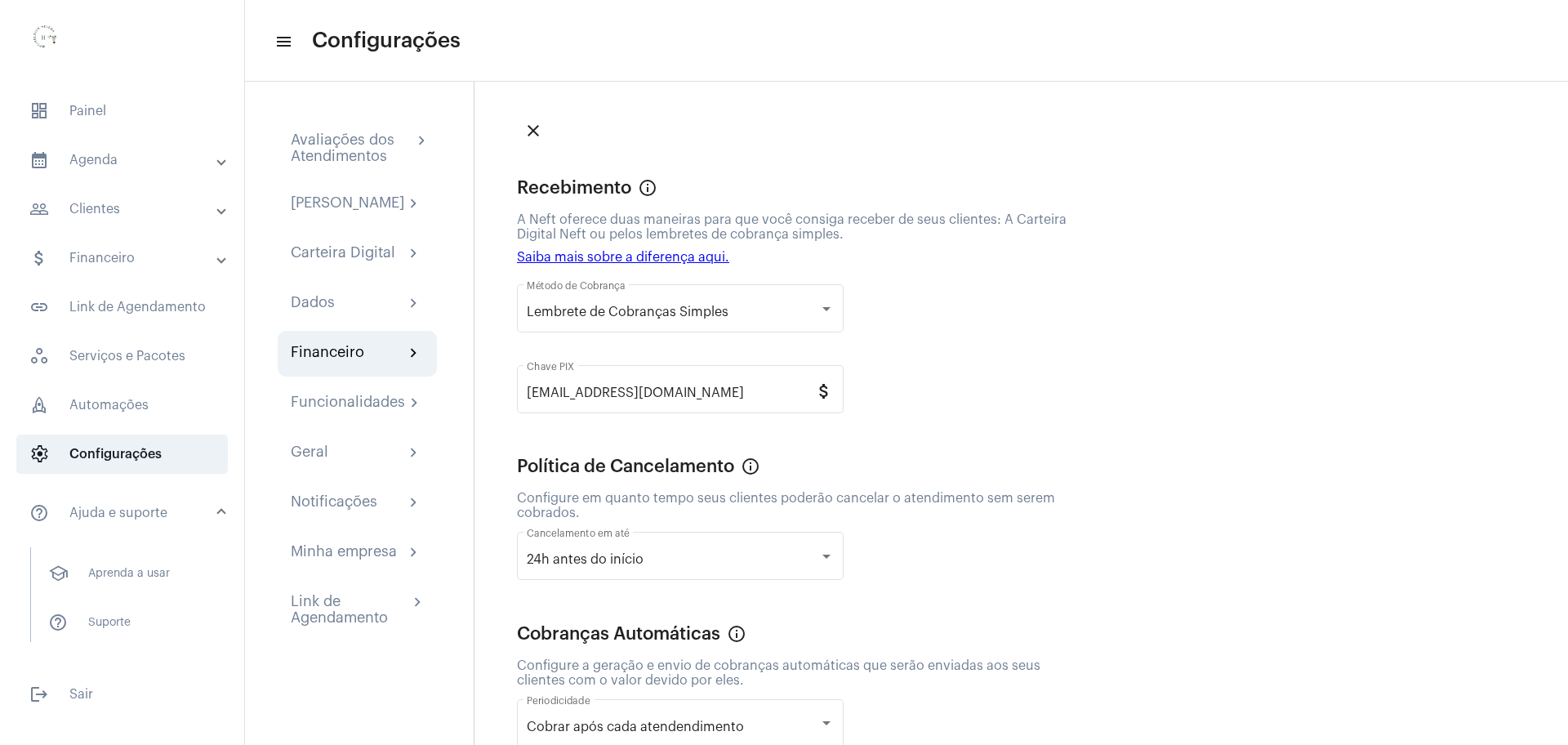
click at [612, 259] on link "Saiba mais sobre a diferença aqui." at bounding box center [623, 257] width 212 height 13
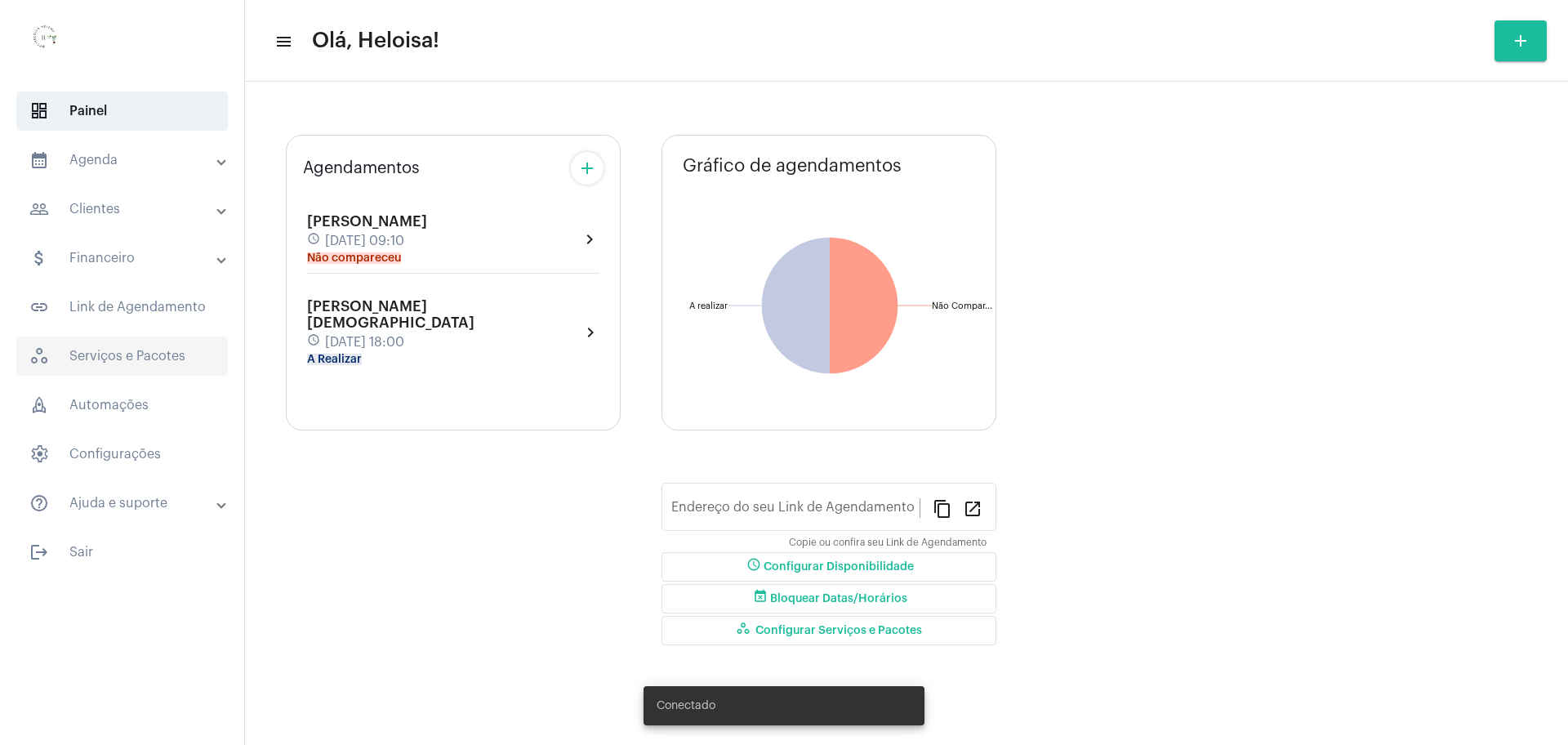
type input "[URL][DOMAIN_NAME]"
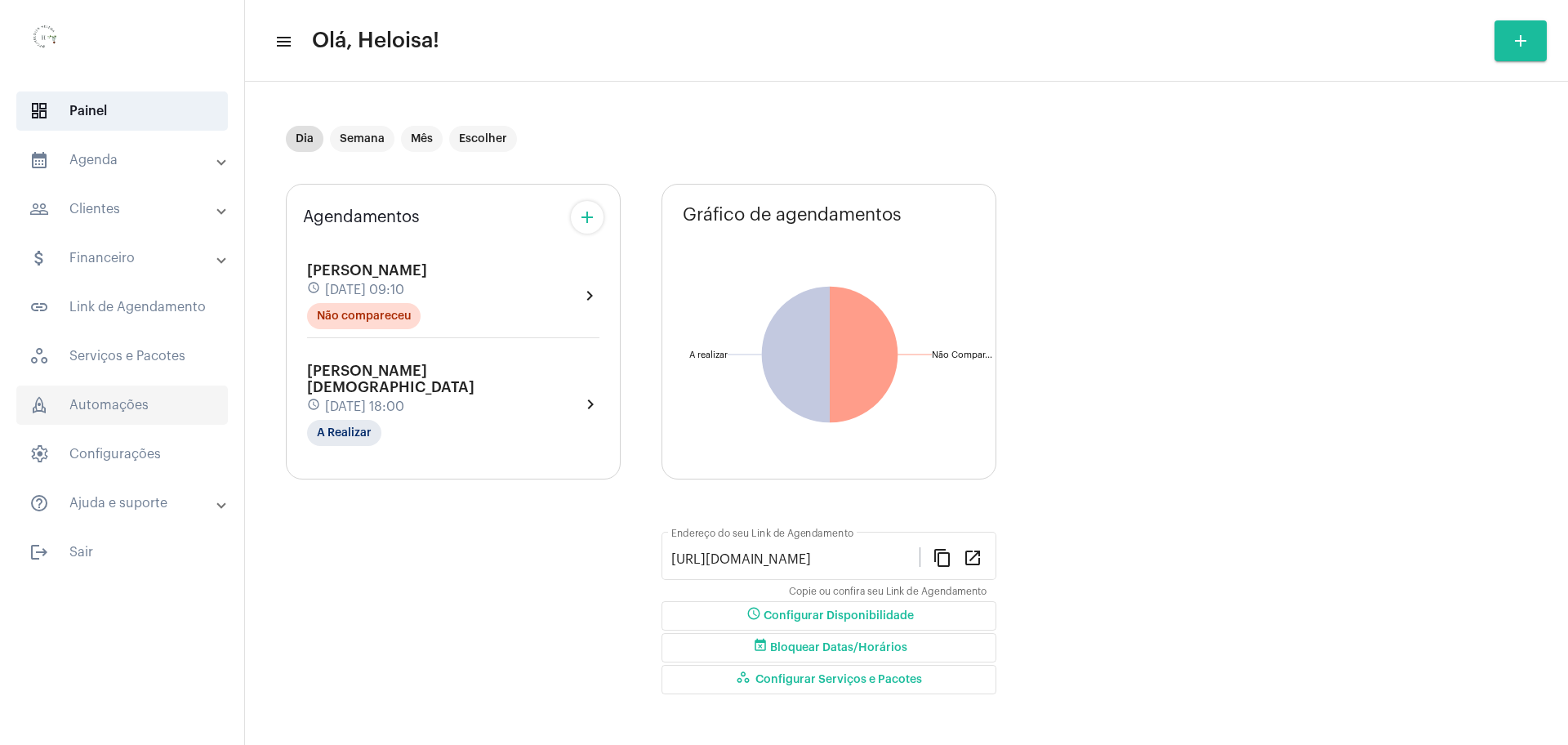
click at [106, 403] on span "rocket_outlined Automações" at bounding box center [122, 405] width 212 height 40
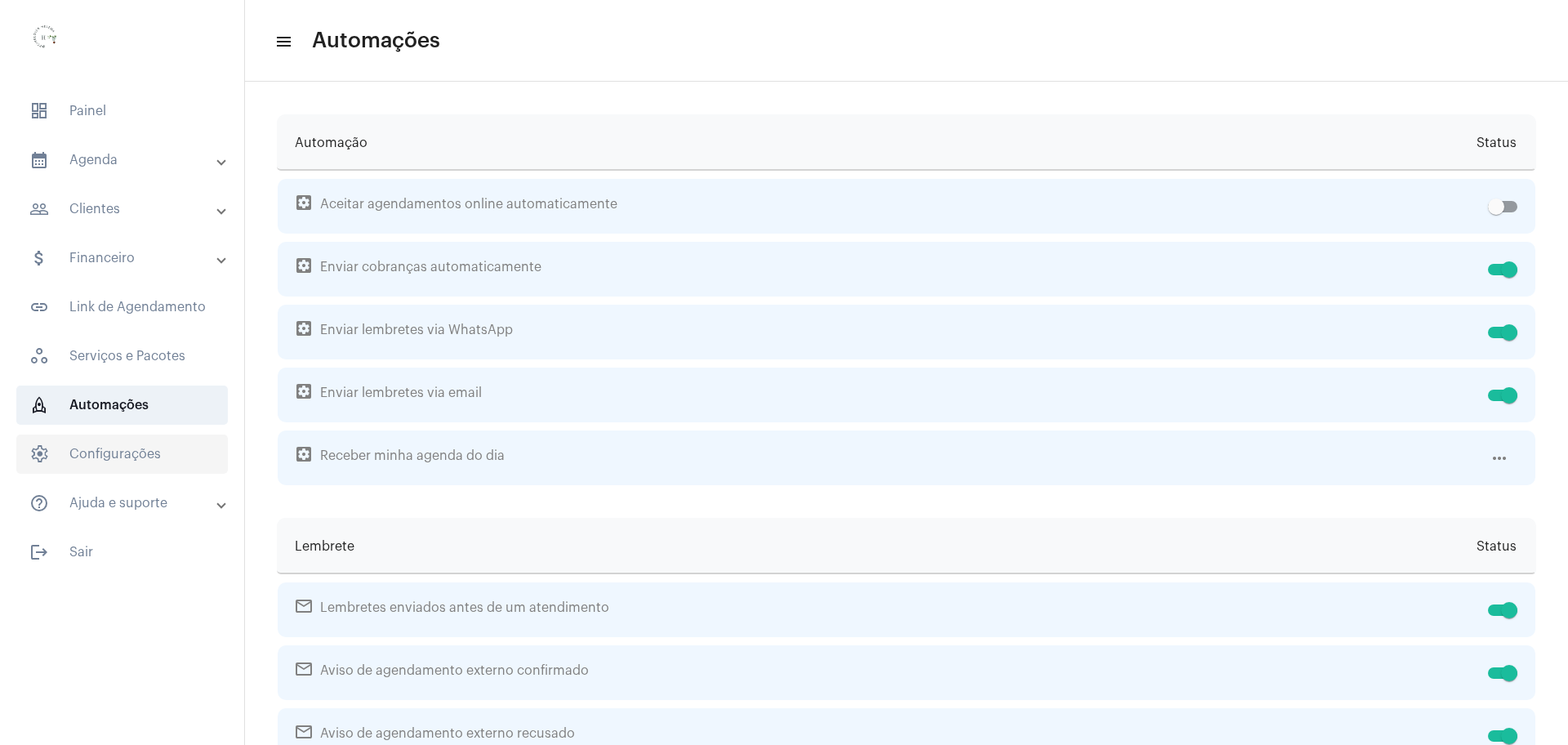
click at [114, 459] on span "settings Configurações" at bounding box center [122, 454] width 212 height 40
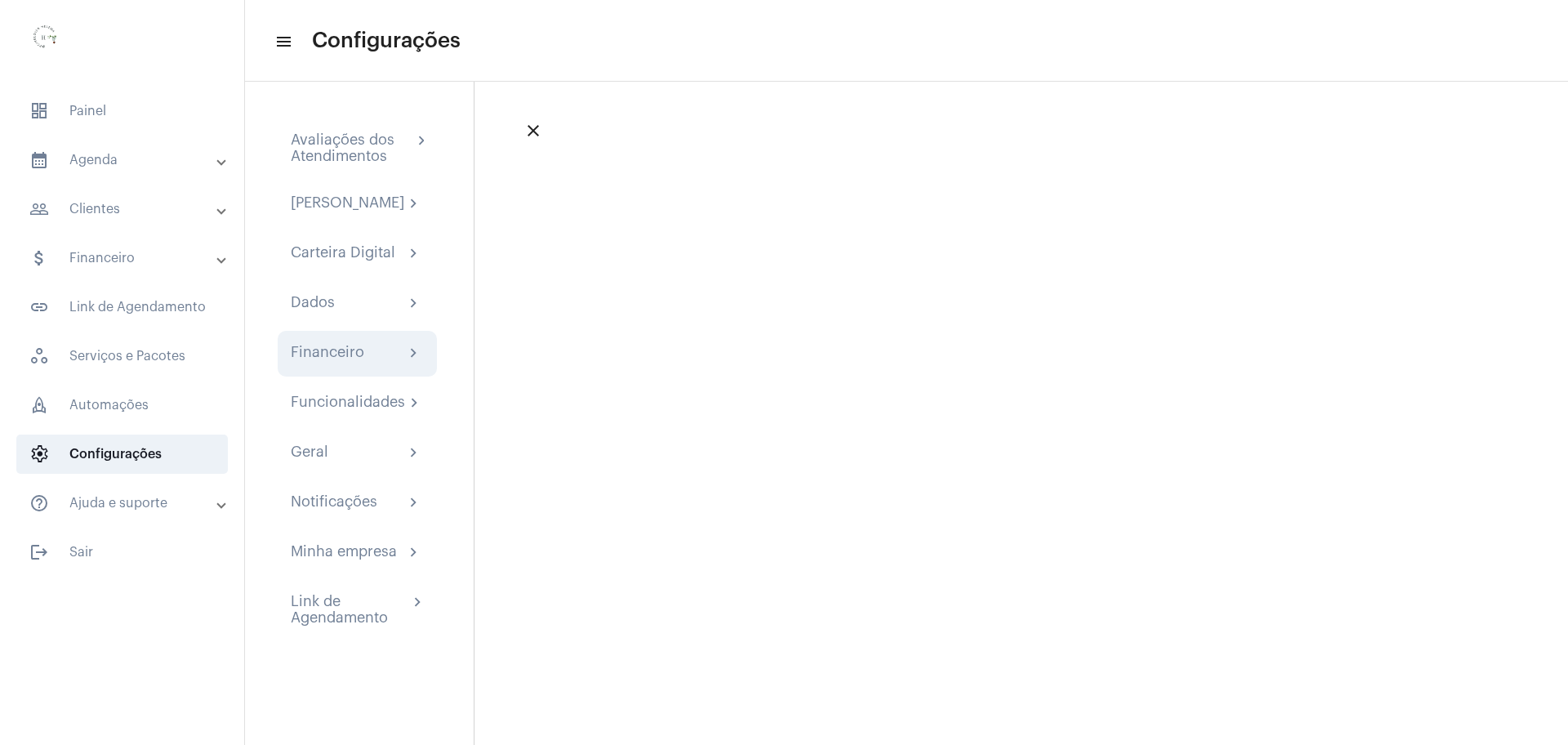
drag, startPoint x: 310, startPoint y: 355, endPoint x: 338, endPoint y: 358, distance: 28.2
click at [311, 355] on div "Financeiro chevron_right" at bounding box center [357, 354] width 159 height 46
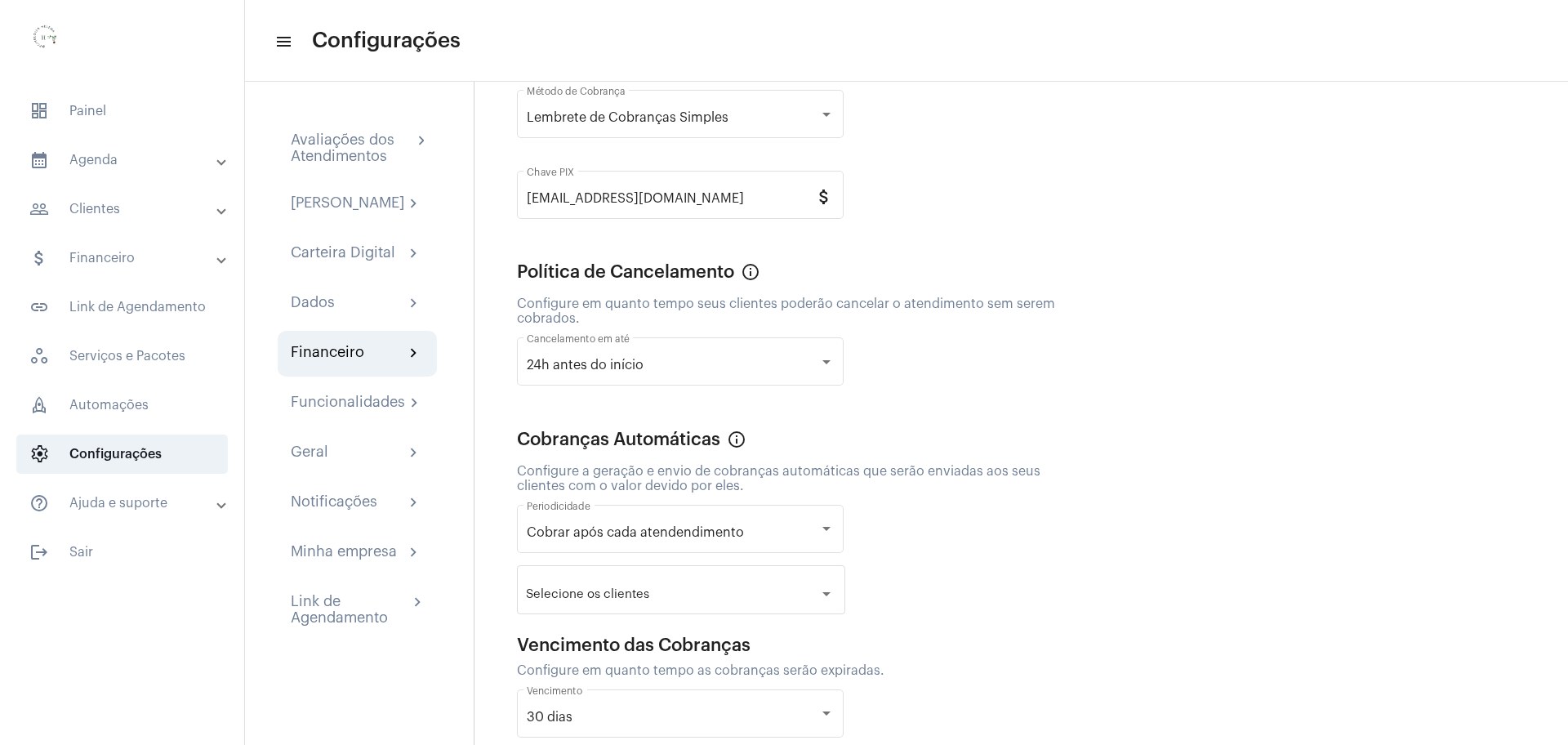
scroll to position [256, 0]
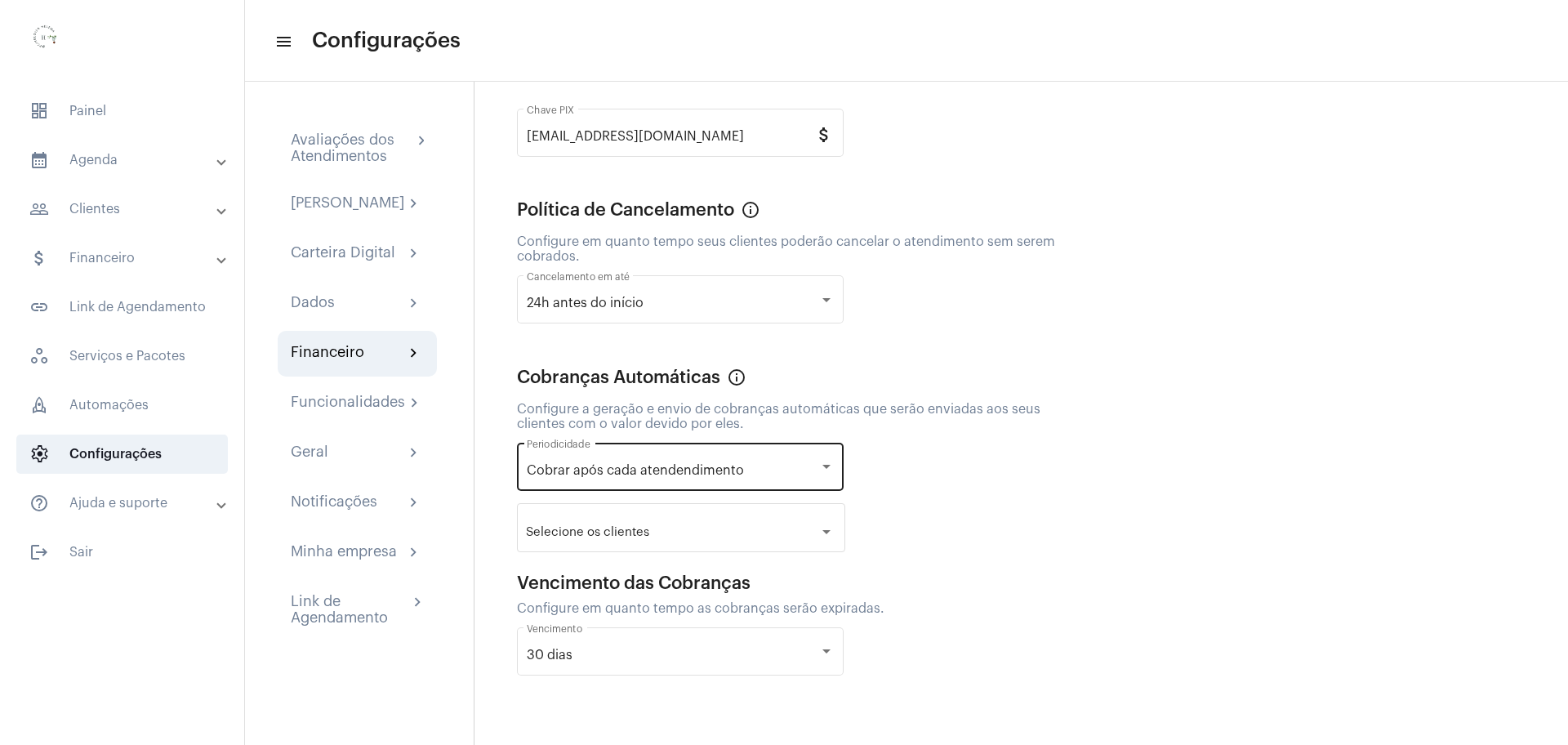
click at [682, 479] on div "Cobrar após cada atendendimento Periodicidade" at bounding box center [680, 465] width 307 height 51
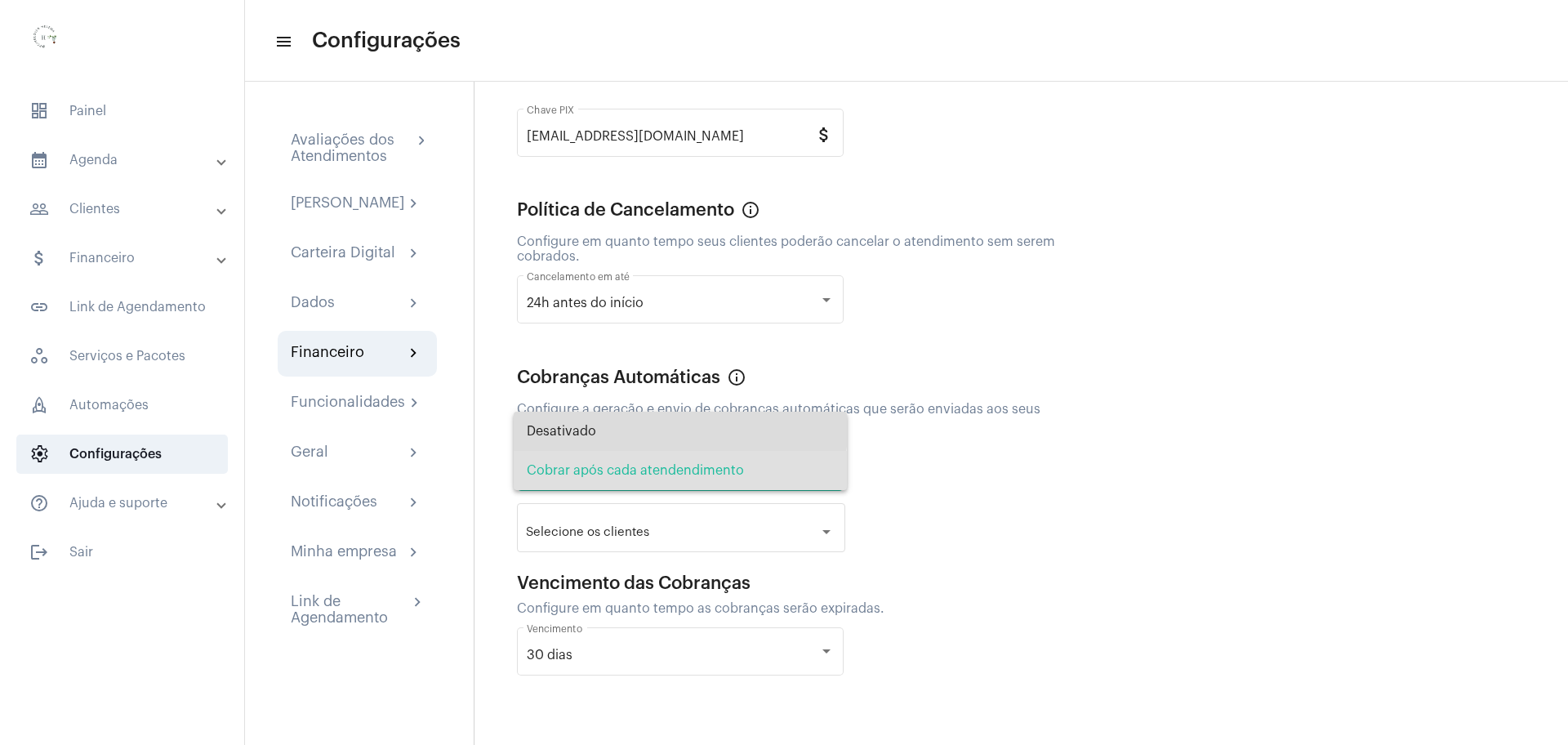
click at [661, 430] on span "Desativado" at bounding box center [680, 431] width 307 height 40
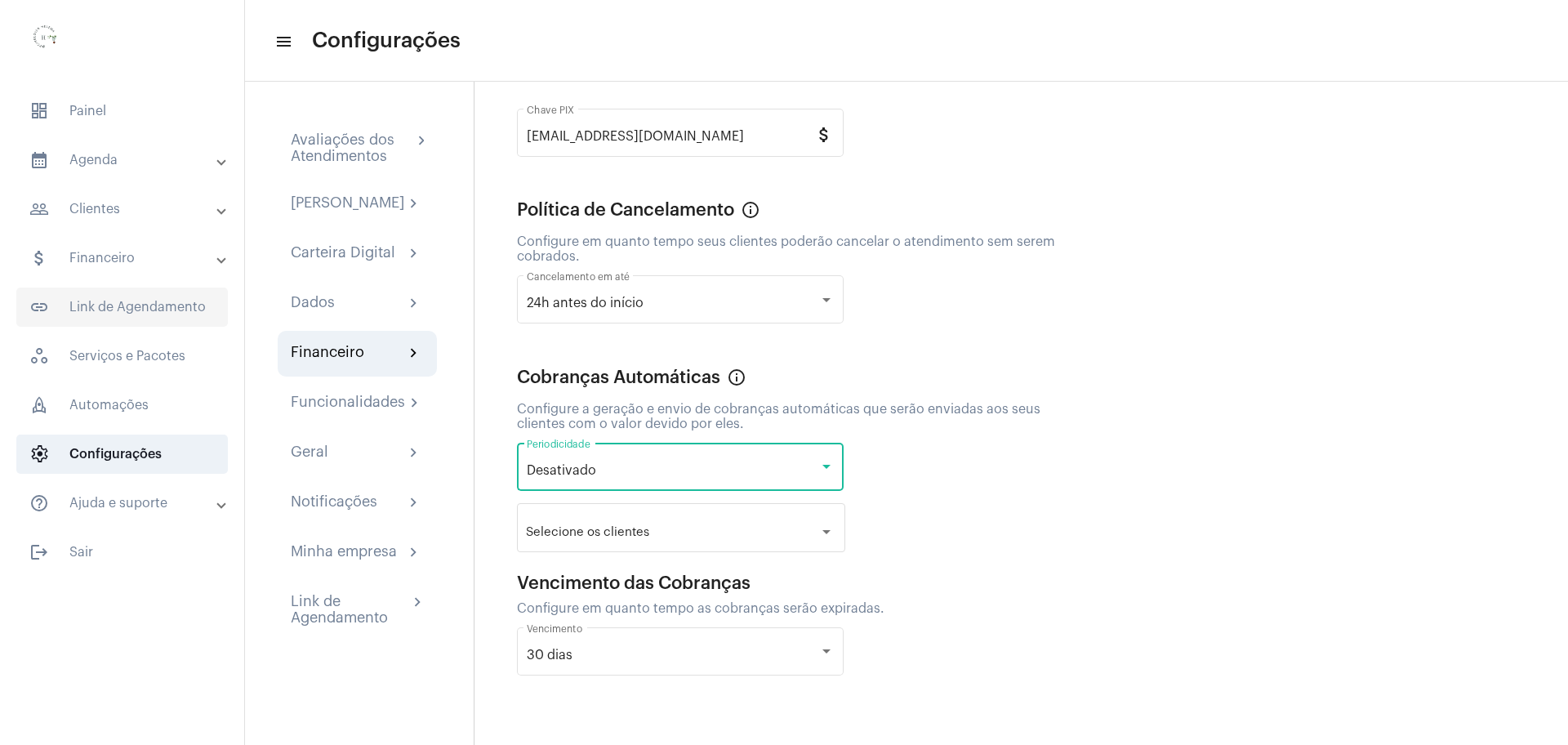
scroll to position [52, 0]
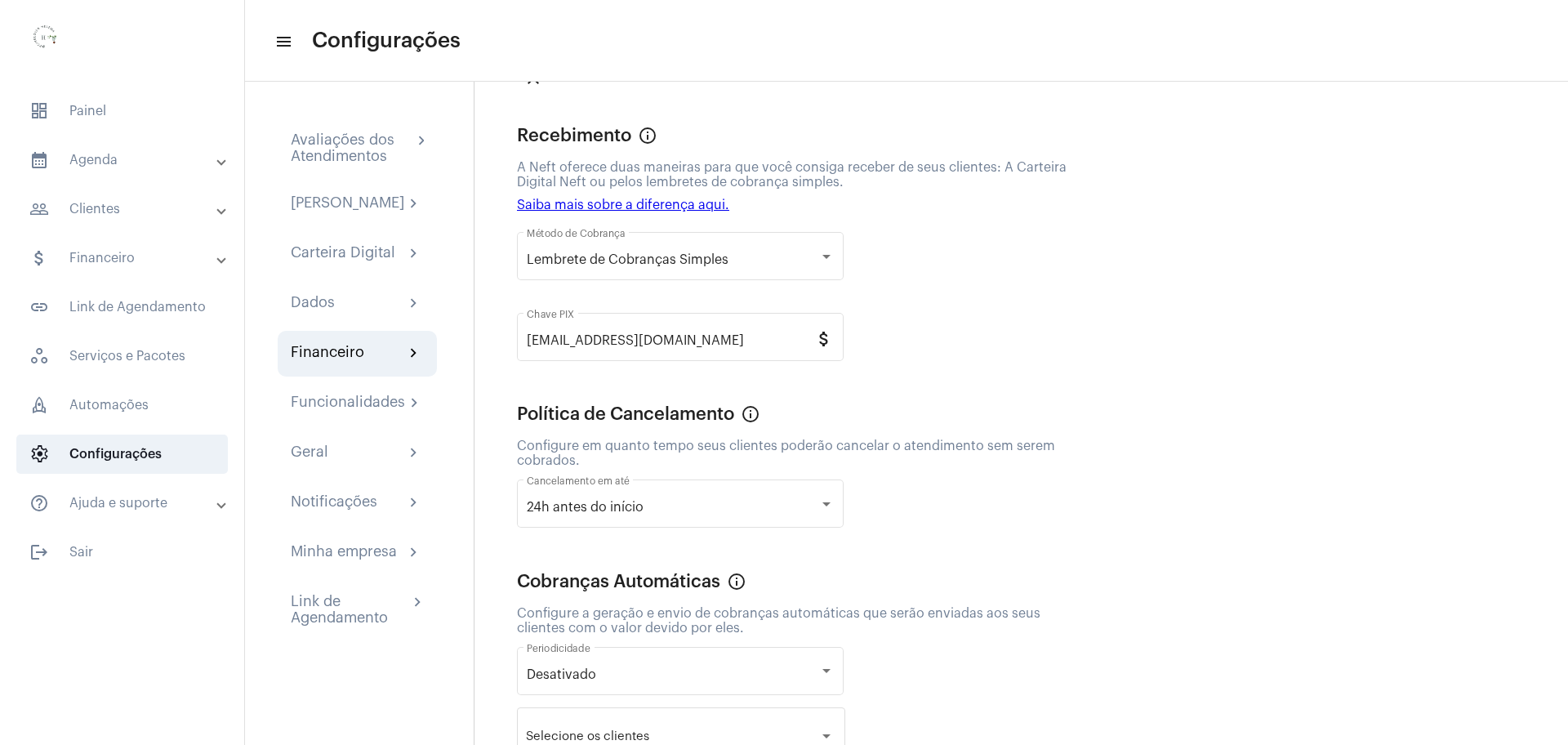
click at [118, 218] on mat-panel-title "people_outline Clientes" at bounding box center [124, 209] width 189 height 20
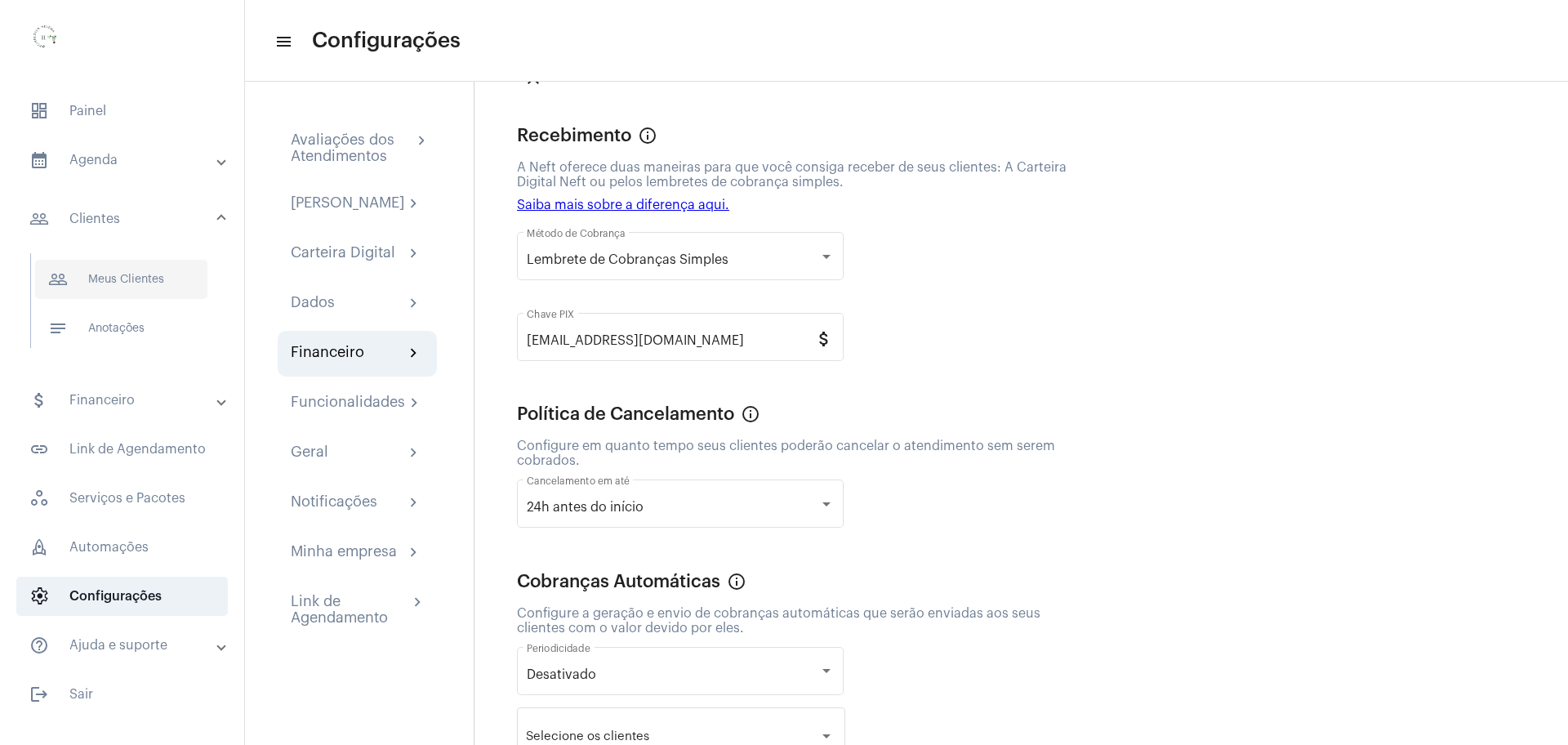
click at [134, 279] on span "people_outline Meus Clientes" at bounding box center [121, 279] width 172 height 40
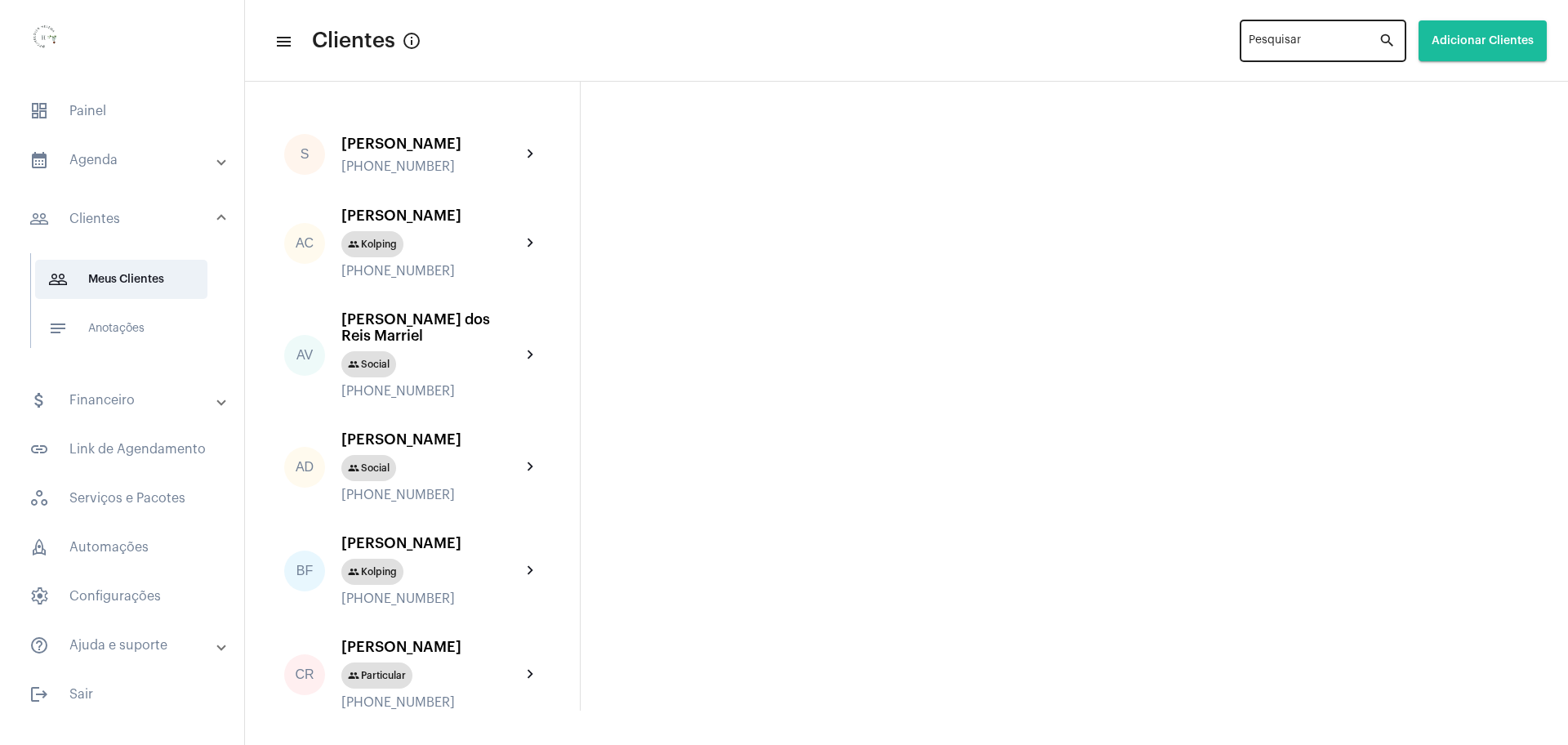
click at [1276, 41] on input "Pesquisar" at bounding box center [1314, 44] width 130 height 13
drag, startPoint x: 1264, startPoint y: 48, endPoint x: 1276, endPoint y: 51, distance: 12.4
click at [1265, 47] on input "Pesquisar" at bounding box center [1314, 44] width 130 height 13
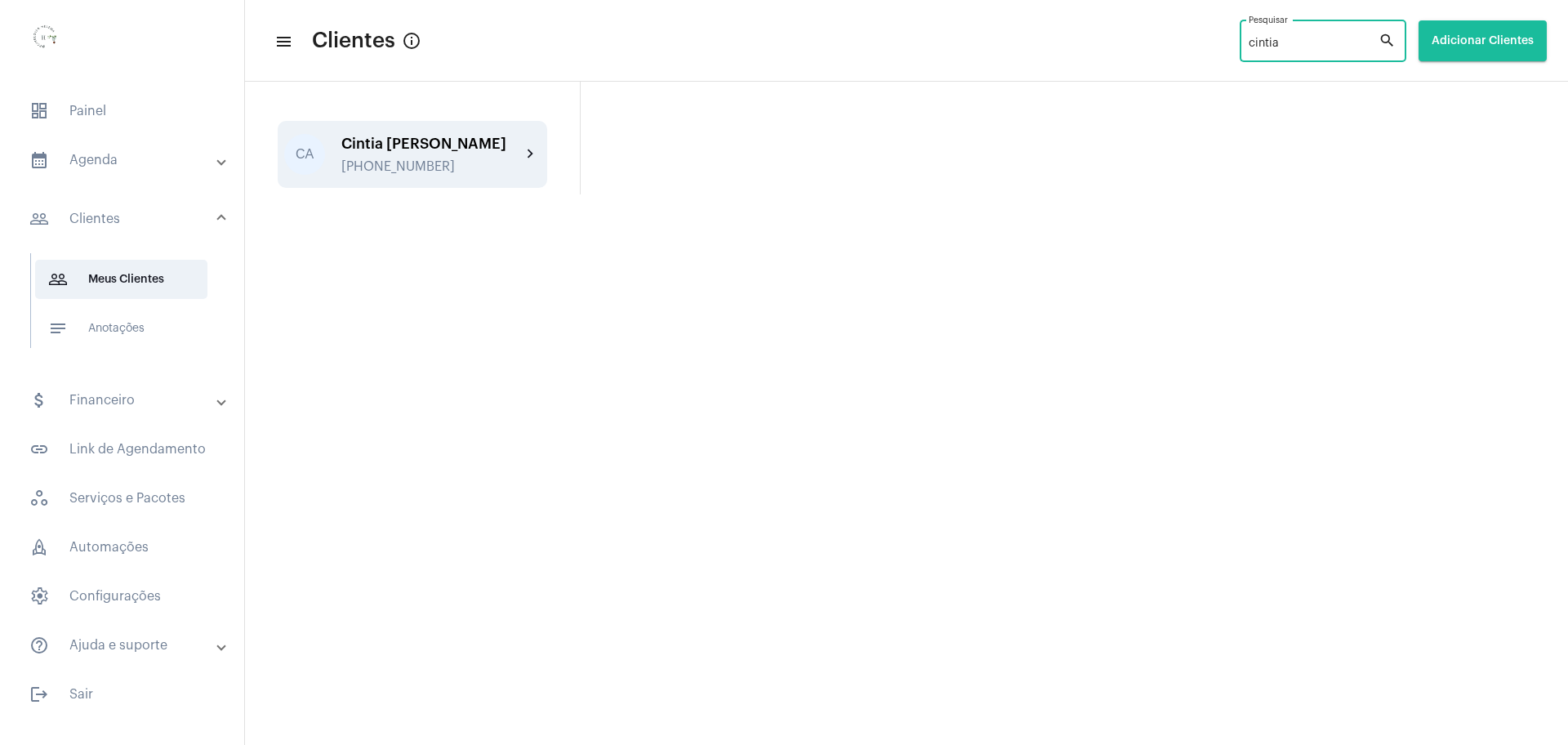
type input "cintia"
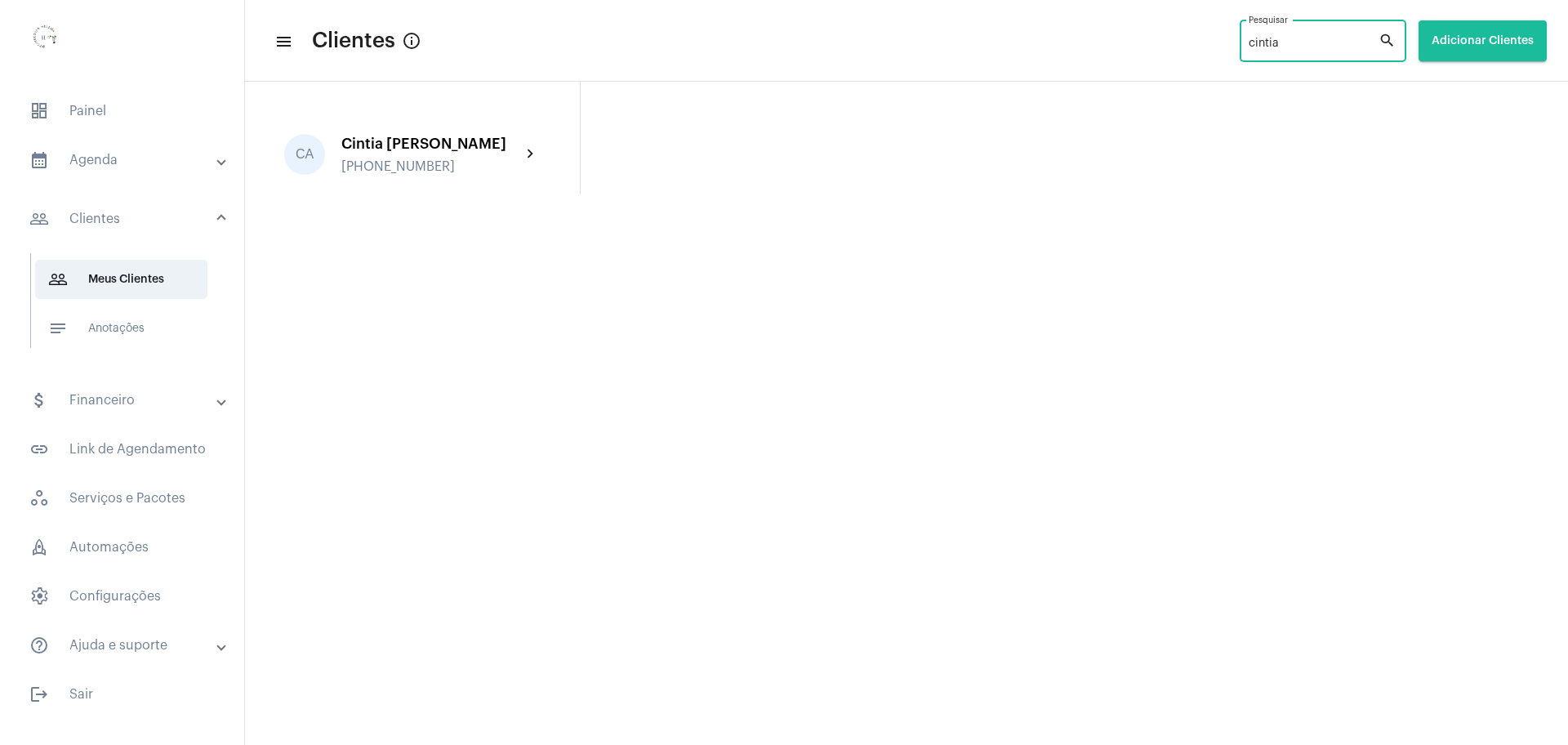
click at [390, 146] on div "Cintia [PERSON_NAME]" at bounding box center [432, 144] width 180 height 16
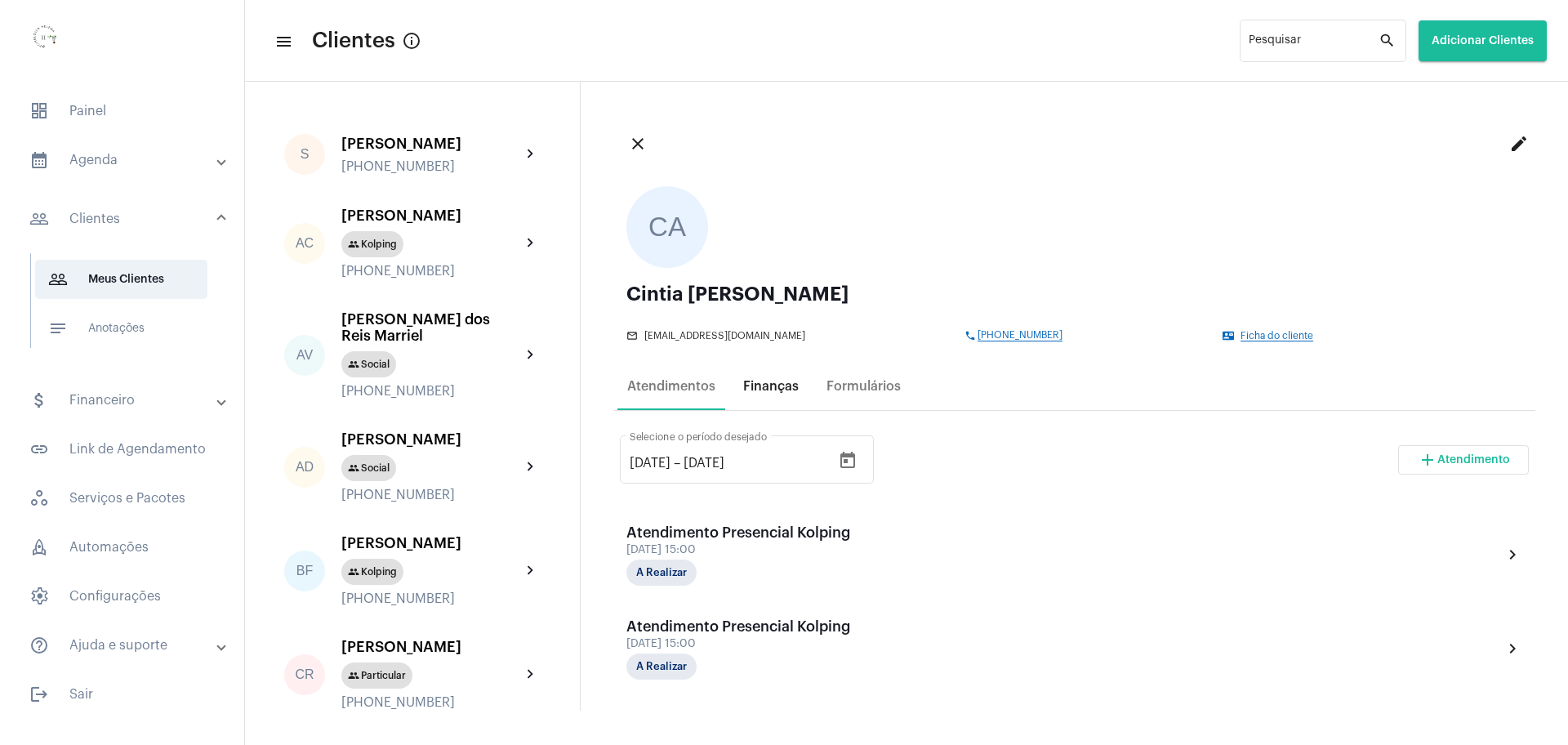
click at [761, 387] on div "Finanças" at bounding box center [771, 386] width 55 height 15
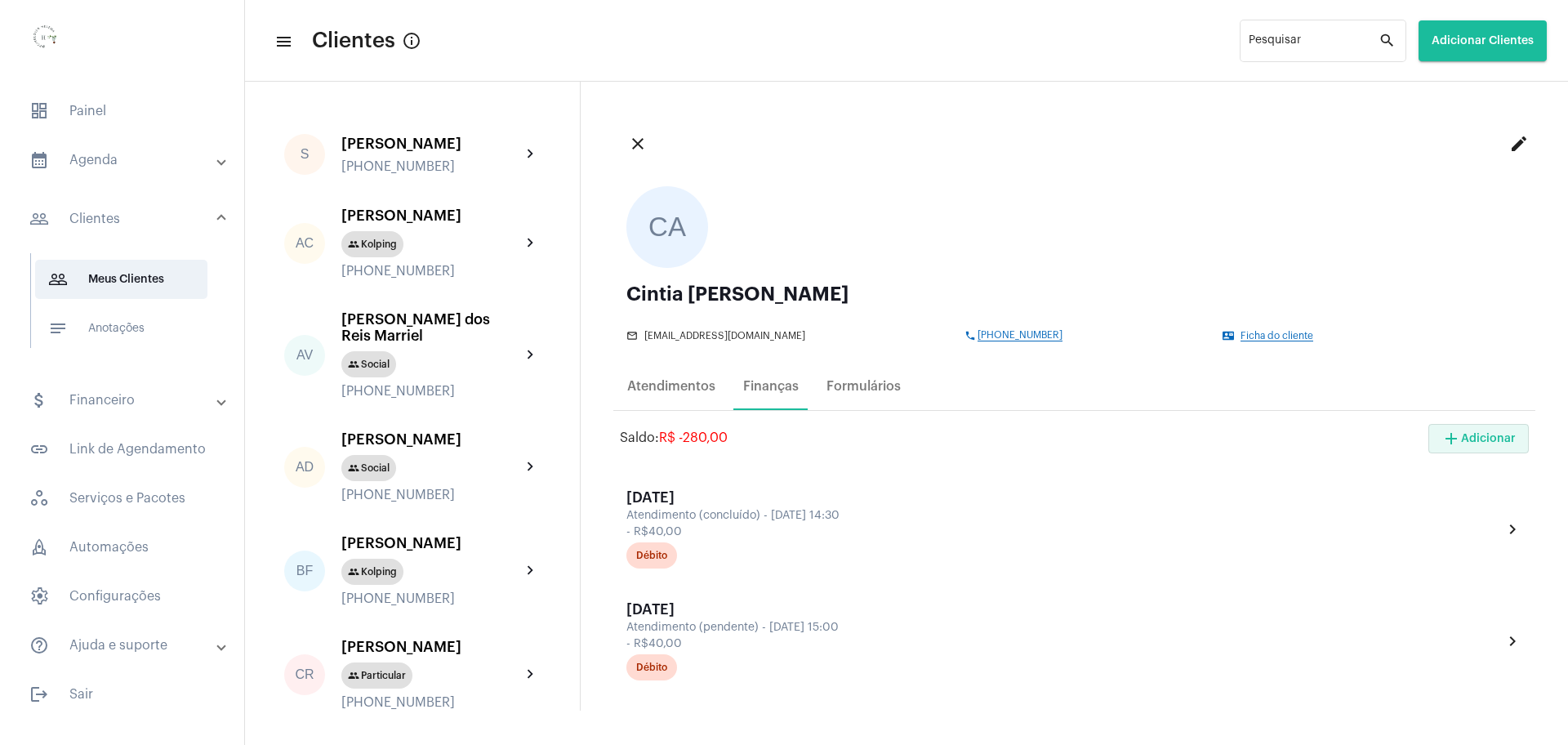
click at [1468, 438] on span "add Adicionar" at bounding box center [1479, 439] width 74 height 12
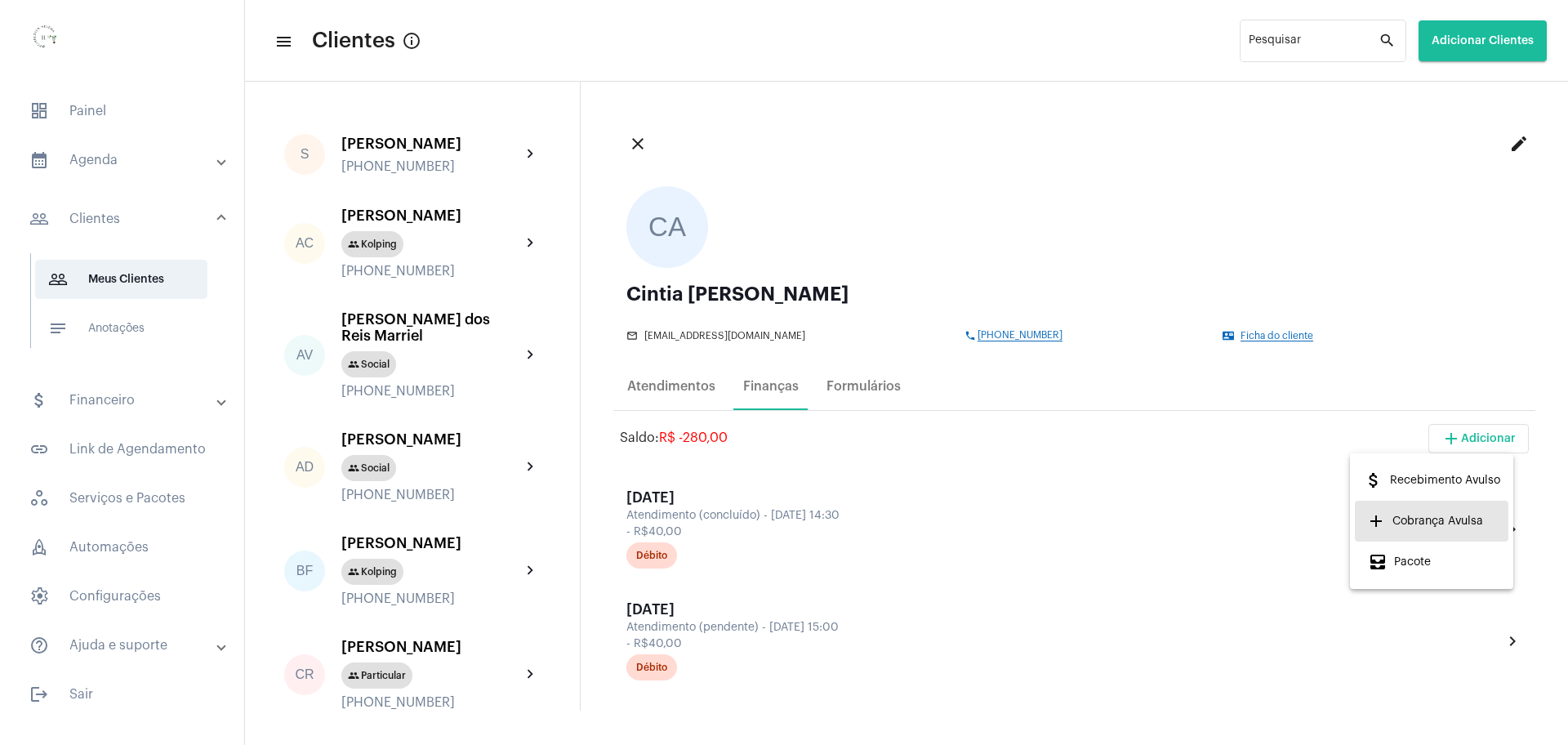
click at [1440, 519] on span "add Cobrança Avulsa" at bounding box center [1426, 521] width 115 height 30
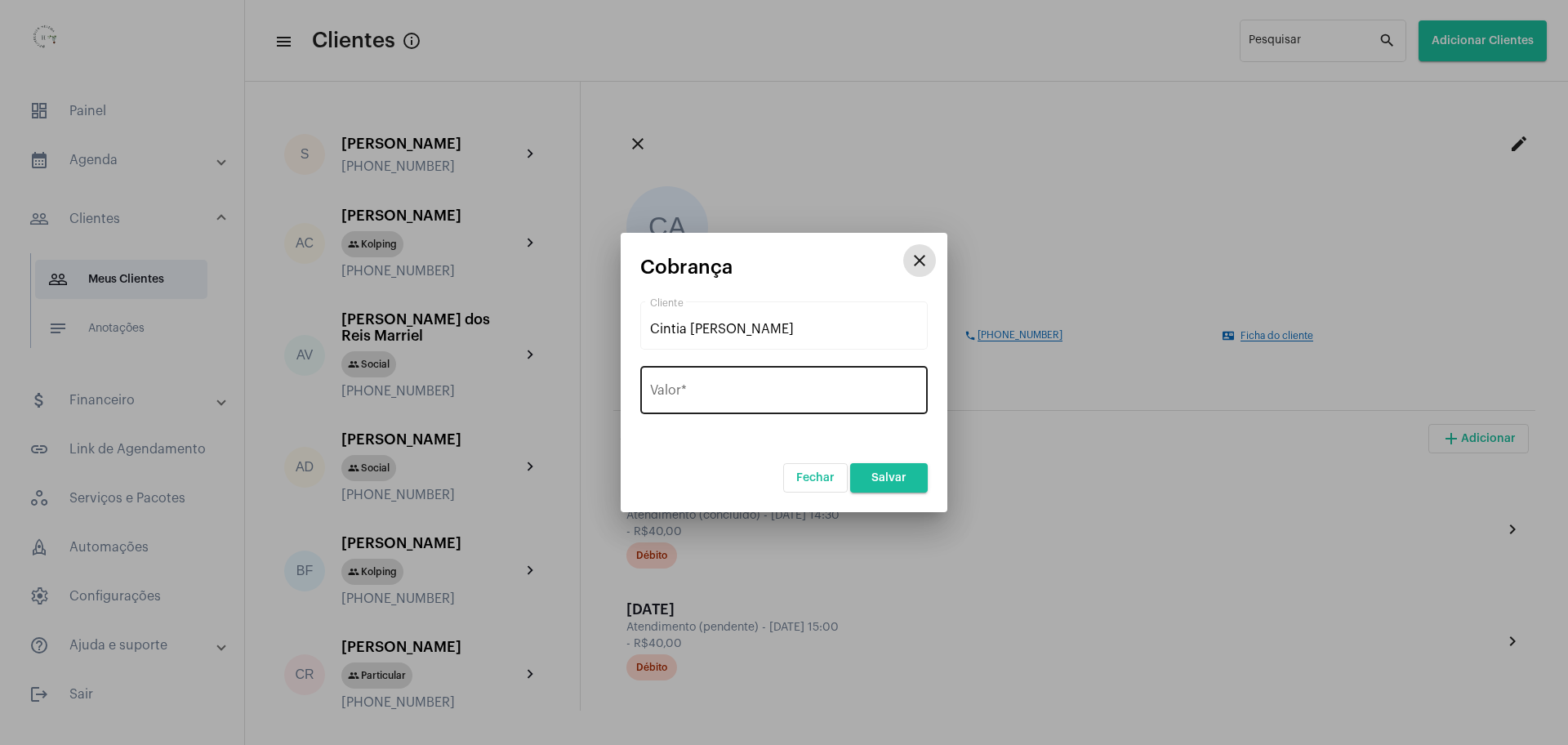
click at [706, 405] on div "Valor *" at bounding box center [784, 388] width 268 height 51
type input "R$ 160"
click at [899, 475] on span "Salvar" at bounding box center [889, 477] width 35 height 12
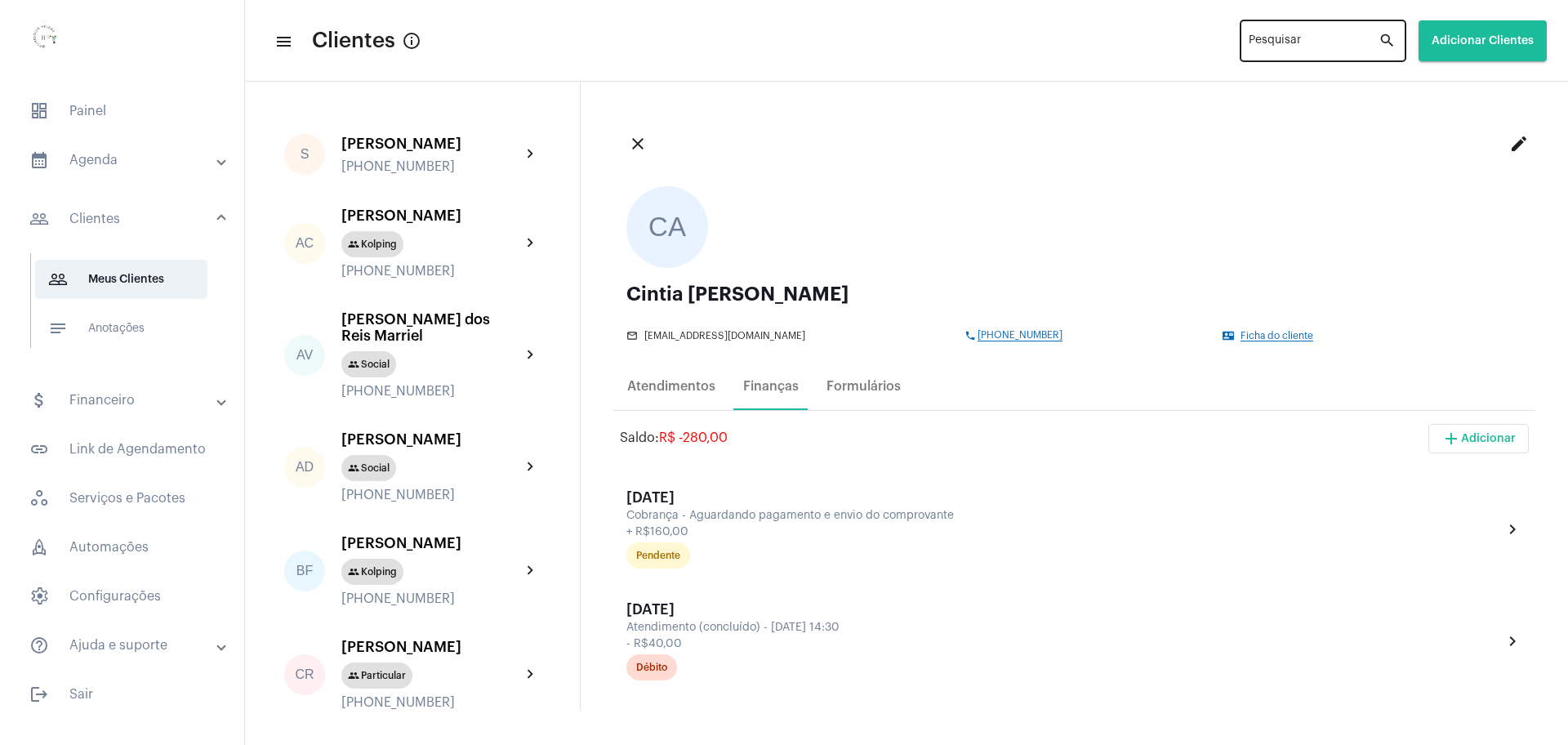
click at [1271, 34] on div "Pesquisar" at bounding box center [1314, 40] width 130 height 45
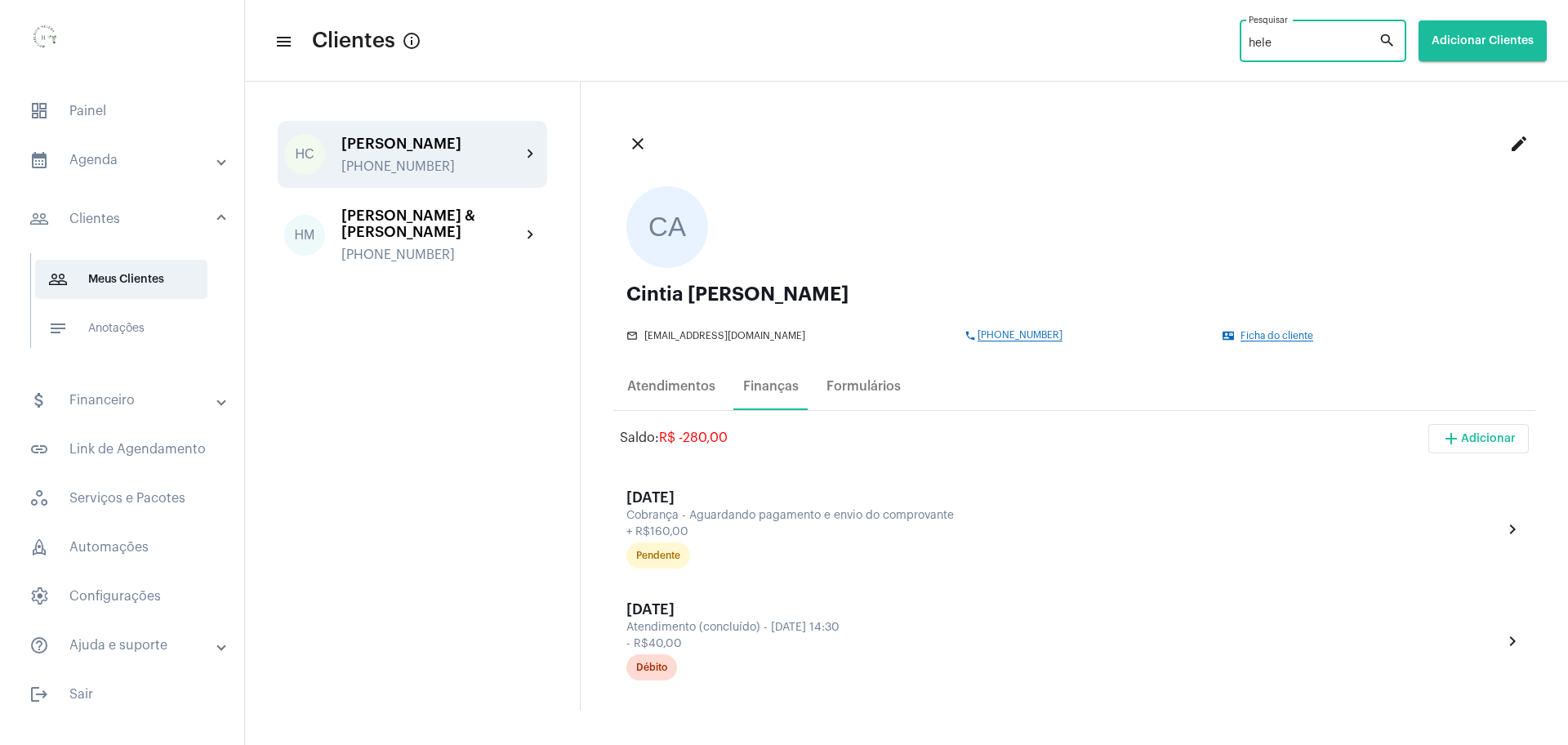
type input "hele"
click at [387, 162] on div "[PHONE_NUMBER]" at bounding box center [432, 166] width 180 height 15
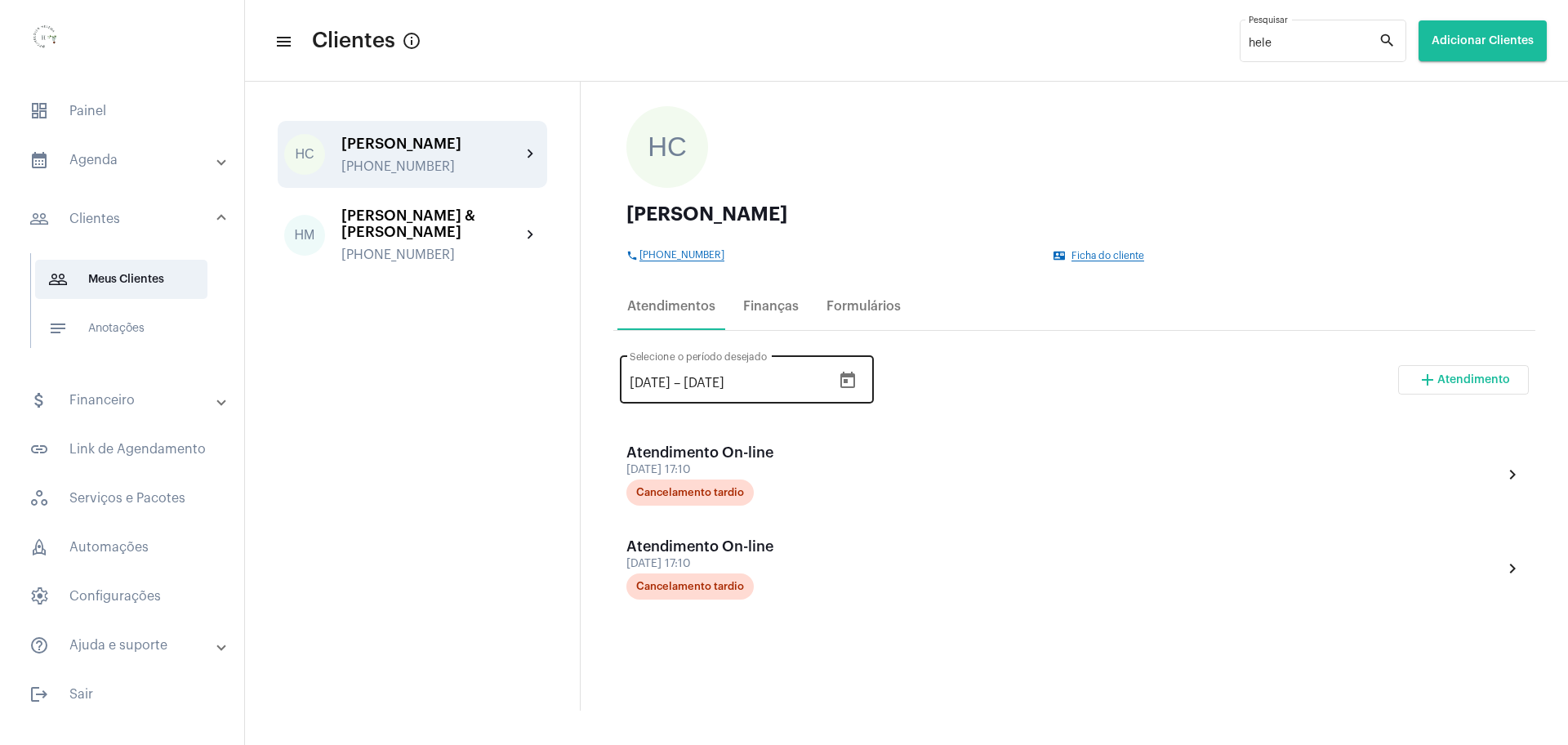
scroll to position [306, 0]
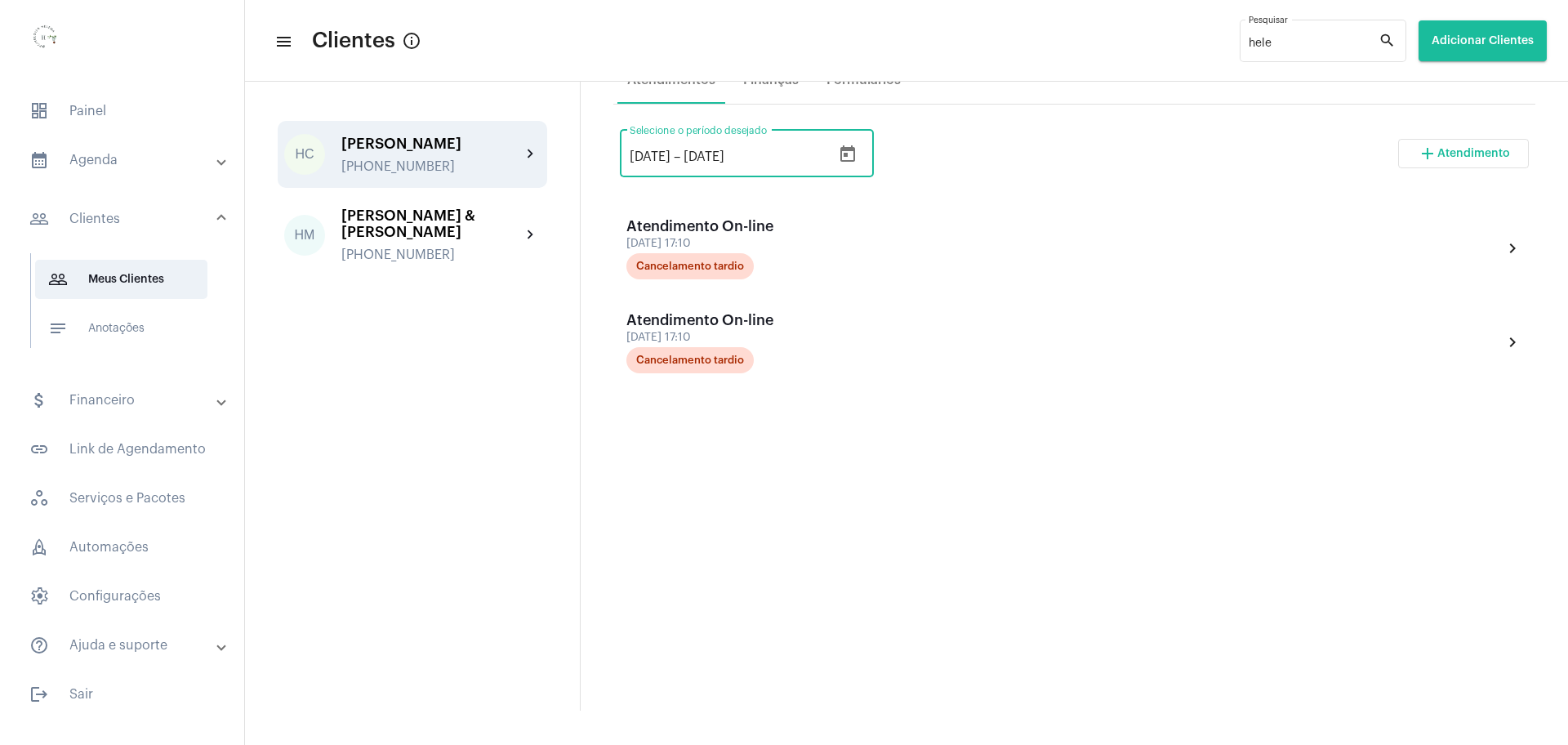
drag, startPoint x: 640, startPoint y: 154, endPoint x: 600, endPoint y: 151, distance: 40.1
click at [600, 151] on div "close edit HC [PERSON_NAME] phone [PHONE_NUMBER] contact_mail Ficha do cliente …" at bounding box center [1074, 396] width 987 height 629
type input "[DATE]"
click at [1040, 456] on div "[DATE] [DATE] – [DATE] Selecione o período desejado add Atendimento Atendimento…" at bounding box center [1075, 362] width 922 height 503
